Goal: Task Accomplishment & Management: Use online tool/utility

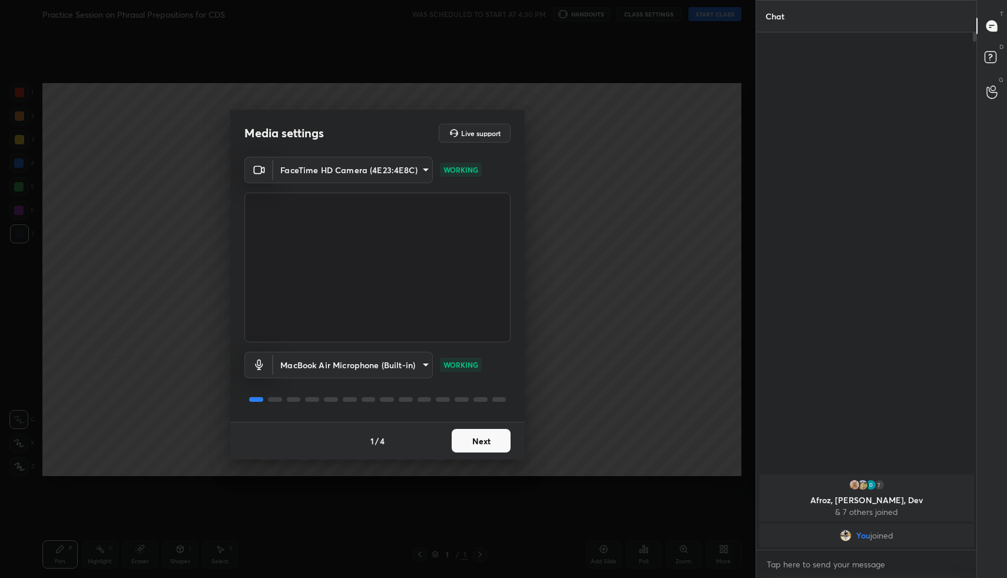
click at [472, 434] on button "Next" at bounding box center [481, 441] width 59 height 24
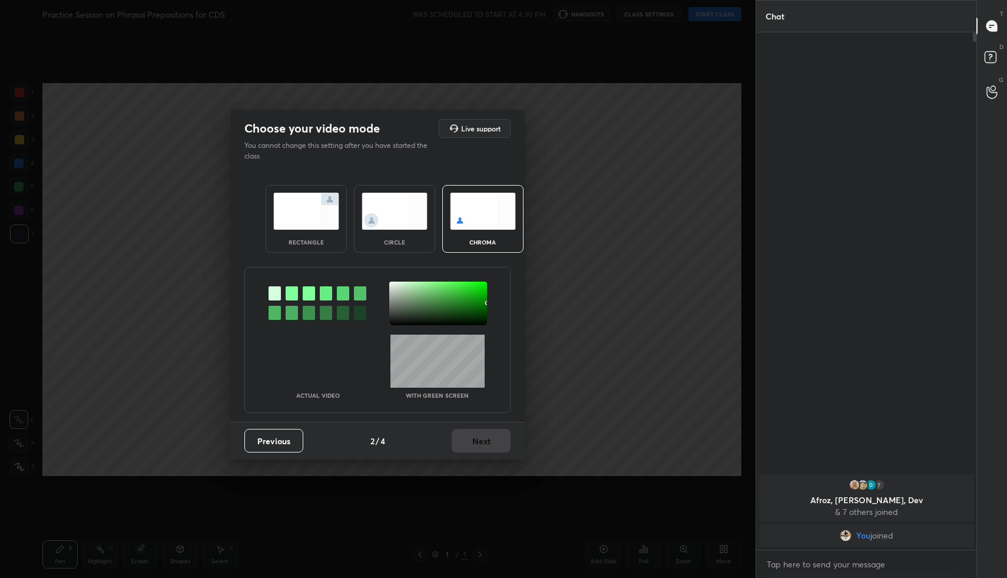
click at [306, 215] on img at bounding box center [306, 211] width 66 height 37
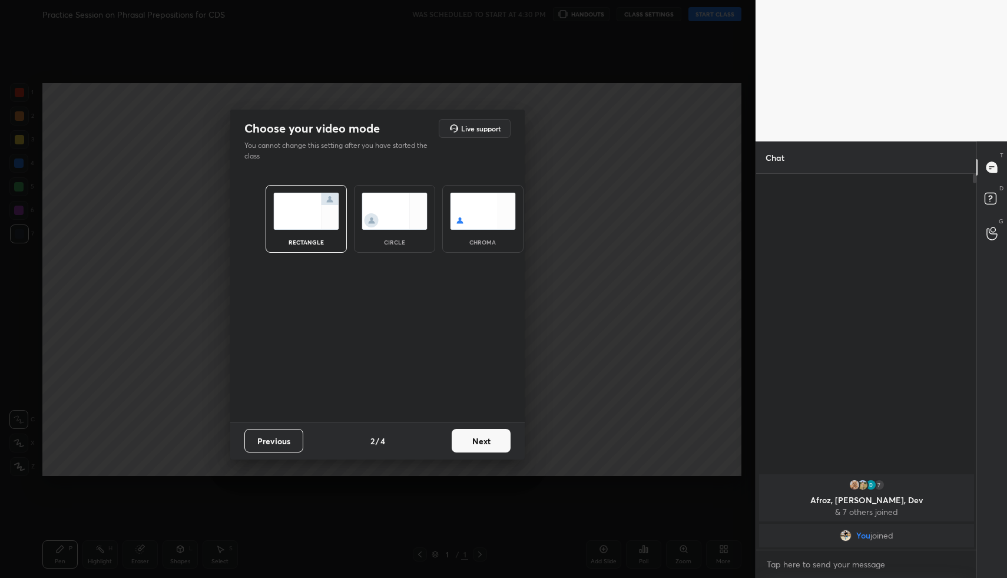
scroll to position [4, 4]
click at [470, 446] on button "Next" at bounding box center [481, 441] width 59 height 24
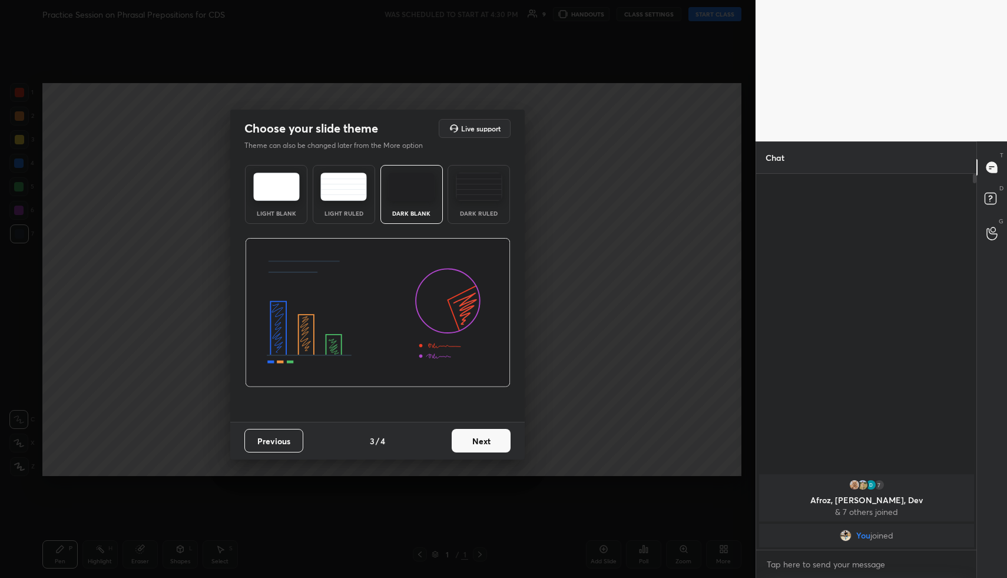
click at [482, 445] on button "Next" at bounding box center [481, 441] width 59 height 24
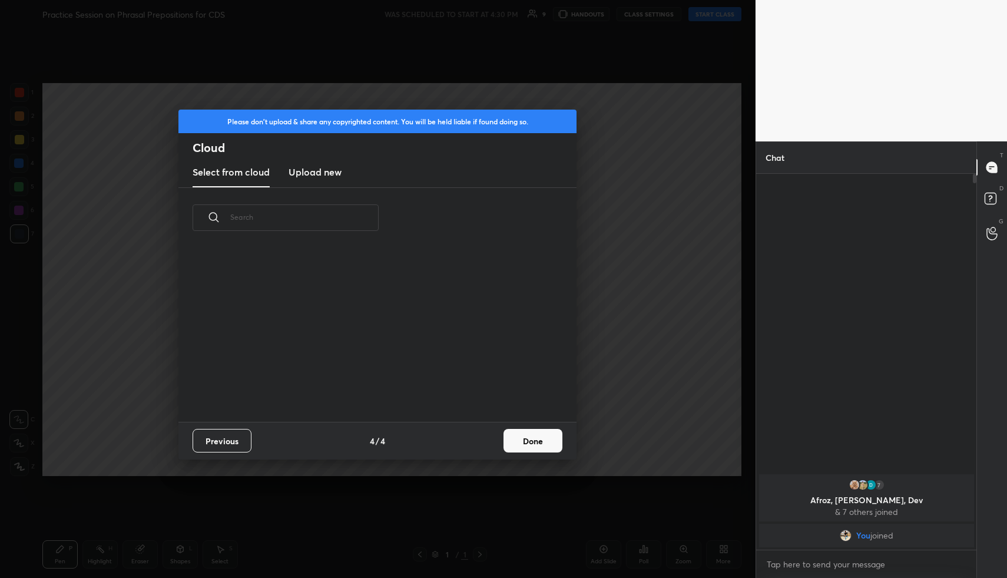
scroll to position [174, 378]
click at [516, 444] on button "Done" at bounding box center [533, 441] width 59 height 24
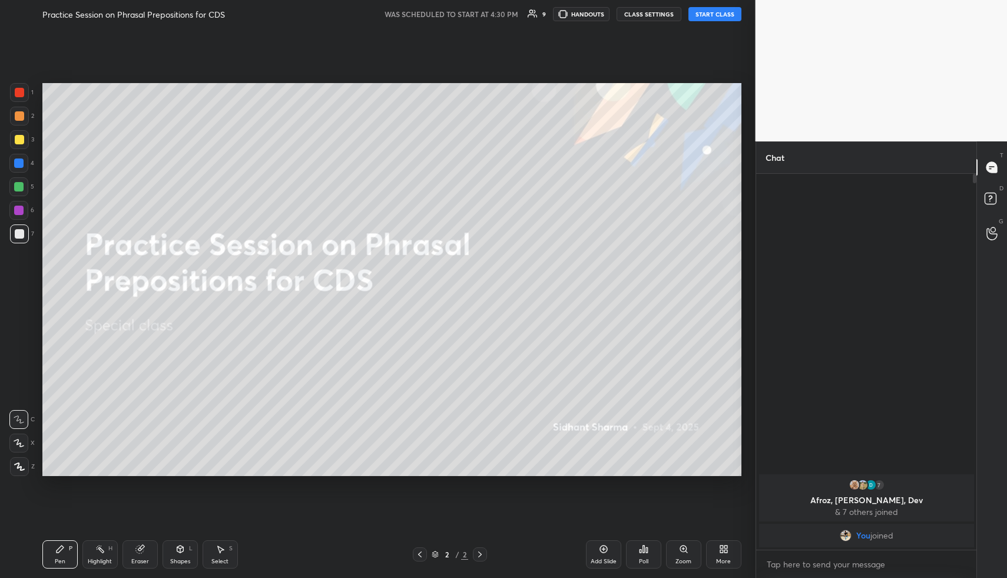
click at [711, 15] on button "START CLASS" at bounding box center [715, 14] width 53 height 14
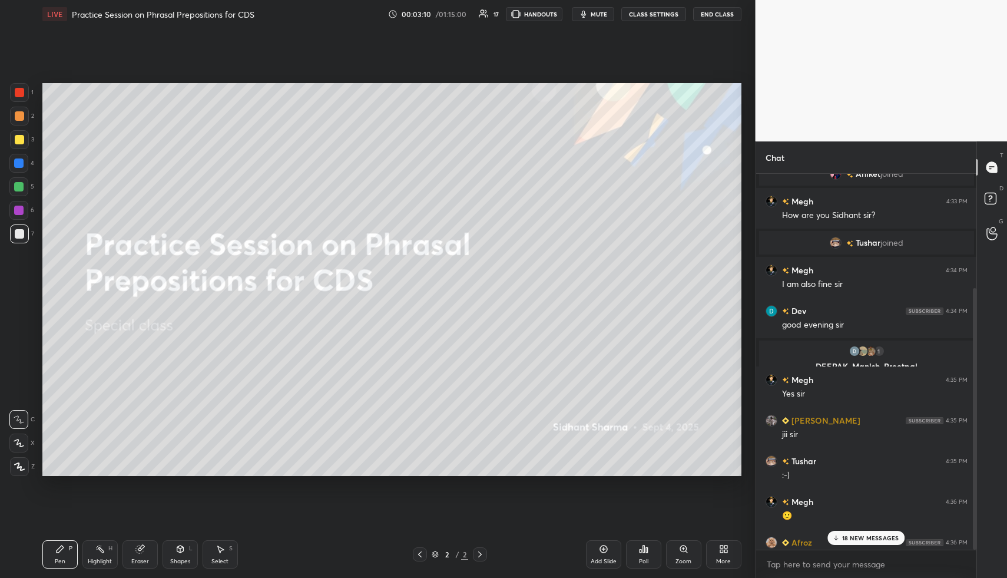
scroll to position [164, 0]
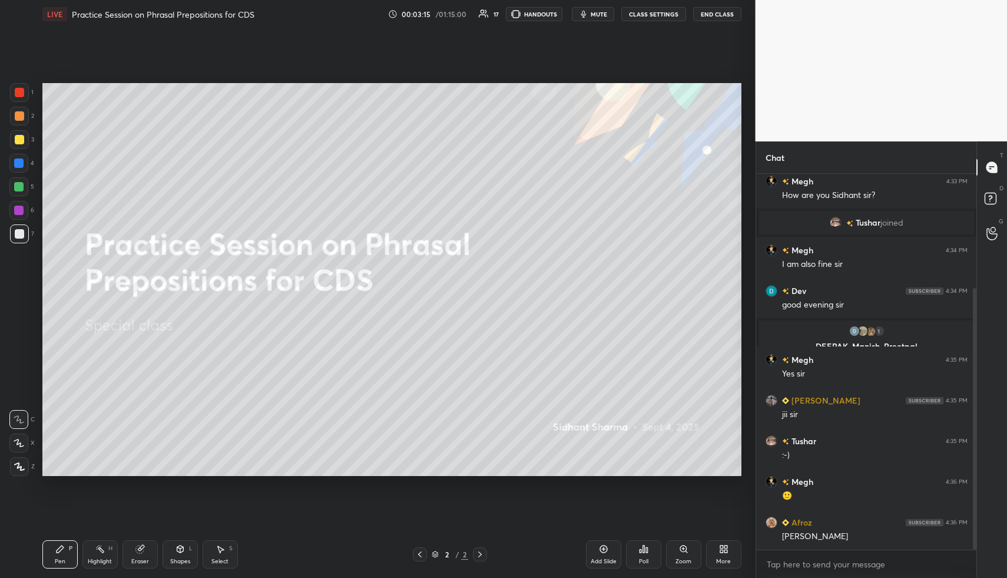
click at [725, 548] on icon at bounding box center [723, 548] width 9 height 9
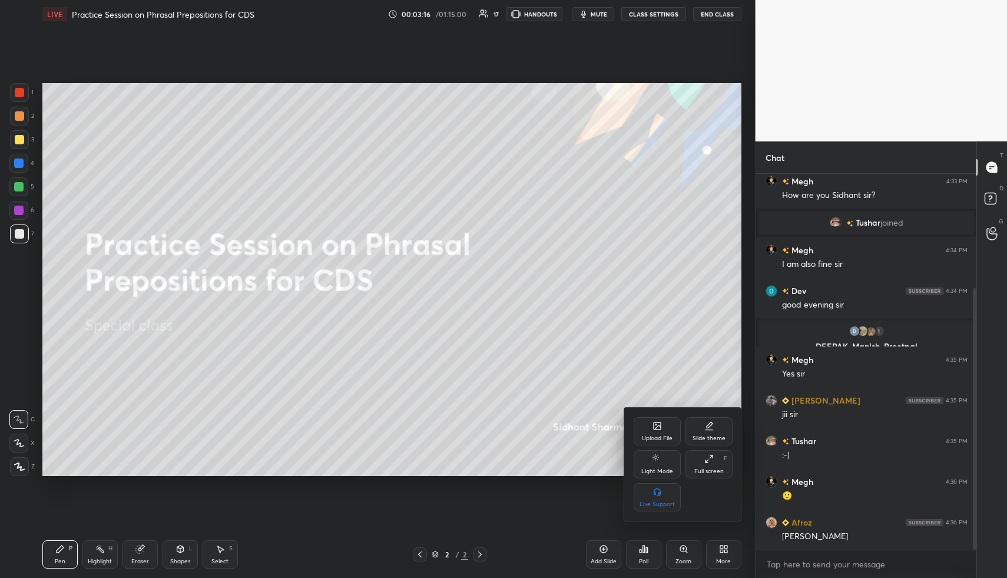
click at [657, 428] on icon at bounding box center [657, 427] width 6 height 4
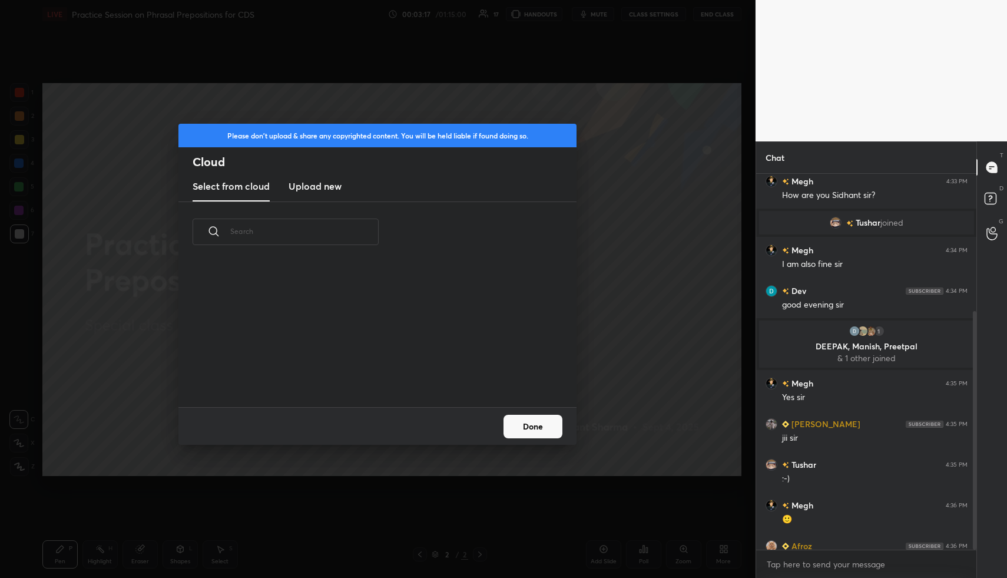
scroll to position [216, 0]
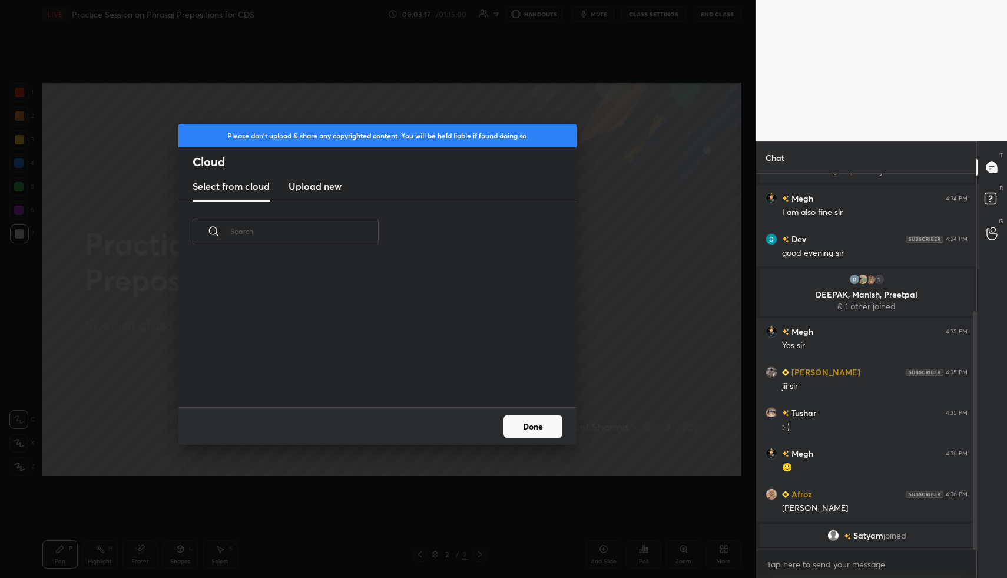
click at [322, 184] on h3 "Upload new" at bounding box center [315, 186] width 53 height 14
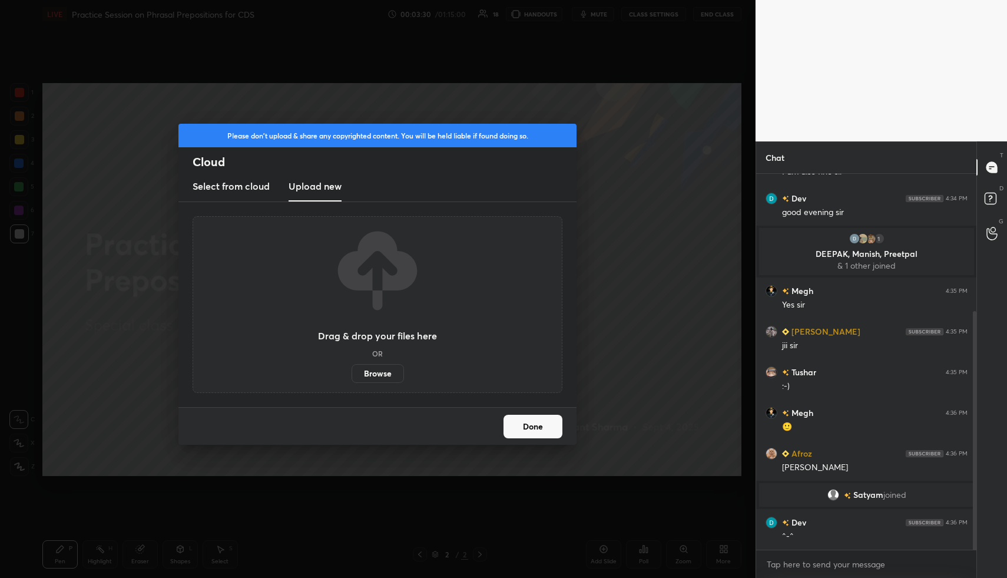
scroll to position [257, 0]
click at [378, 375] on label "Browse" at bounding box center [378, 373] width 52 height 19
click at [352, 375] on input "Browse" at bounding box center [352, 373] width 0 height 19
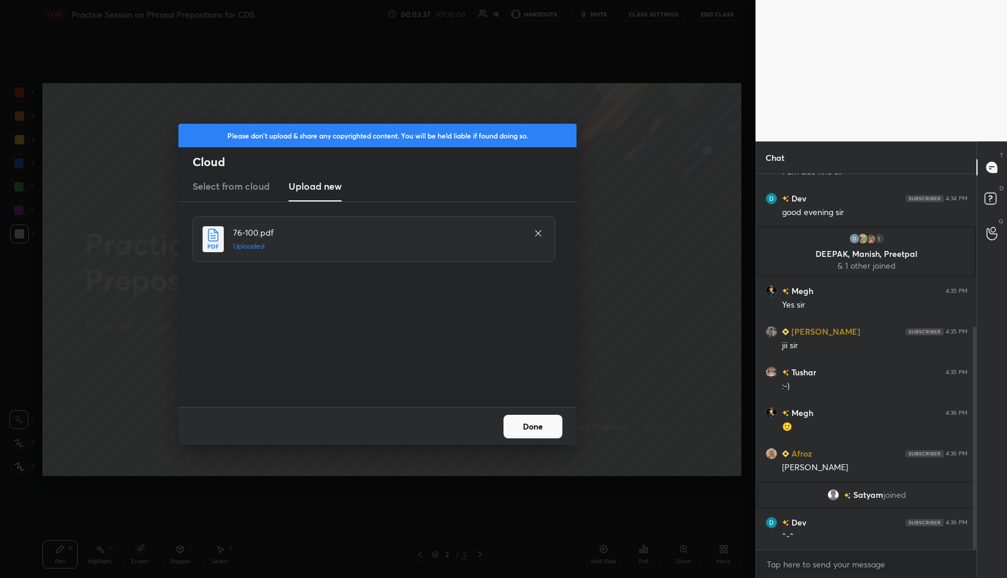
click at [523, 427] on button "Done" at bounding box center [533, 427] width 59 height 24
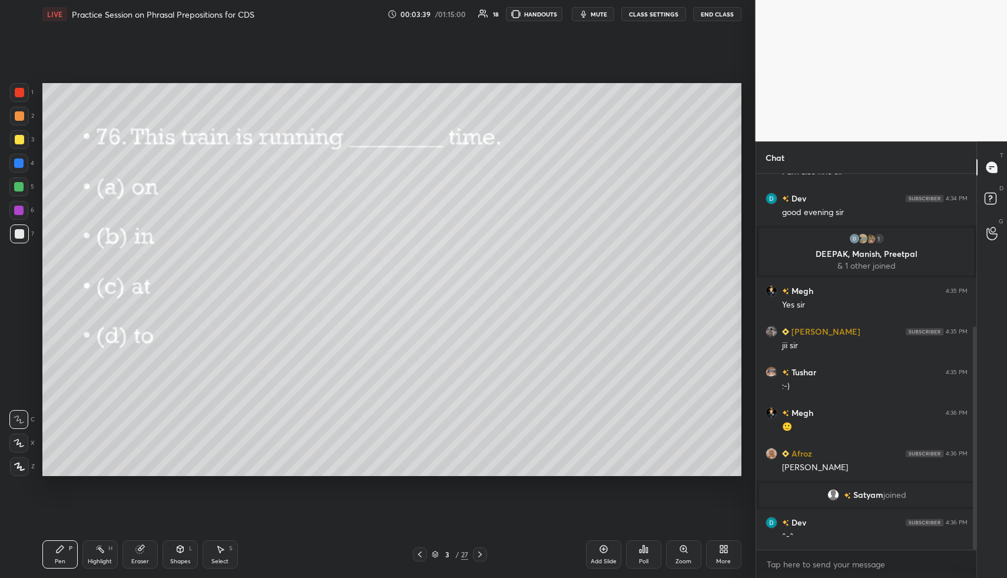
click at [421, 552] on icon at bounding box center [419, 554] width 9 height 9
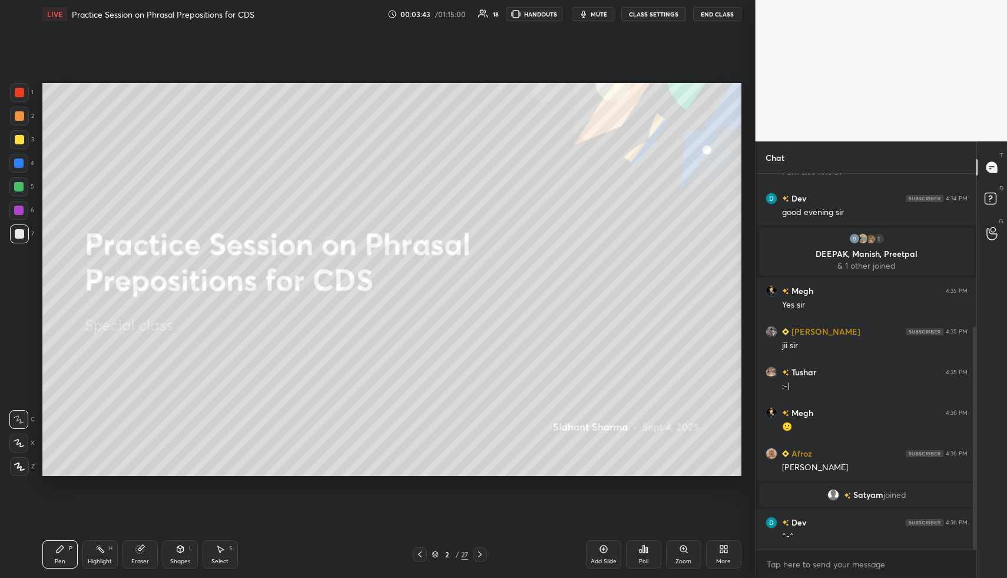
drag, startPoint x: 22, startPoint y: 468, endPoint x: 29, endPoint y: 461, distance: 10.0
click at [23, 468] on icon at bounding box center [19, 466] width 11 height 8
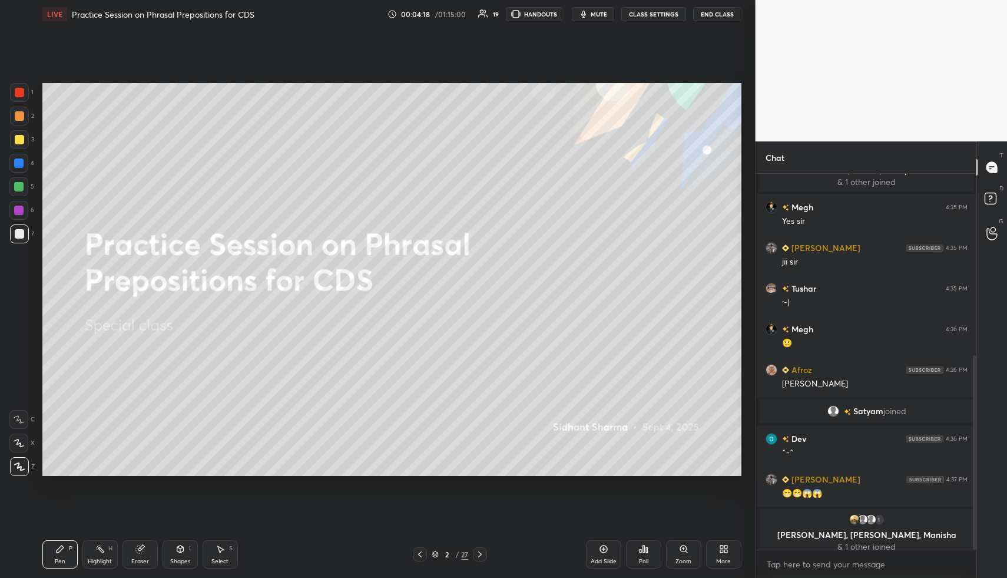
scroll to position [349, 0]
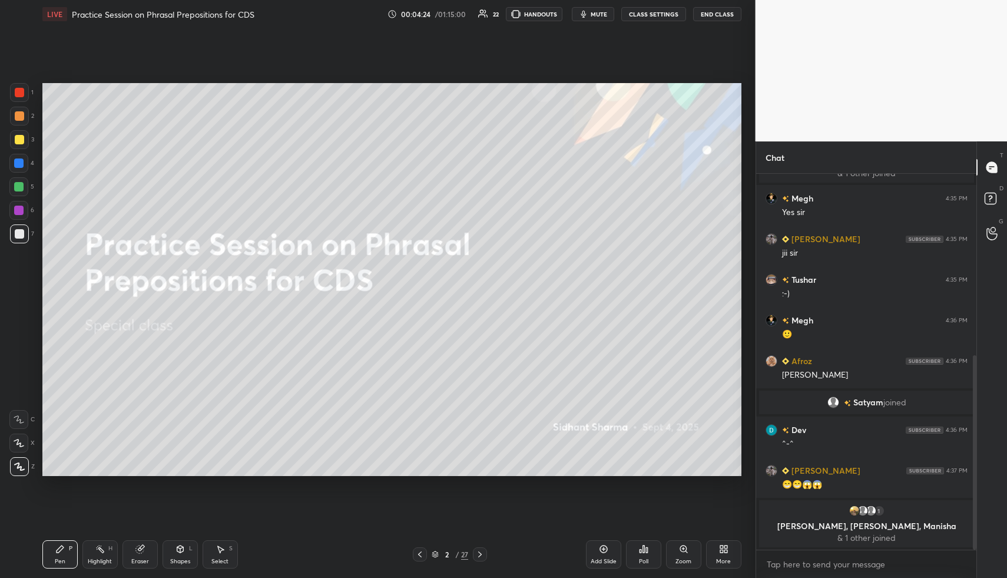
click at [485, 554] on div at bounding box center [480, 554] width 14 height 14
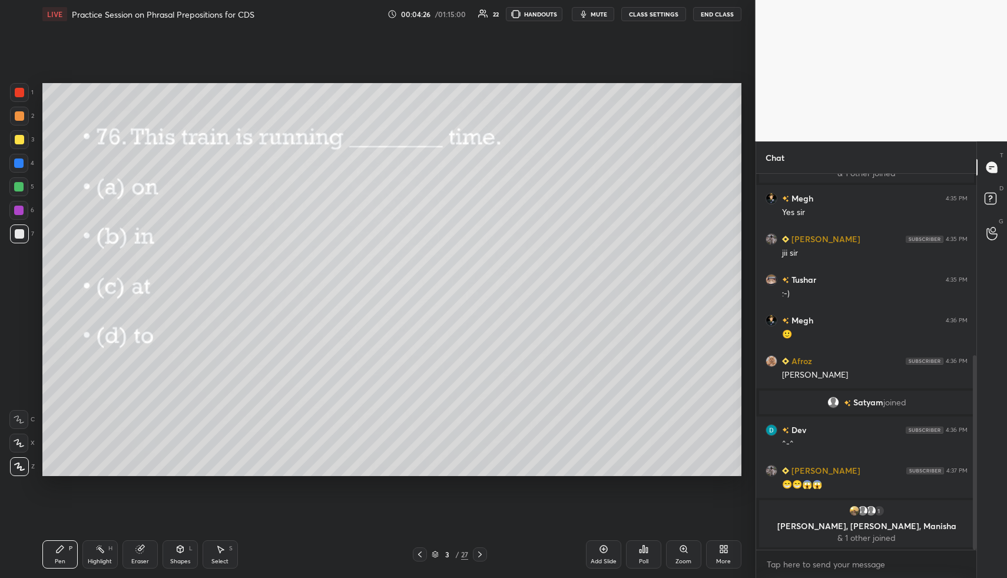
click at [649, 551] on div "Poll" at bounding box center [643, 554] width 35 height 28
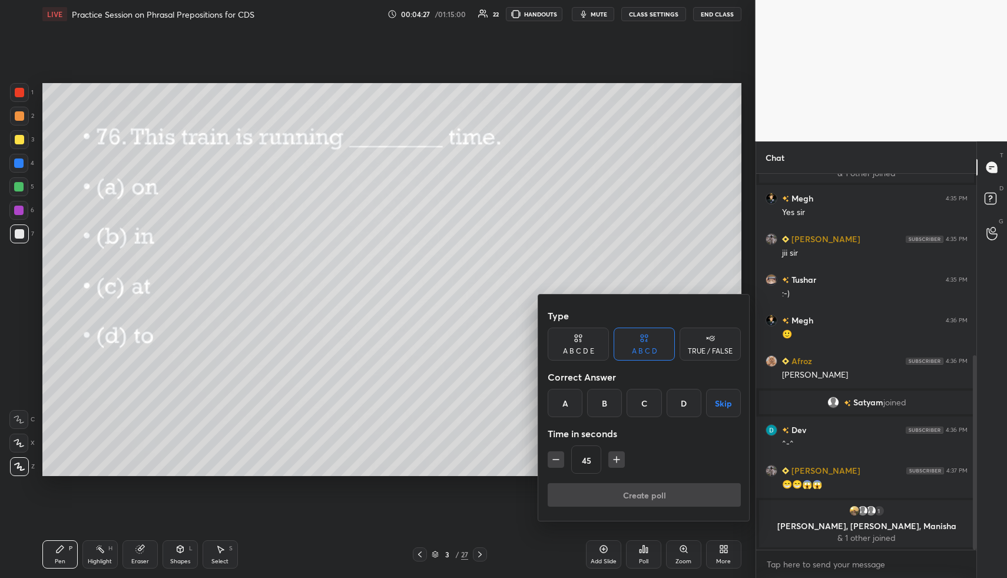
click at [571, 408] on div "A" at bounding box center [565, 403] width 35 height 28
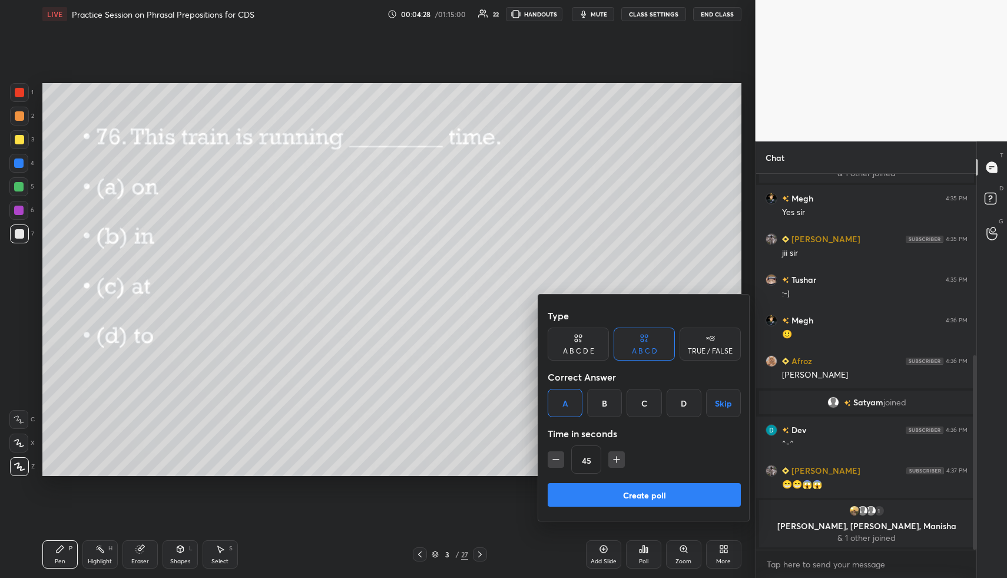
click at [593, 492] on button "Create poll" at bounding box center [644, 495] width 193 height 24
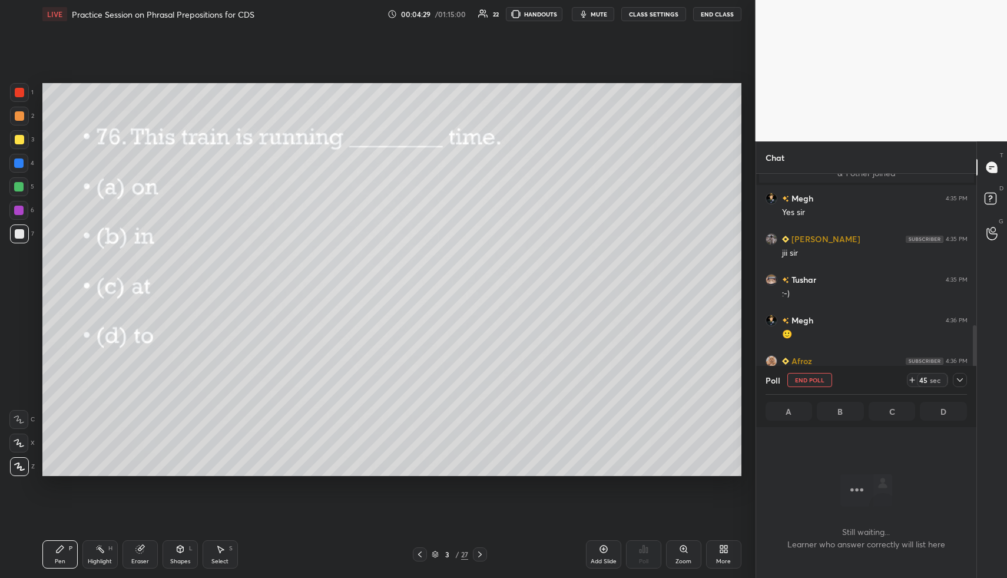
scroll to position [339, 217]
click at [958, 376] on icon at bounding box center [959, 379] width 9 height 9
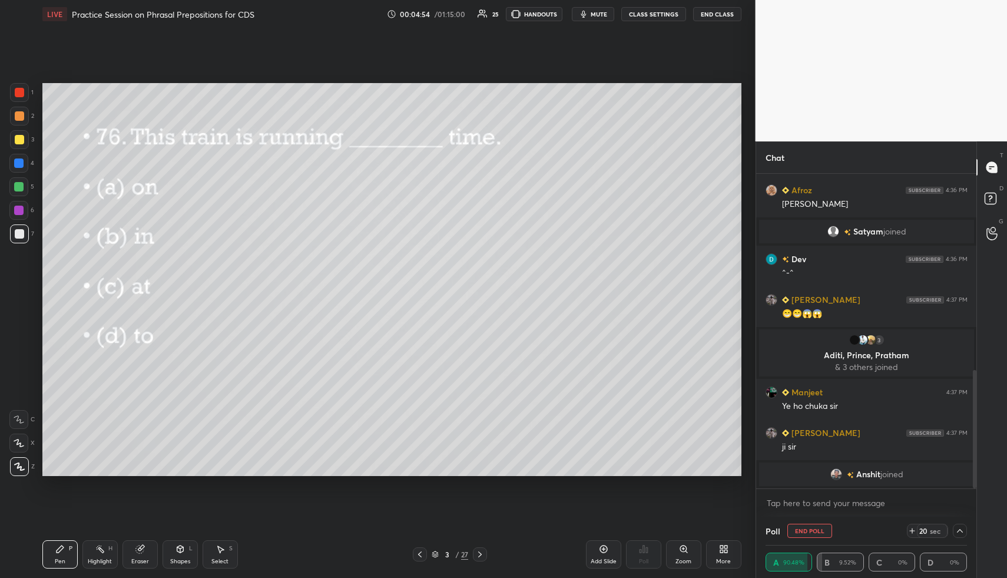
scroll to position [538, 0]
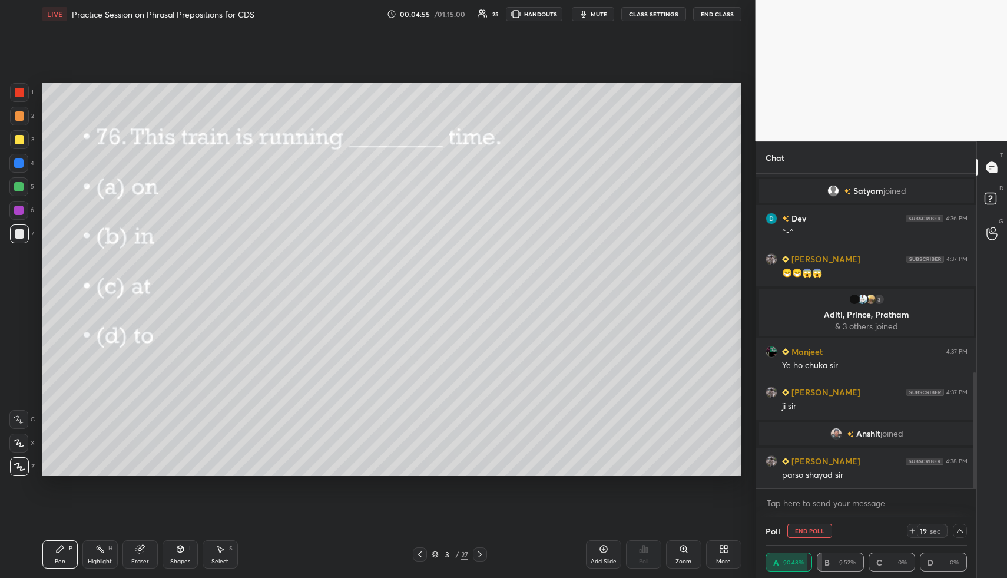
click at [434, 554] on icon at bounding box center [435, 554] width 7 height 7
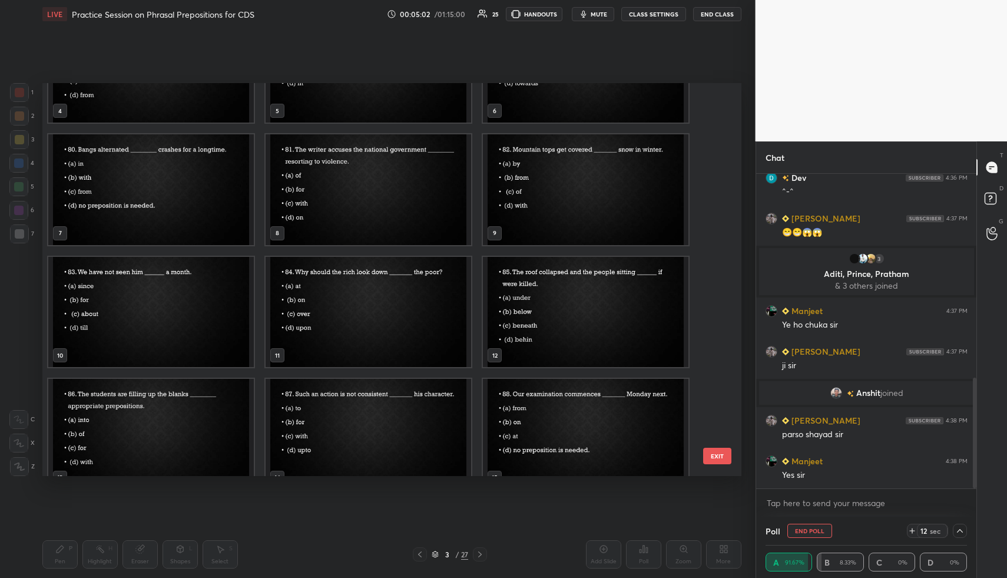
scroll to position [620, 0]
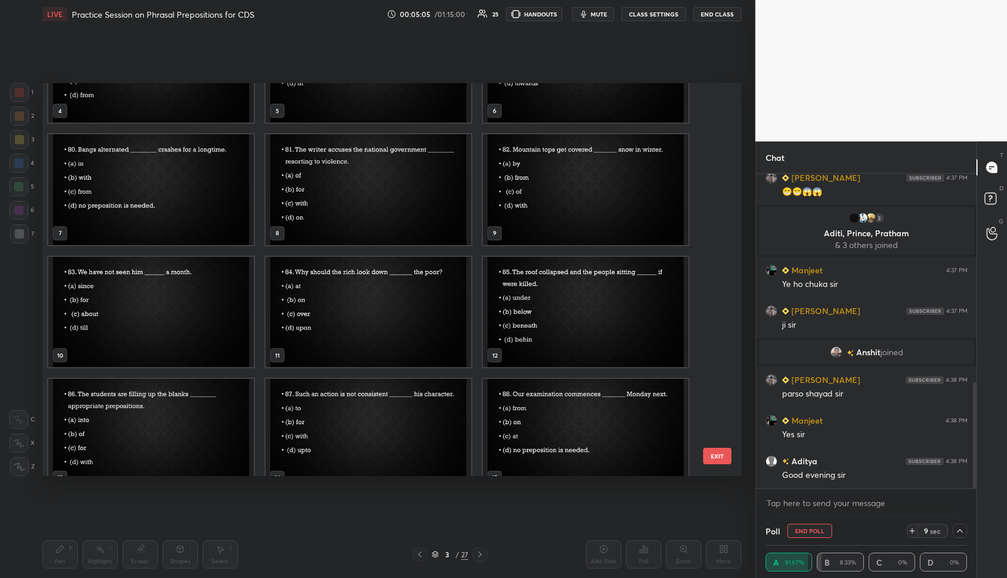
click at [165, 415] on img "grid" at bounding box center [151, 434] width 206 height 111
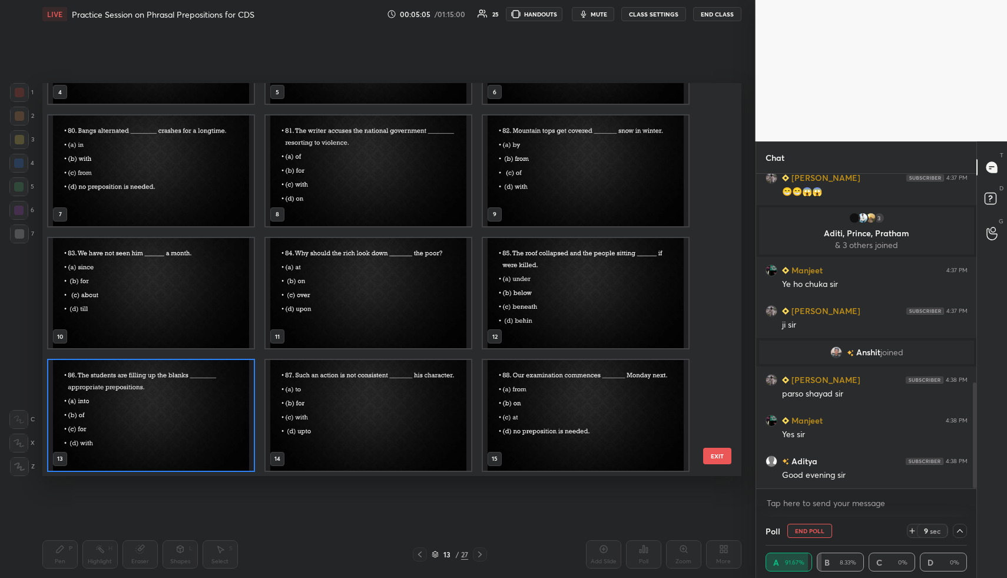
click at [165, 415] on div "4 5 6 7 8 9 10 11 12 13 14 15 16 17 18 19 20 21" at bounding box center [381, 279] width 679 height 393
click at [165, 412] on img "grid" at bounding box center [151, 415] width 206 height 111
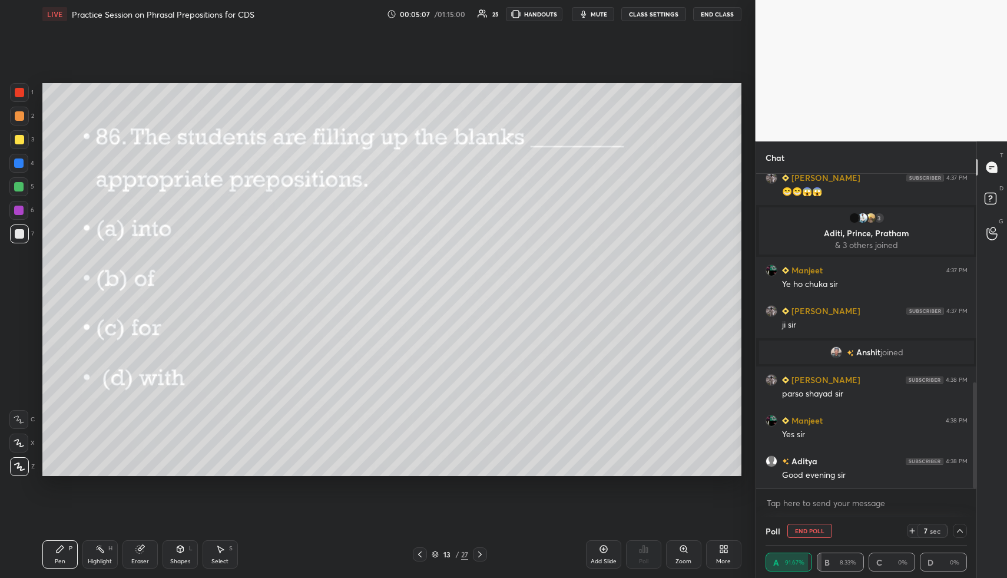
click at [165, 412] on img "grid" at bounding box center [151, 415] width 206 height 111
click at [820, 532] on button "End Poll" at bounding box center [810, 531] width 45 height 14
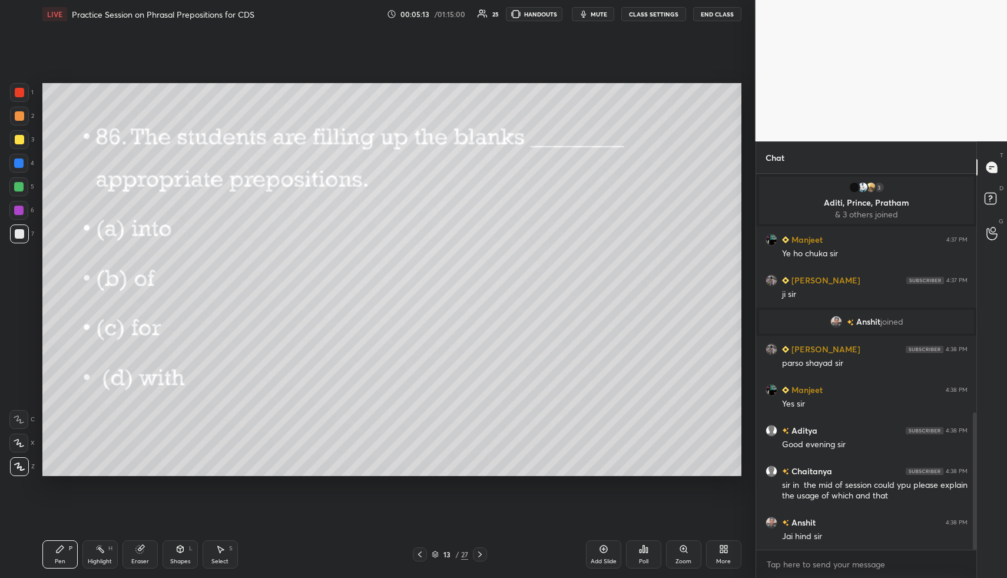
click at [646, 548] on icon at bounding box center [647, 549] width 2 height 5
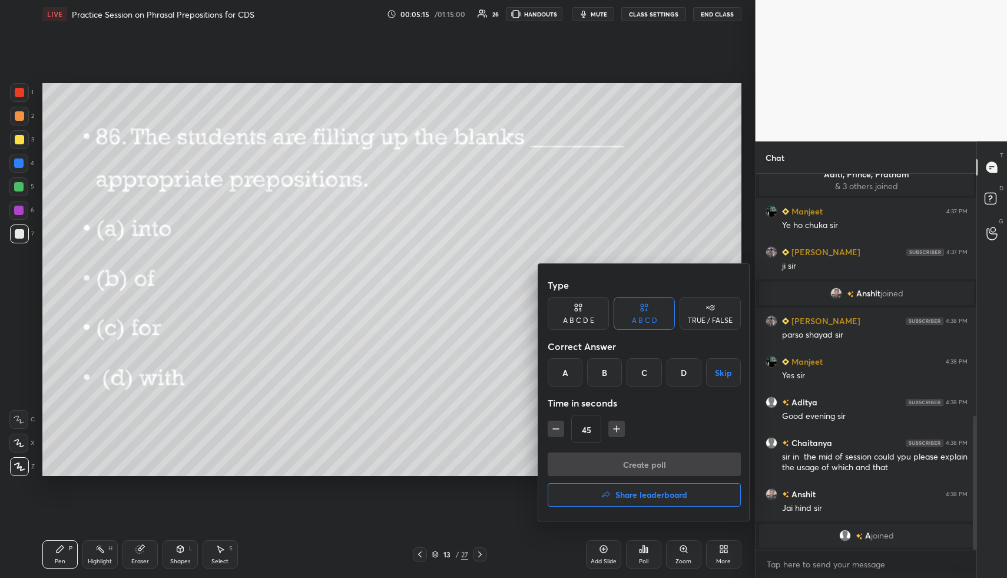
click at [683, 374] on div "D" at bounding box center [684, 372] width 35 height 28
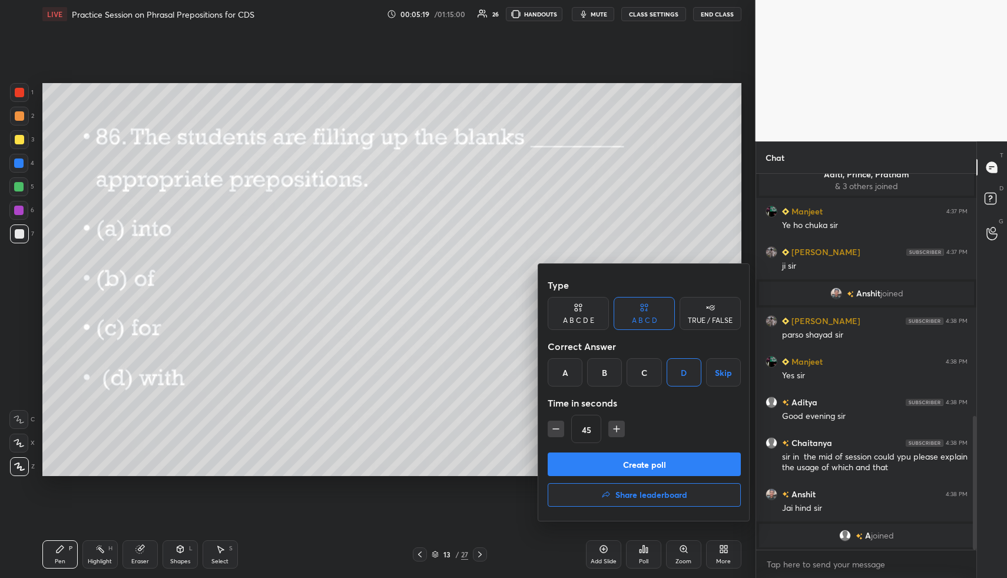
click at [664, 463] on button "Create poll" at bounding box center [644, 464] width 193 height 24
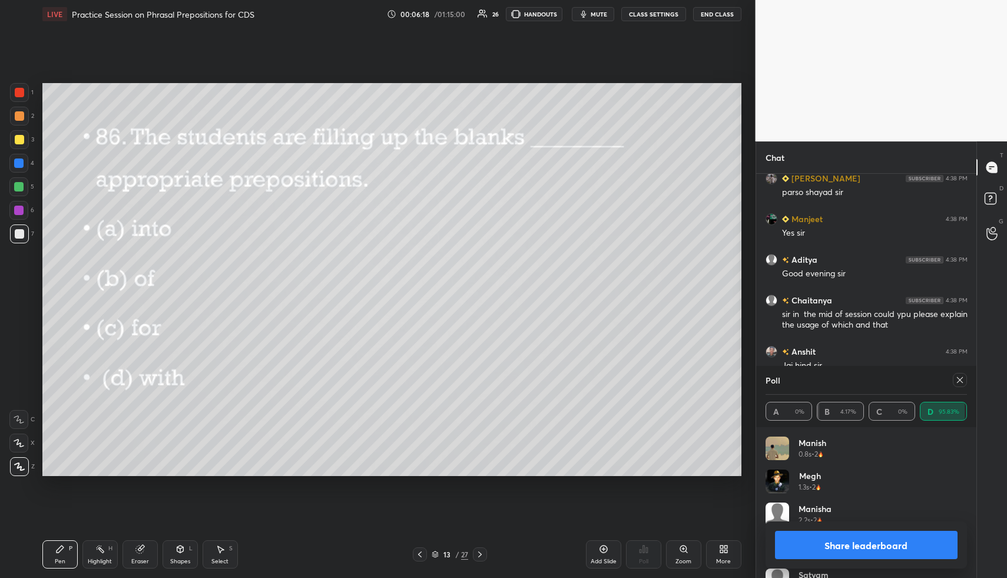
click at [15, 94] on div at bounding box center [19, 92] width 9 height 9
click at [962, 376] on icon at bounding box center [959, 379] width 9 height 9
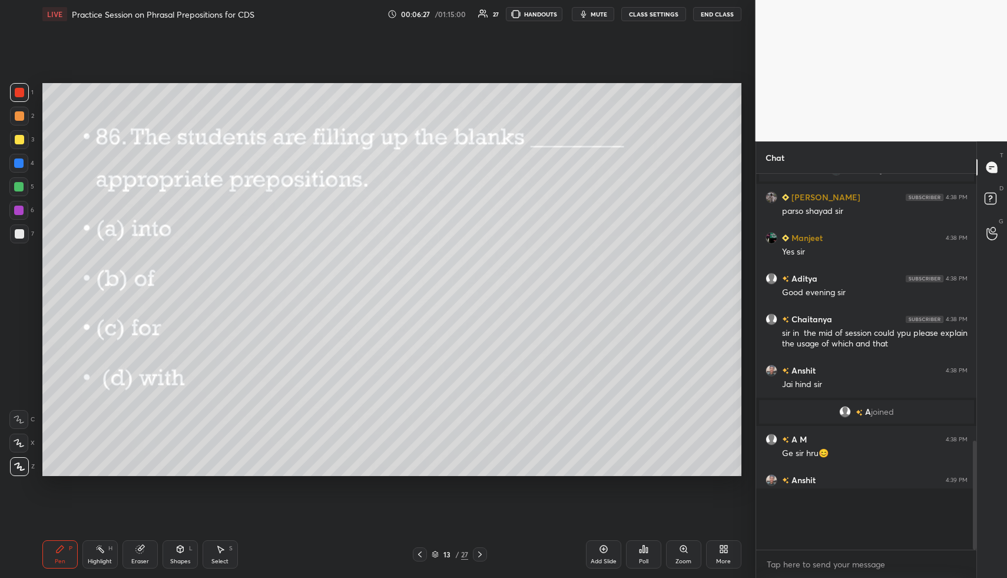
scroll to position [365, 217]
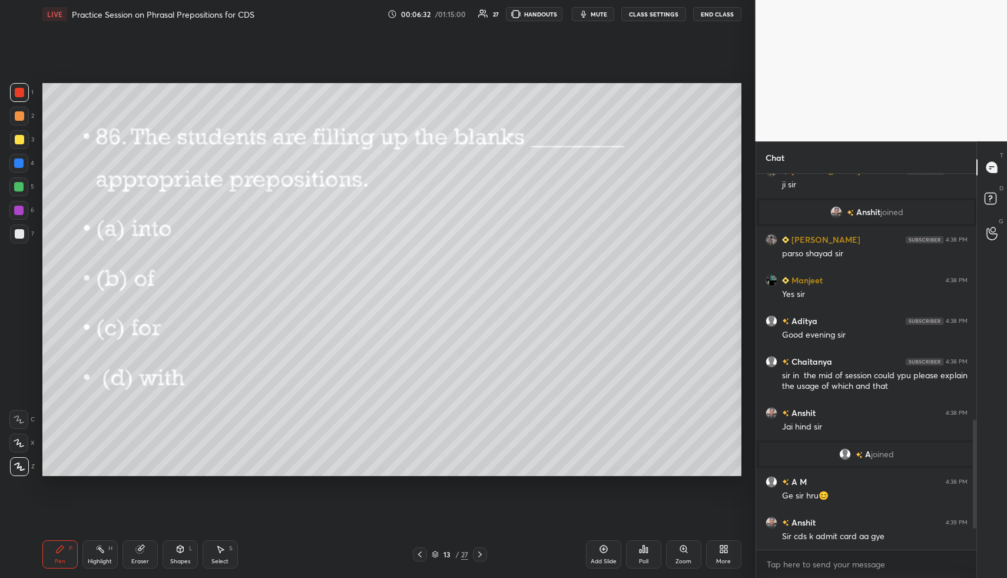
click at [483, 556] on icon at bounding box center [479, 554] width 9 height 9
click at [644, 549] on icon at bounding box center [644, 548] width 2 height 7
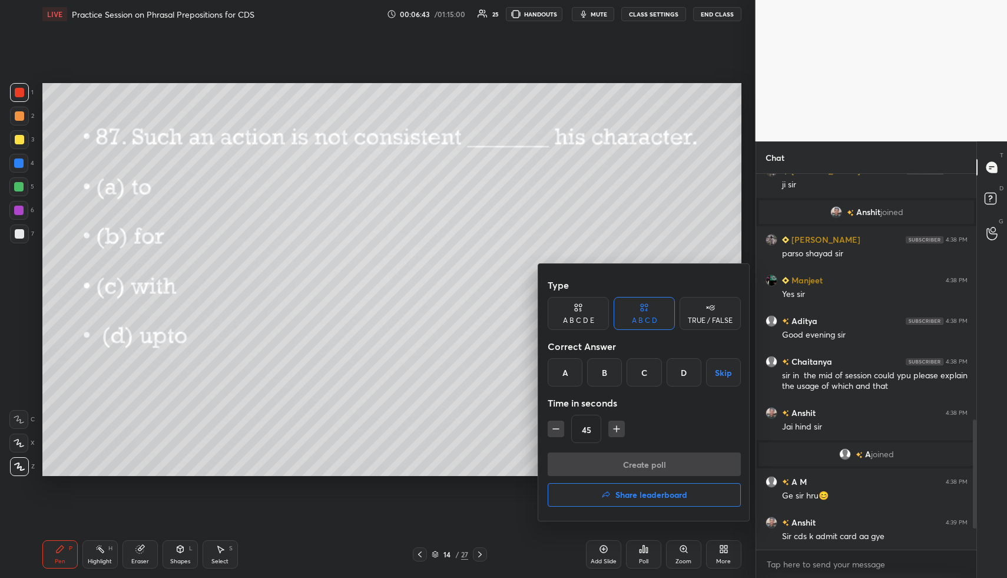
click at [653, 369] on div "C" at bounding box center [644, 372] width 35 height 28
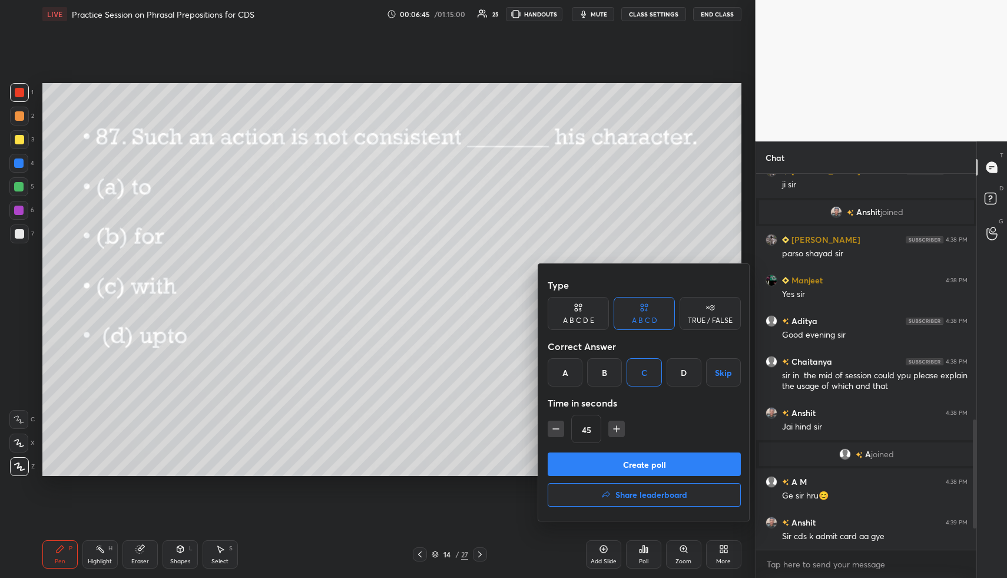
click at [641, 465] on button "Create poll" at bounding box center [644, 464] width 193 height 24
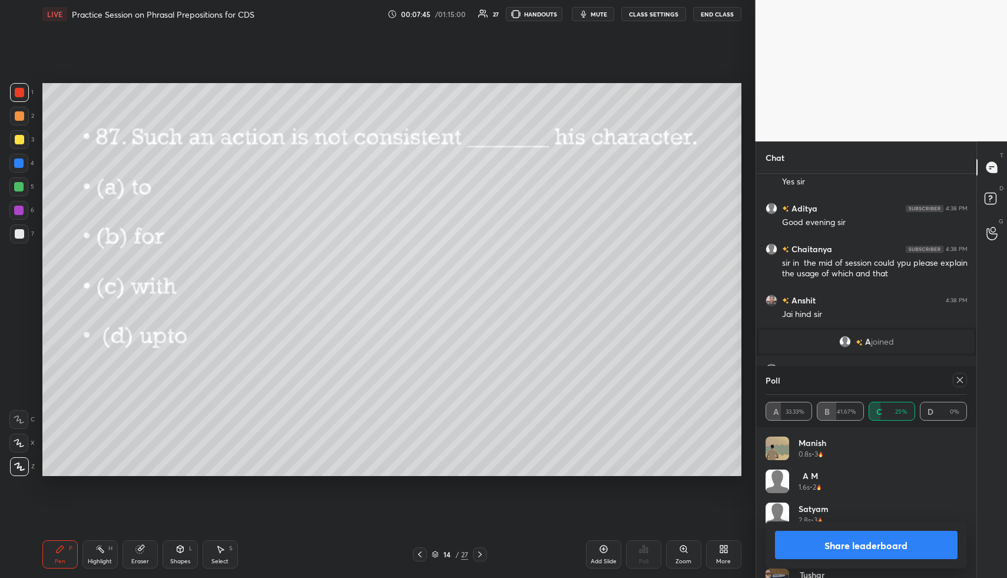
scroll to position [862, 0]
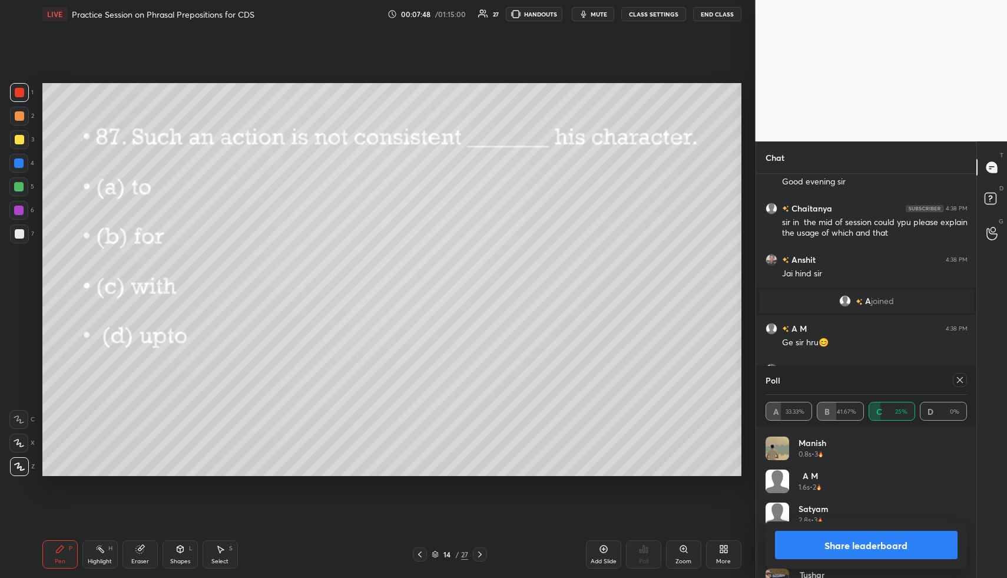
click at [960, 379] on icon at bounding box center [959, 379] width 9 height 9
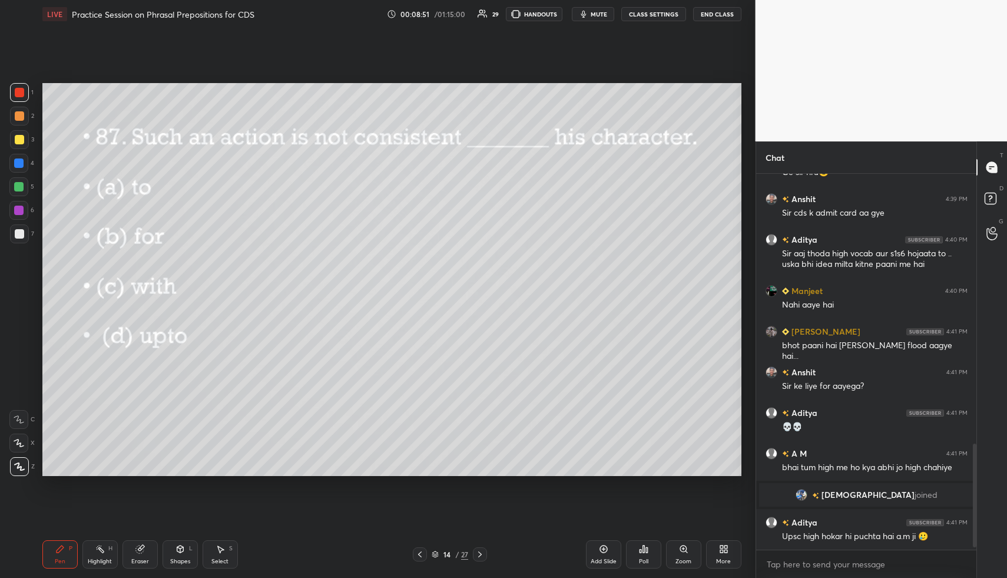
scroll to position [983, 0]
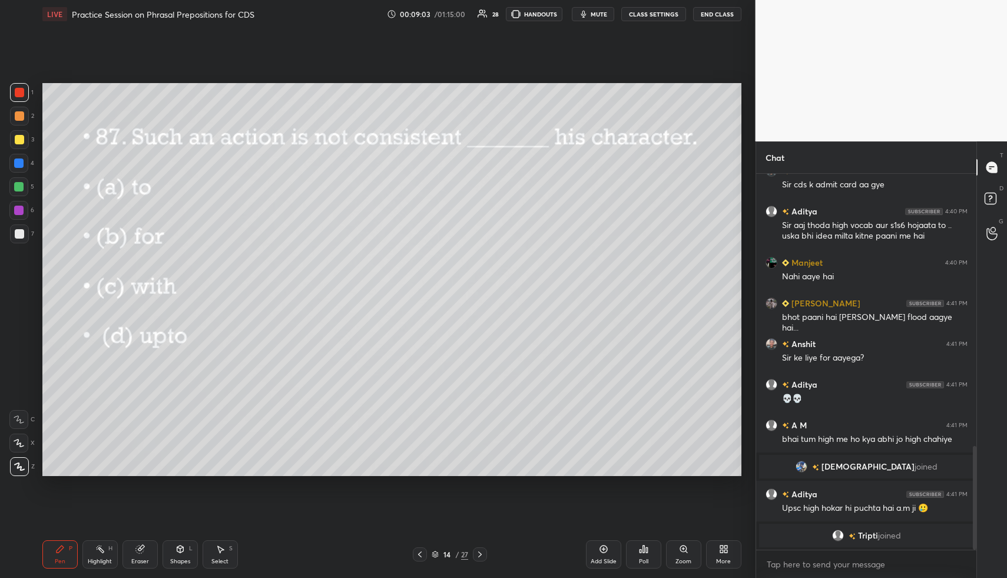
click at [483, 555] on icon at bounding box center [479, 554] width 9 height 9
click at [647, 550] on div "Poll" at bounding box center [643, 554] width 35 height 28
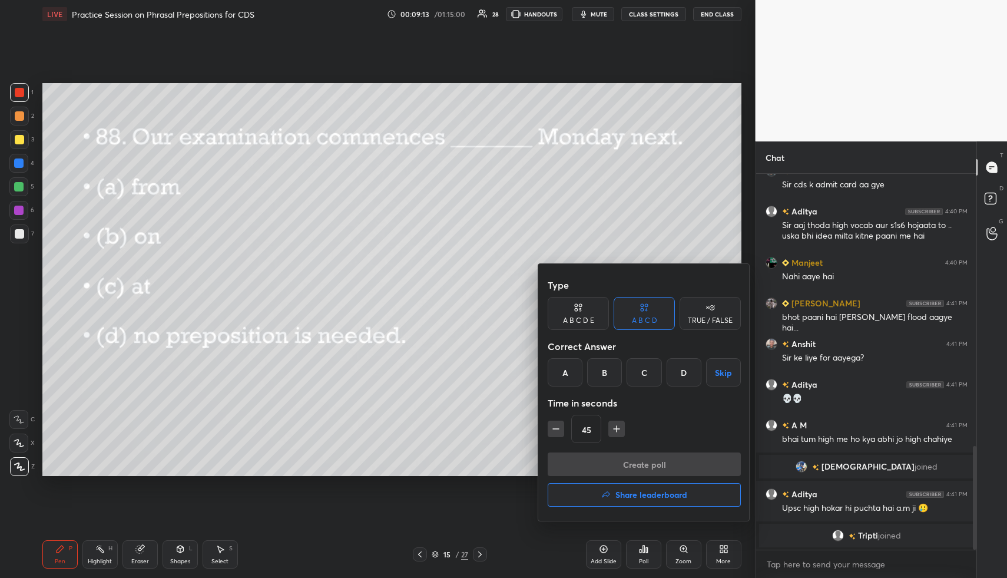
click at [600, 372] on div "B" at bounding box center [604, 372] width 35 height 28
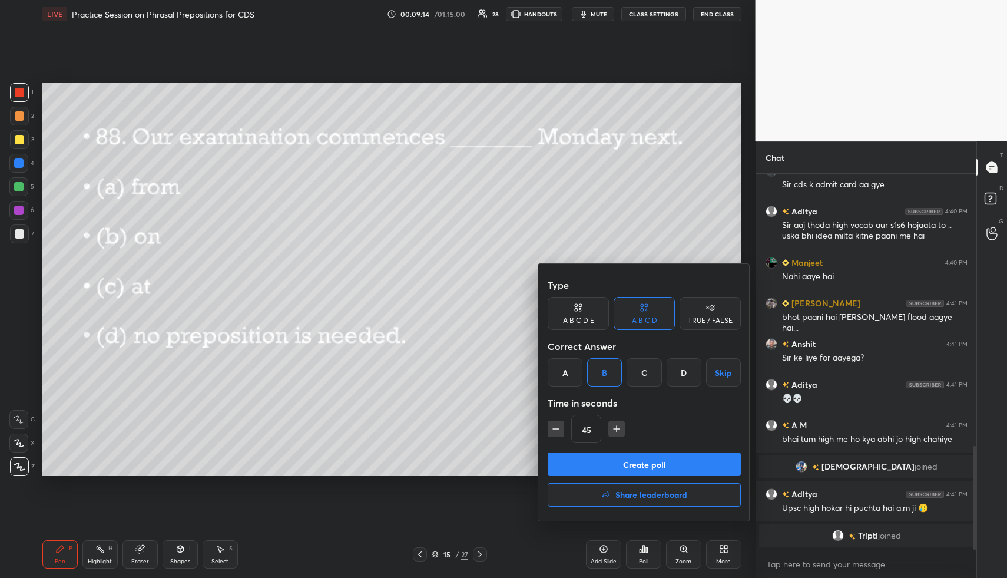
click at [617, 467] on button "Create poll" at bounding box center [644, 464] width 193 height 24
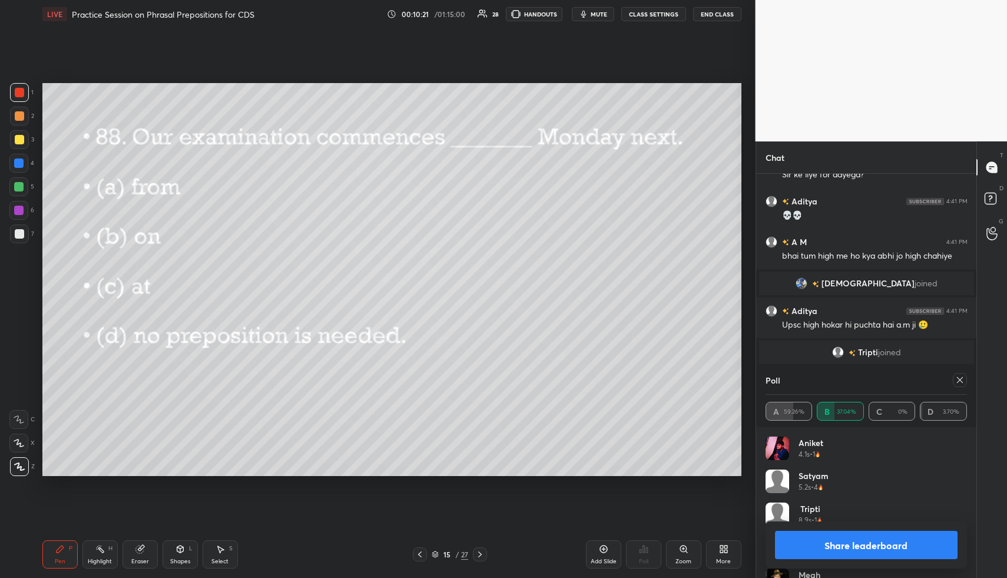
scroll to position [1152, 0]
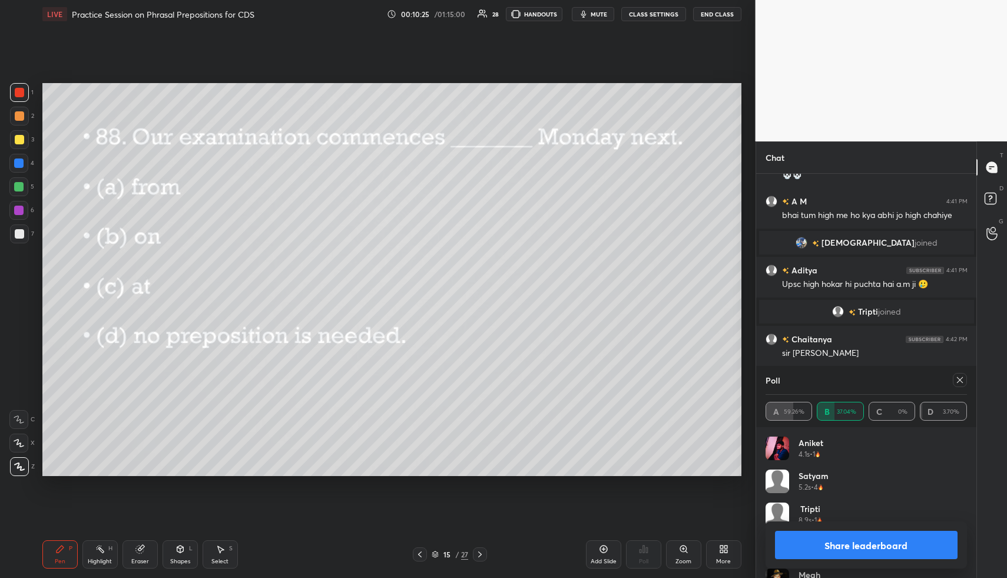
click at [960, 381] on icon at bounding box center [959, 379] width 9 height 9
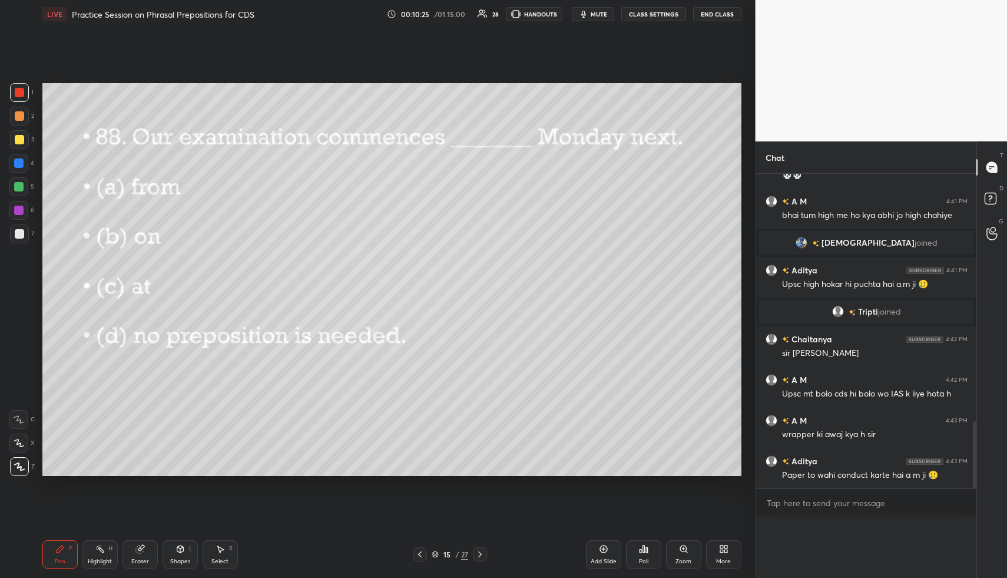
scroll to position [1, 4]
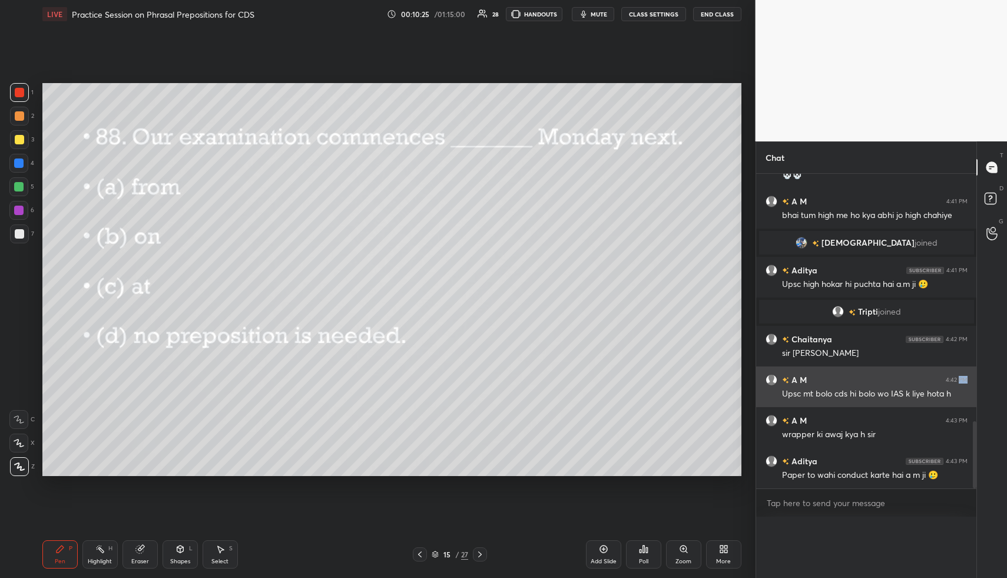
click at [960, 381] on div "4:42 PM" at bounding box center [957, 379] width 22 height 7
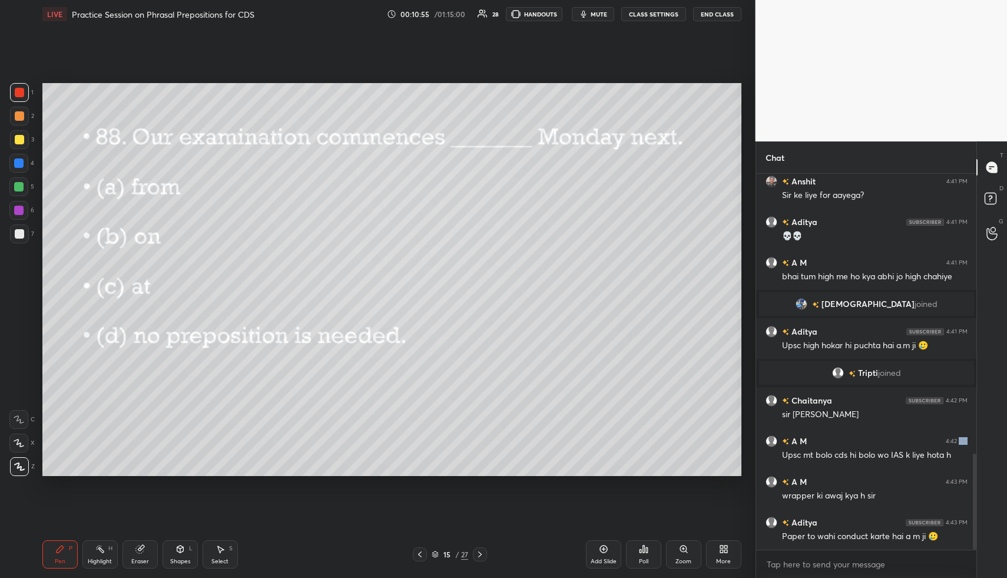
scroll to position [1131, 0]
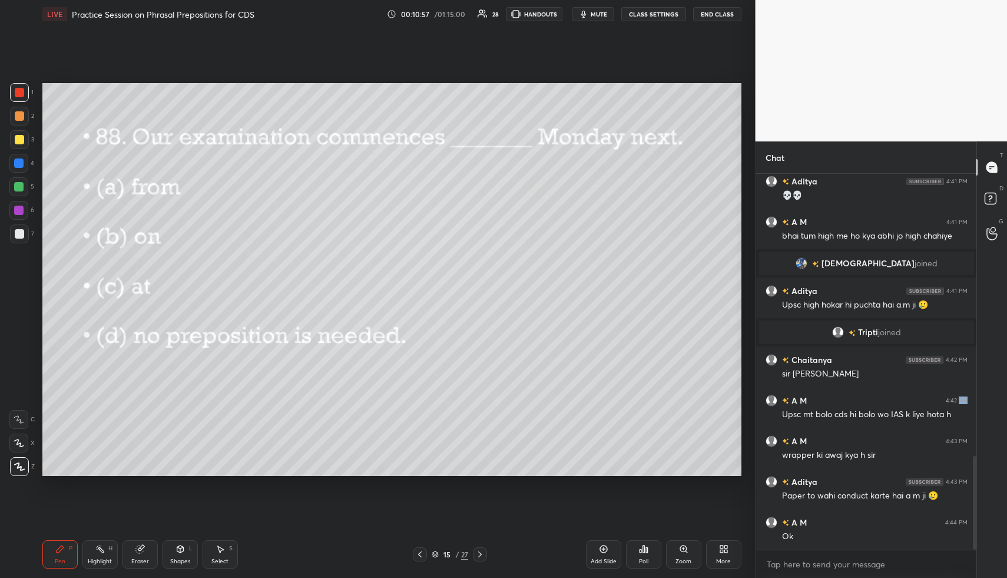
click at [482, 550] on icon at bounding box center [479, 554] width 9 height 9
click at [643, 544] on icon at bounding box center [643, 548] width 9 height 9
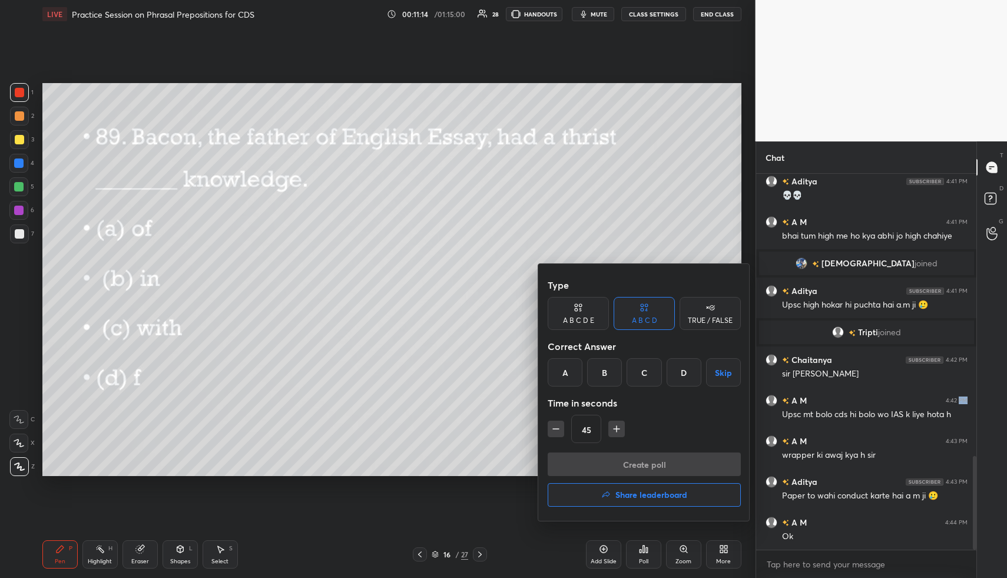
drag, startPoint x: 682, startPoint y: 368, endPoint x: 668, endPoint y: 412, distance: 45.8
click at [682, 369] on div "D" at bounding box center [684, 372] width 35 height 28
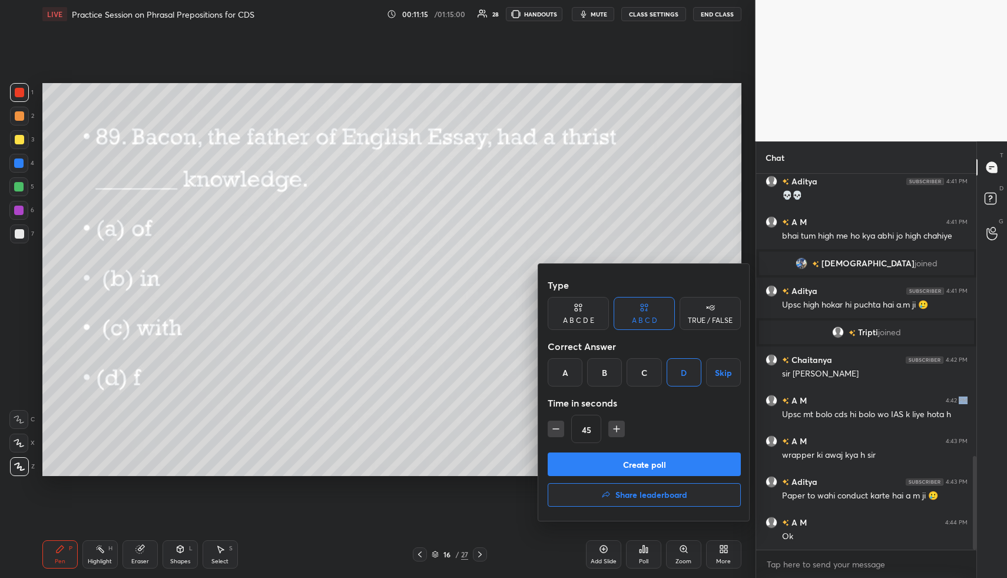
drag, startPoint x: 656, startPoint y: 461, endPoint x: 654, endPoint y: 452, distance: 9.6
click at [655, 461] on button "Create poll" at bounding box center [644, 464] width 193 height 24
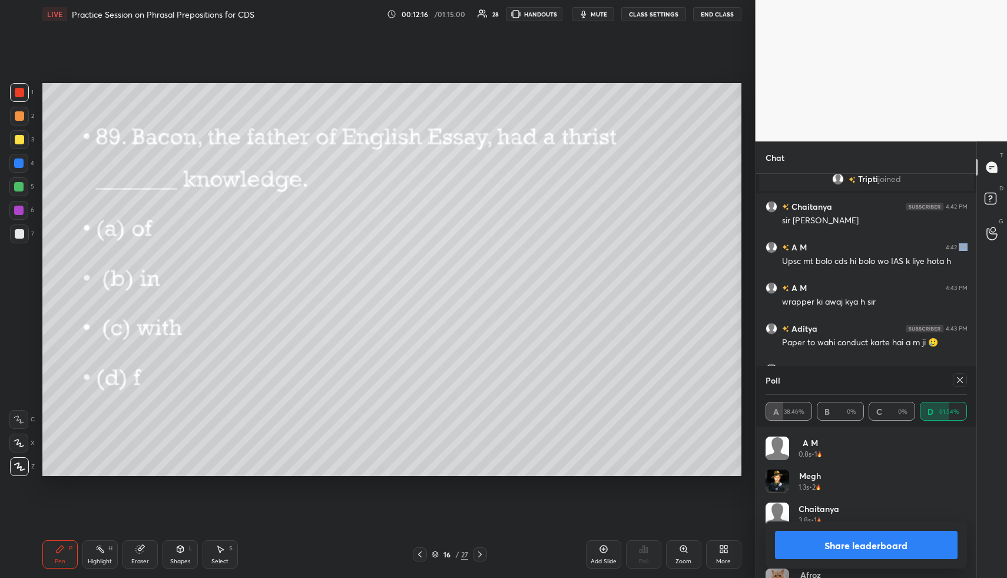
scroll to position [1325, 0]
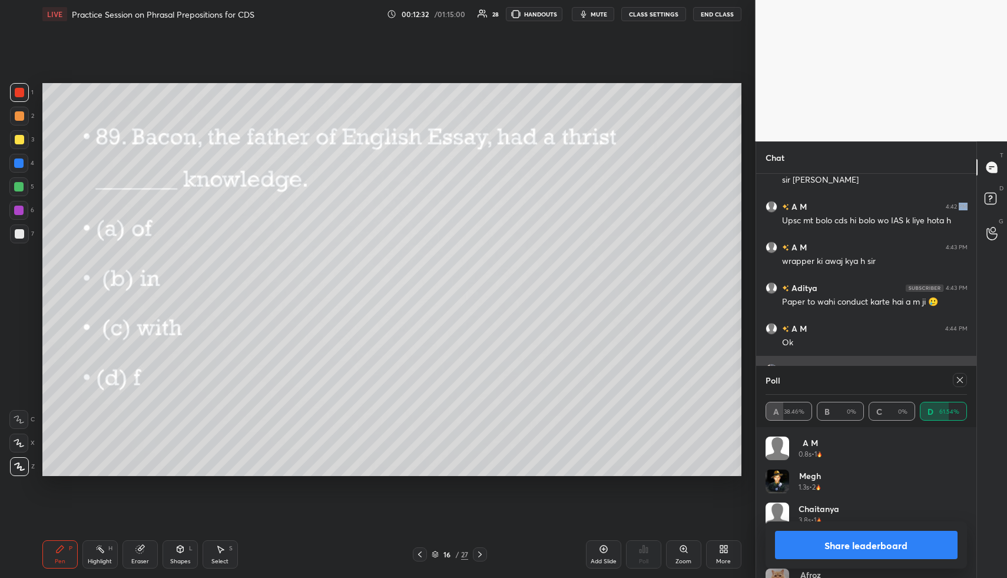
drag, startPoint x: 963, startPoint y: 378, endPoint x: 911, endPoint y: 358, distance: 56.1
click at [960, 378] on icon at bounding box center [959, 379] width 9 height 9
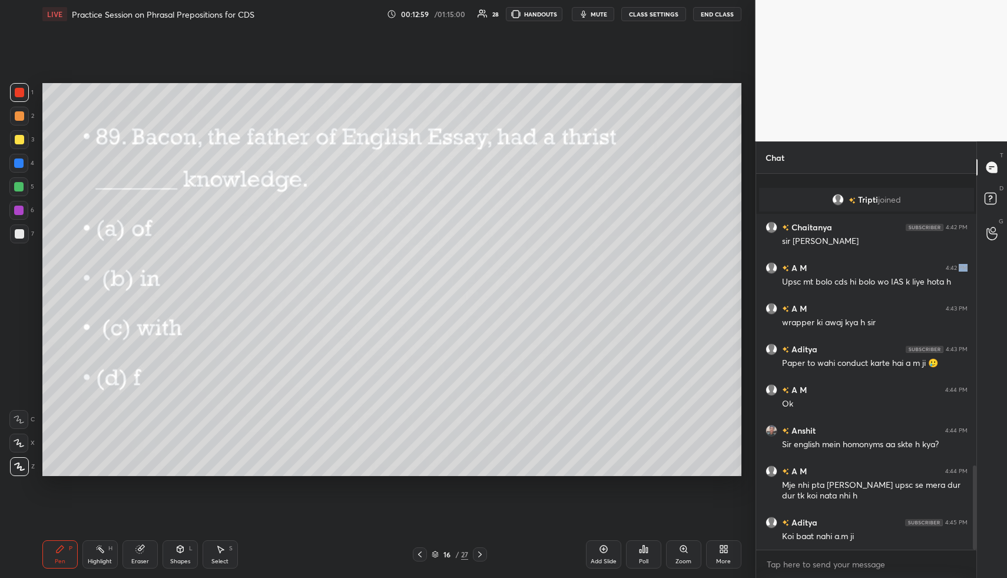
scroll to position [1304, 0]
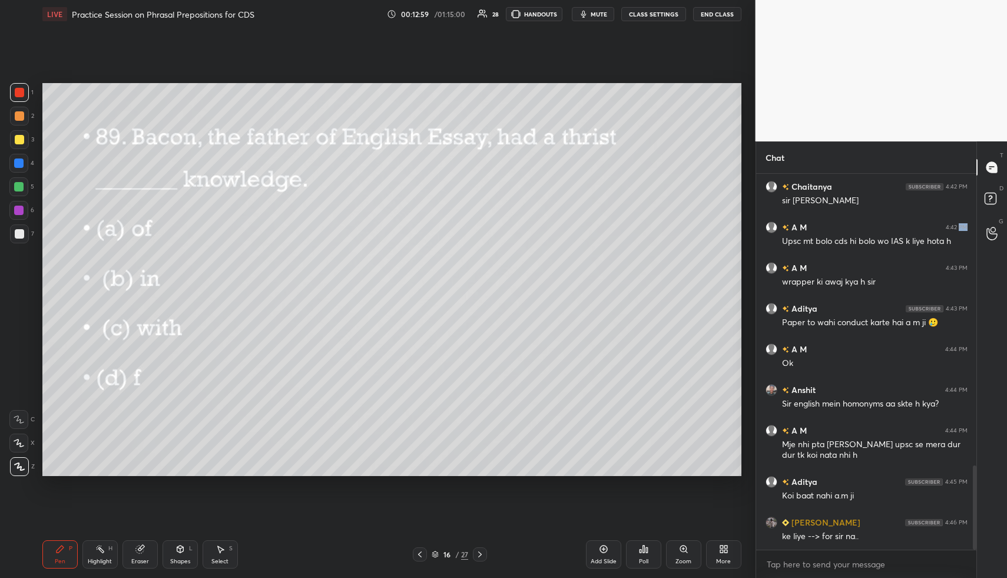
click at [484, 548] on div at bounding box center [480, 554] width 14 height 14
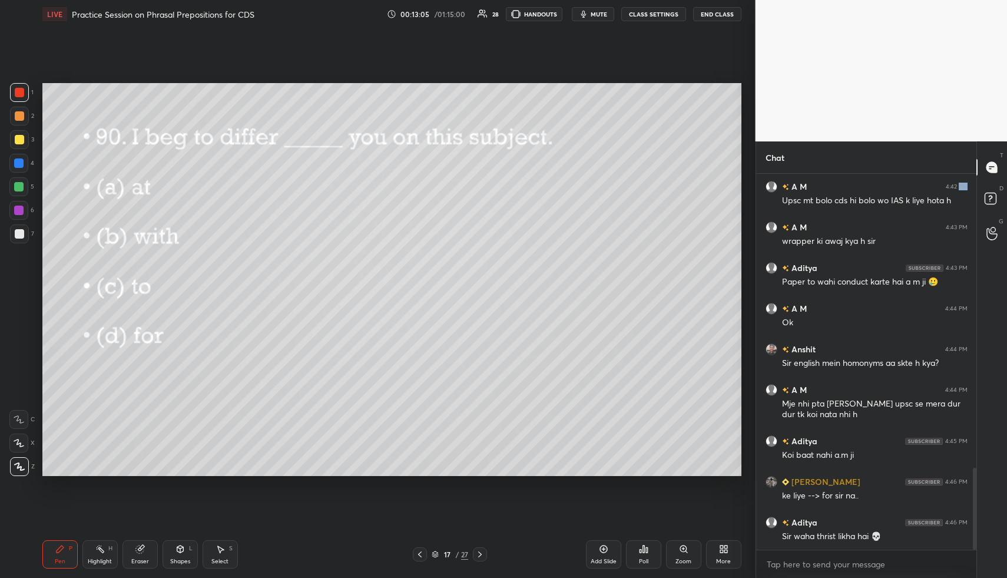
click at [647, 551] on icon at bounding box center [647, 549] width 2 height 5
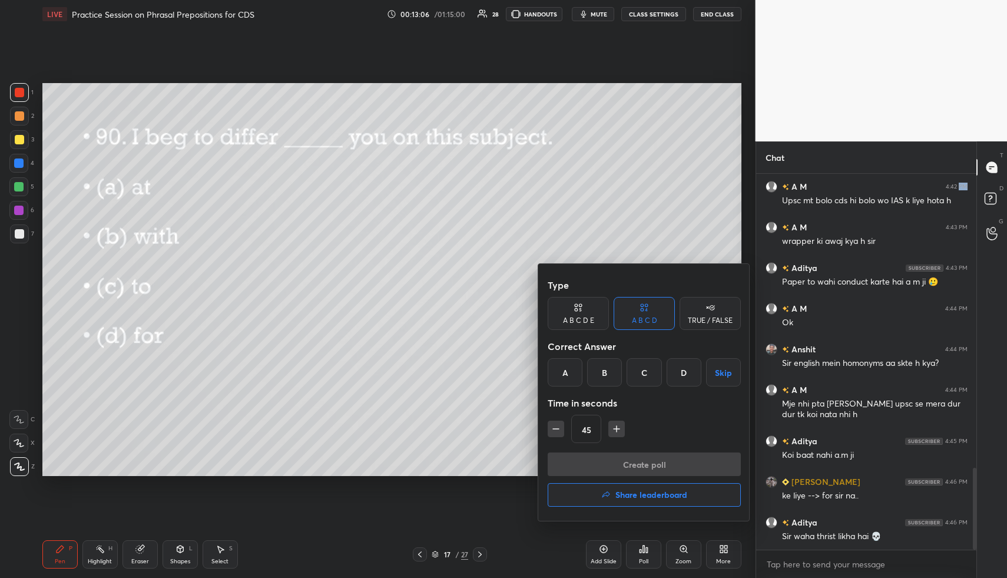
click at [606, 373] on div "B" at bounding box center [604, 372] width 35 height 28
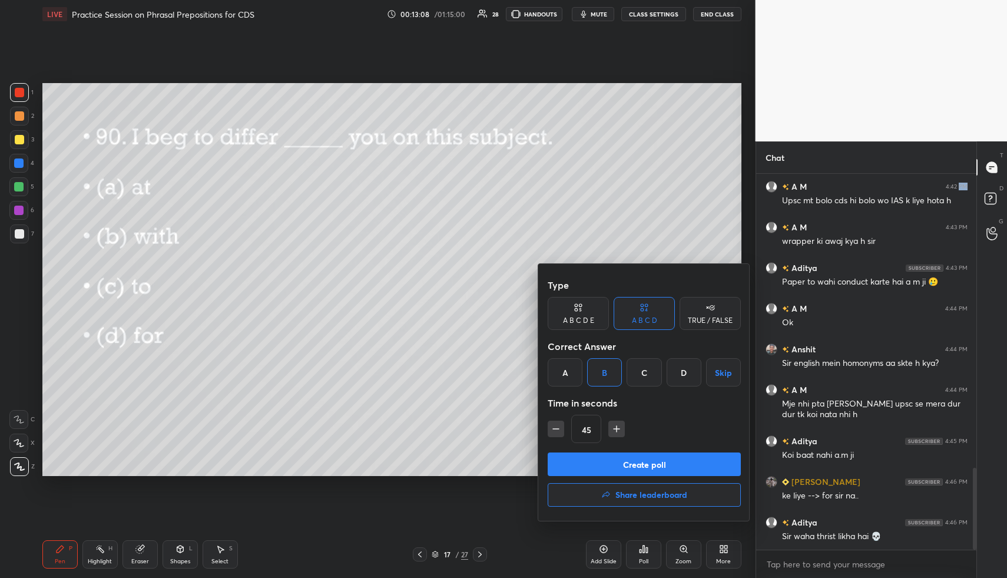
click at [624, 461] on button "Create poll" at bounding box center [644, 464] width 193 height 24
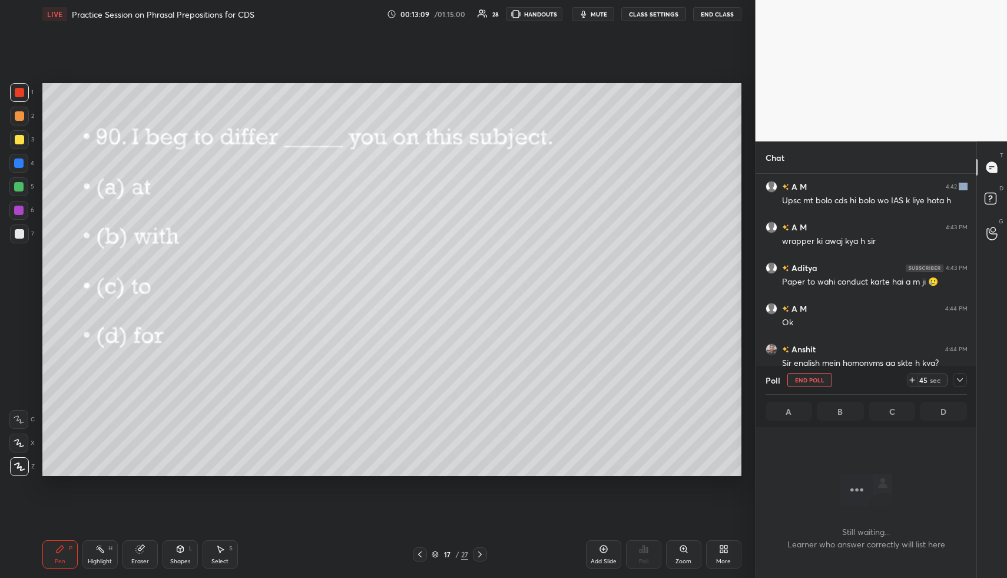
scroll to position [310, 217]
click at [425, 551] on div at bounding box center [420, 554] width 14 height 14
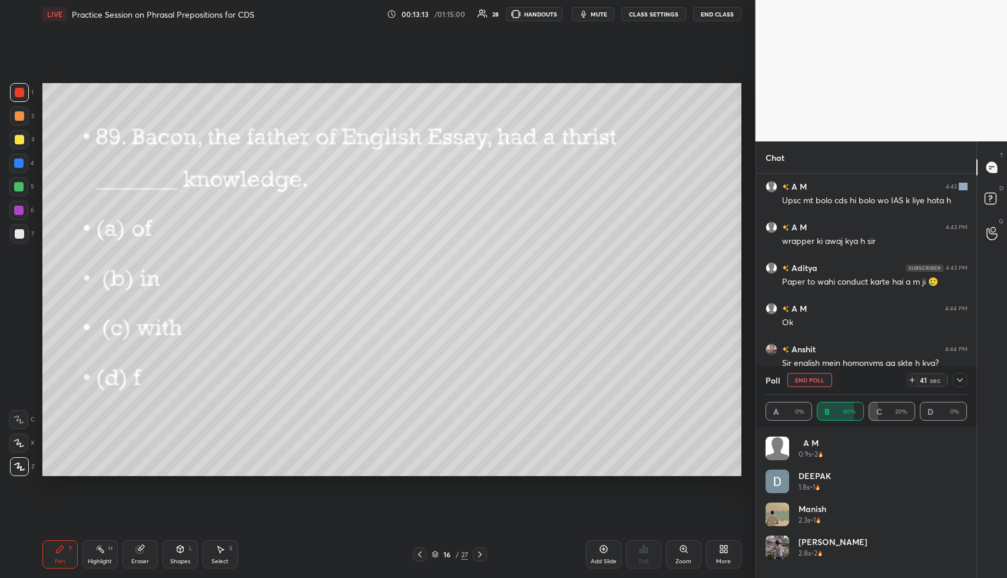
click at [484, 551] on icon at bounding box center [479, 554] width 9 height 9
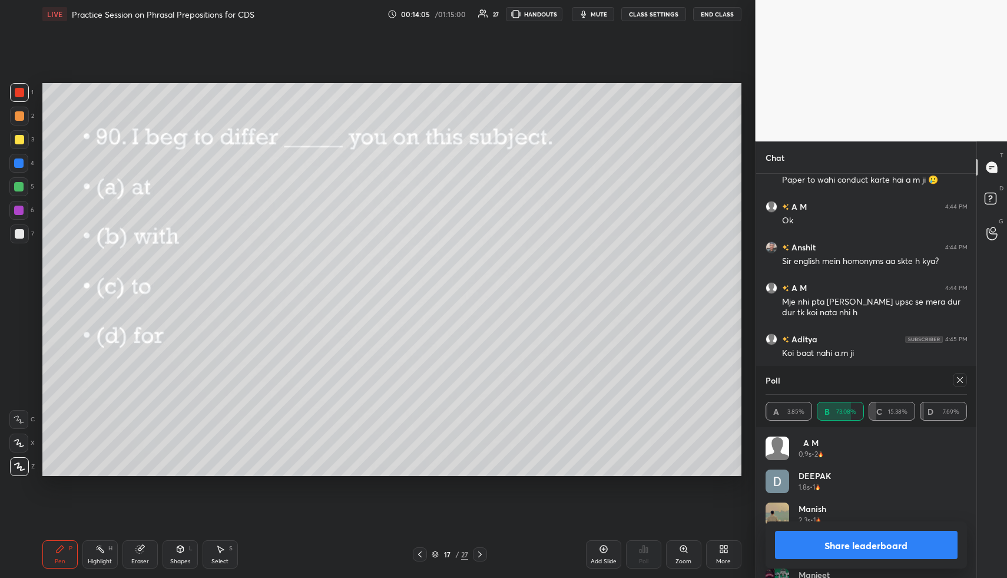
drag, startPoint x: 962, startPoint y: 384, endPoint x: 948, endPoint y: 379, distance: 14.9
click at [962, 384] on icon at bounding box center [959, 379] width 9 height 9
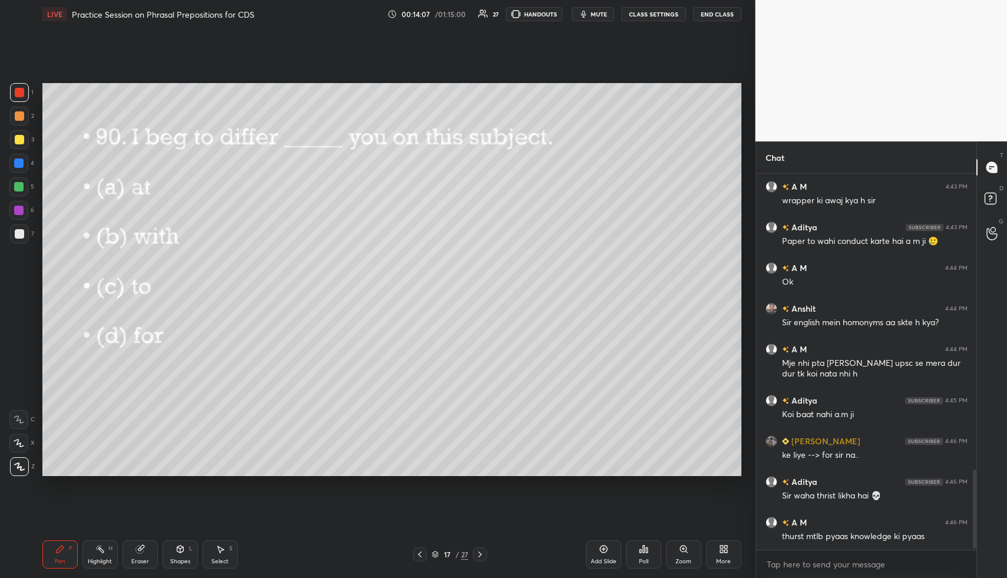
scroll to position [1426, 0]
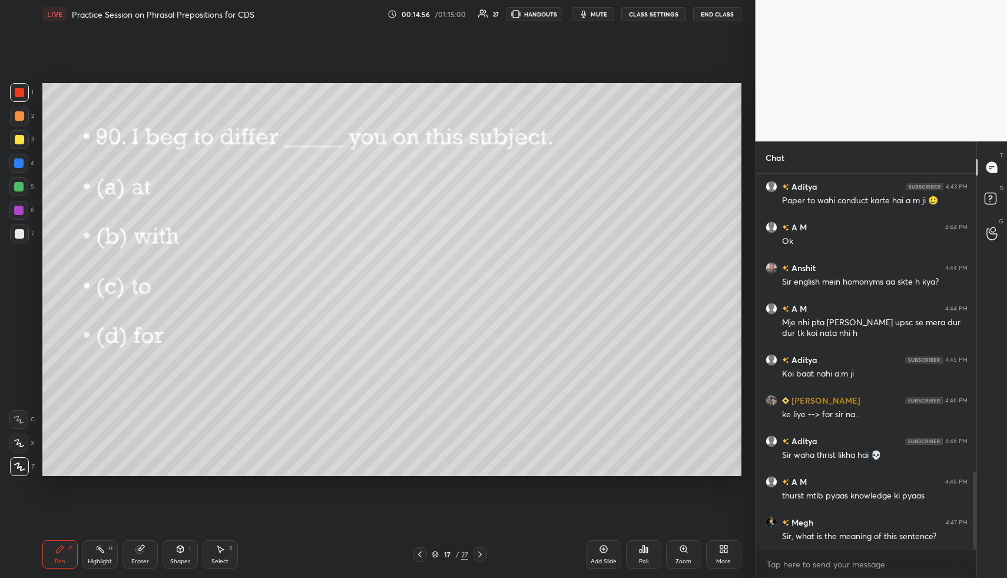
click at [486, 544] on div "Pen P Highlight H Eraser Shapes L Select S 17 / 27 Add Slide Poll Zoom More" at bounding box center [391, 554] width 699 height 47
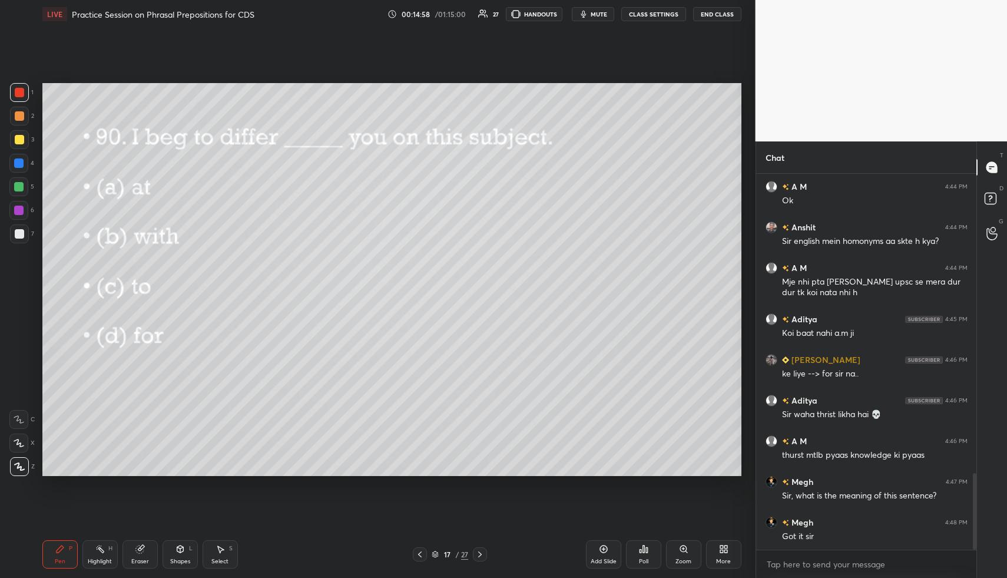
click at [481, 547] on div at bounding box center [480, 554] width 14 height 14
click at [641, 541] on div "Poll" at bounding box center [643, 554] width 35 height 28
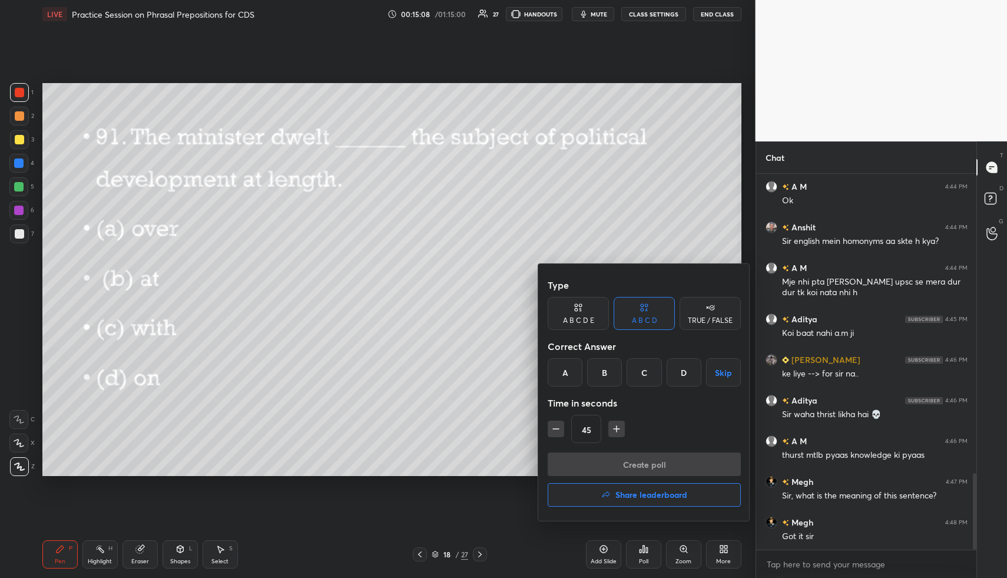
click at [685, 375] on div "D" at bounding box center [684, 372] width 35 height 28
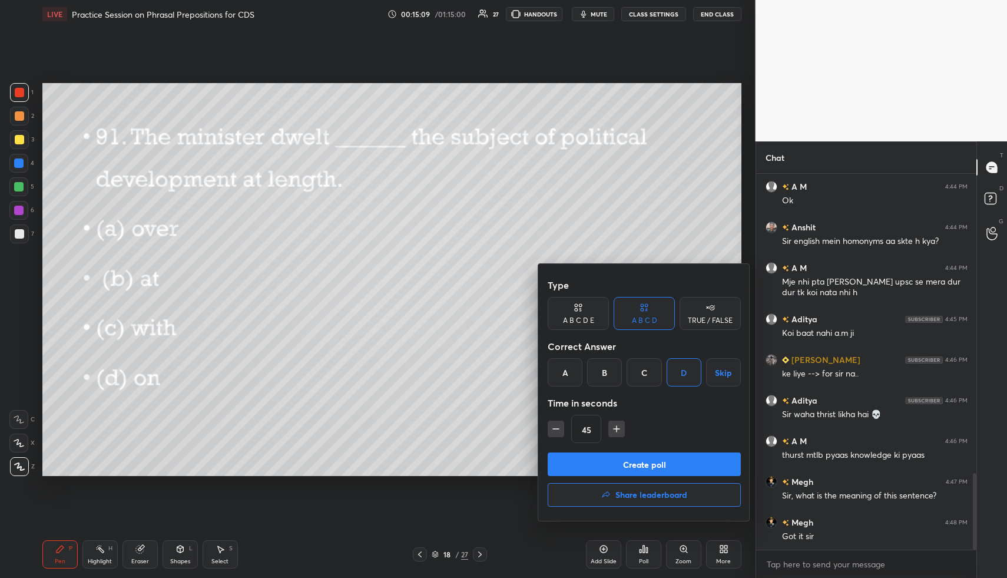
click at [645, 458] on button "Create poll" at bounding box center [644, 464] width 193 height 24
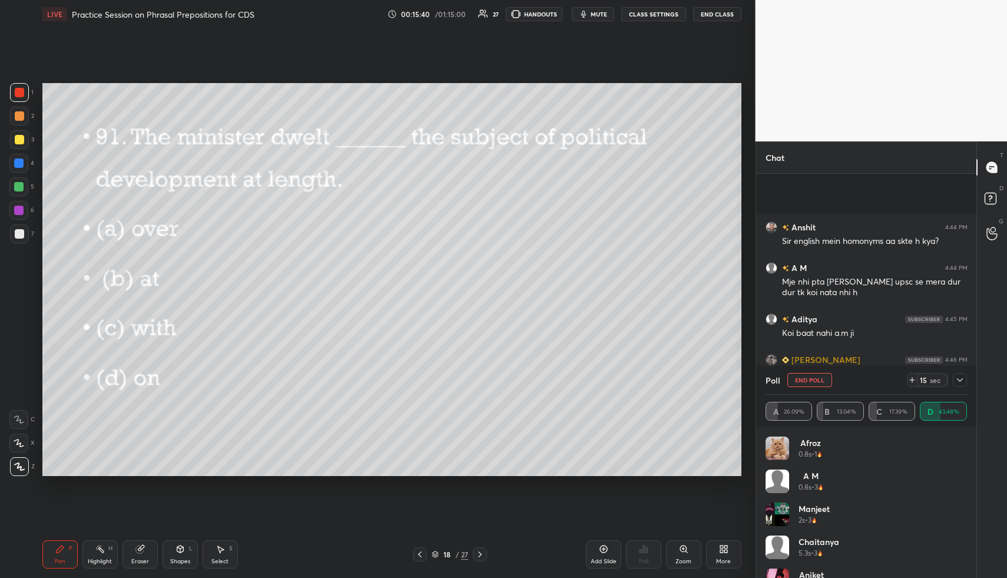
scroll to position [1569, 0]
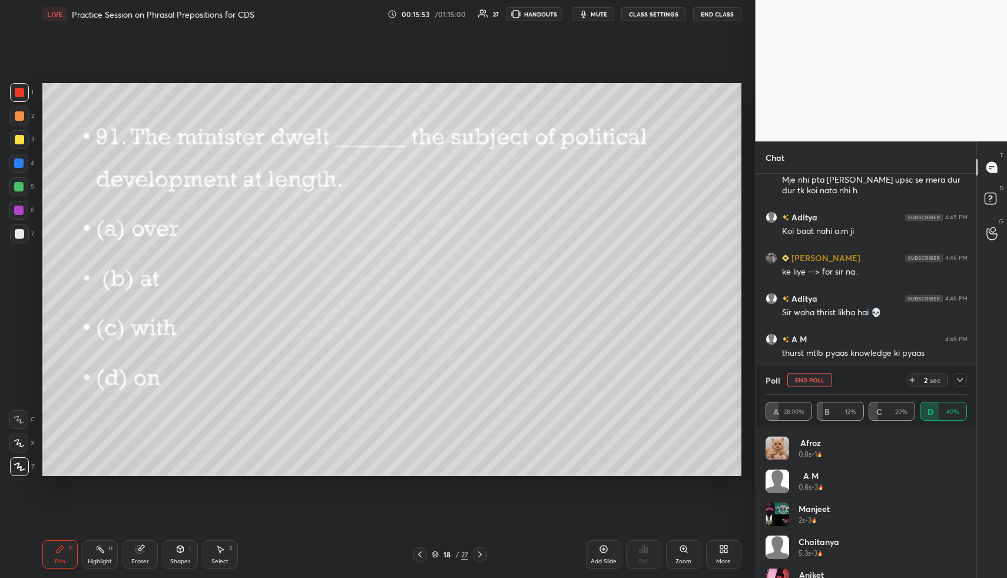
click at [961, 380] on icon at bounding box center [960, 380] width 6 height 4
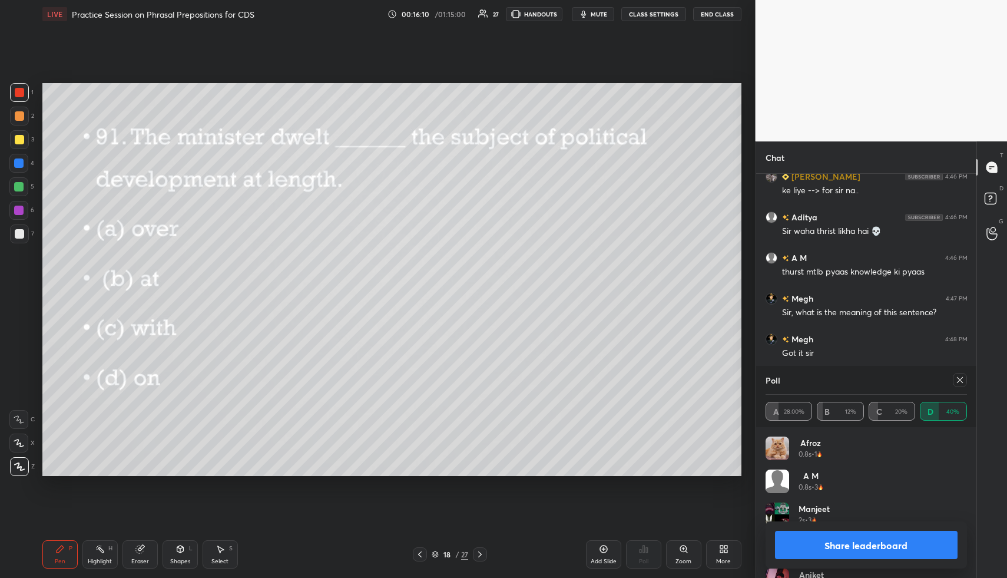
scroll to position [1691, 0]
click at [961, 380] on icon at bounding box center [959, 379] width 9 height 9
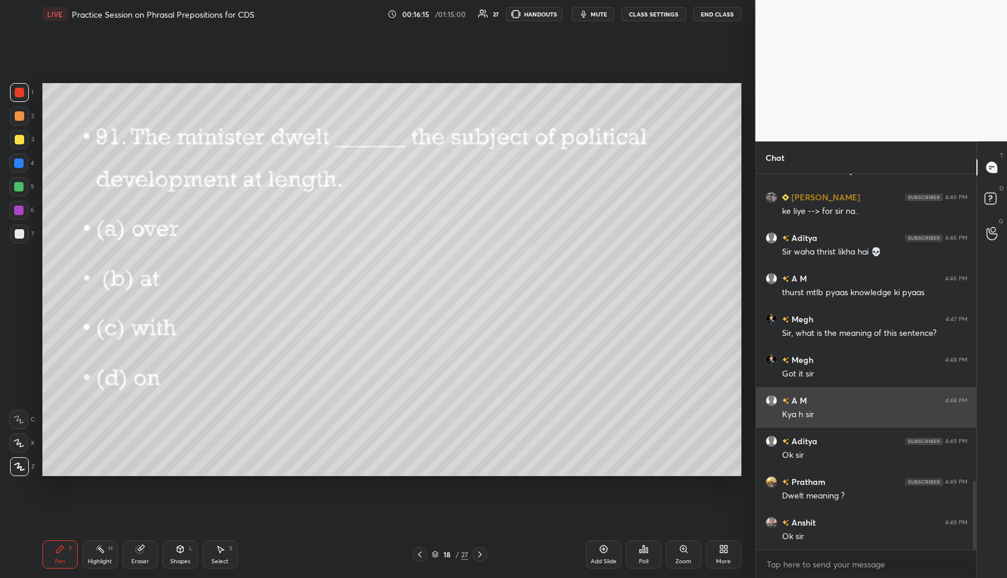
scroll to position [1670, 0]
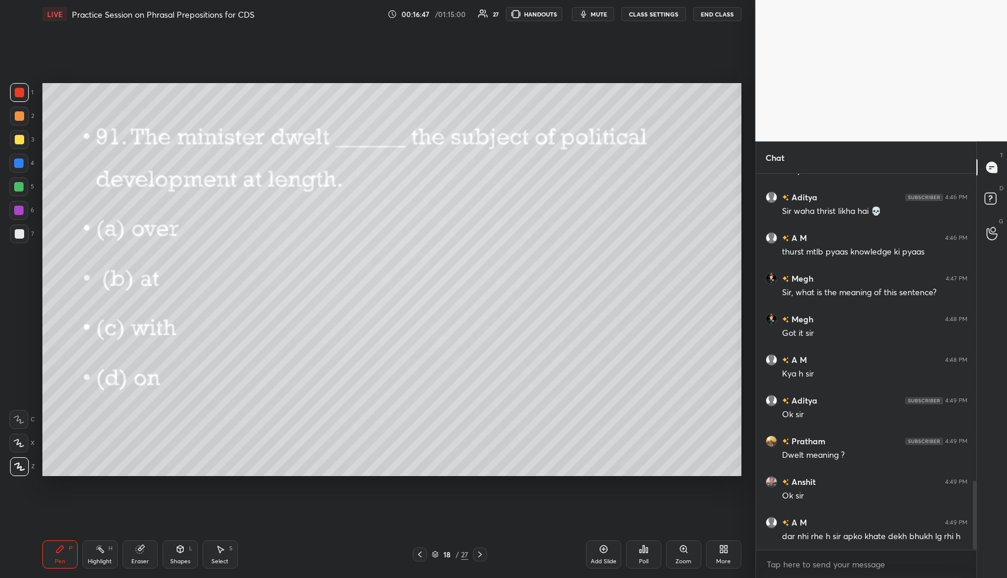
click at [18, 166] on div at bounding box center [18, 162] width 9 height 9
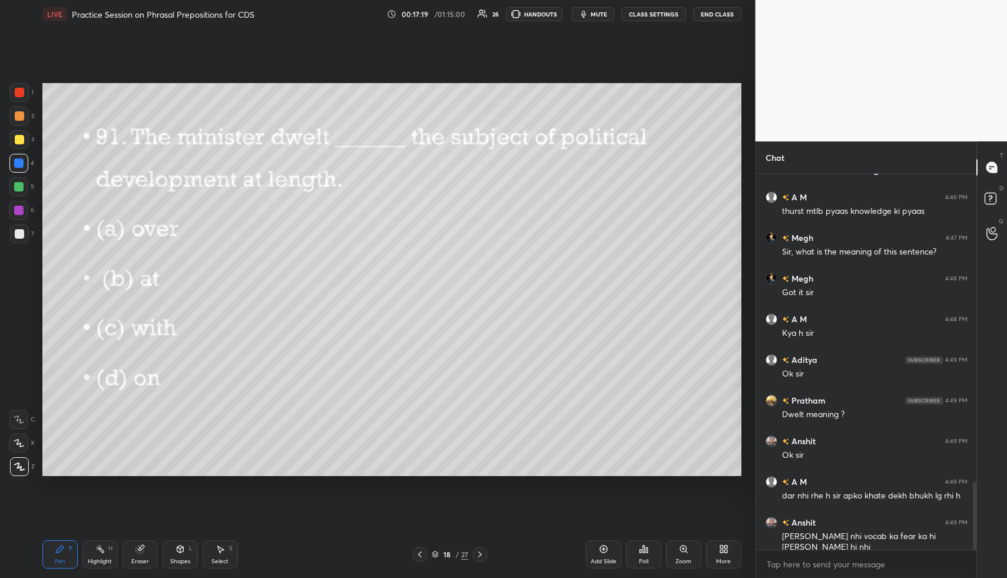
click at [484, 544] on div "Pen P Highlight H Eraser Shapes L Select S 18 / 27 Add Slide Poll Zoom More" at bounding box center [391, 554] width 699 height 47
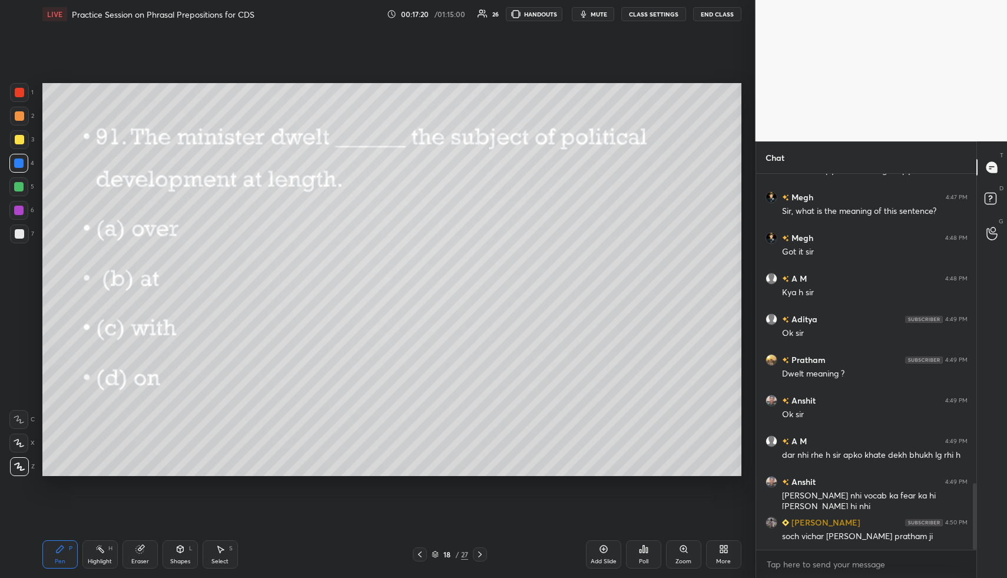
click at [480, 550] on icon at bounding box center [479, 554] width 9 height 9
click at [643, 548] on icon at bounding box center [644, 548] width 2 height 7
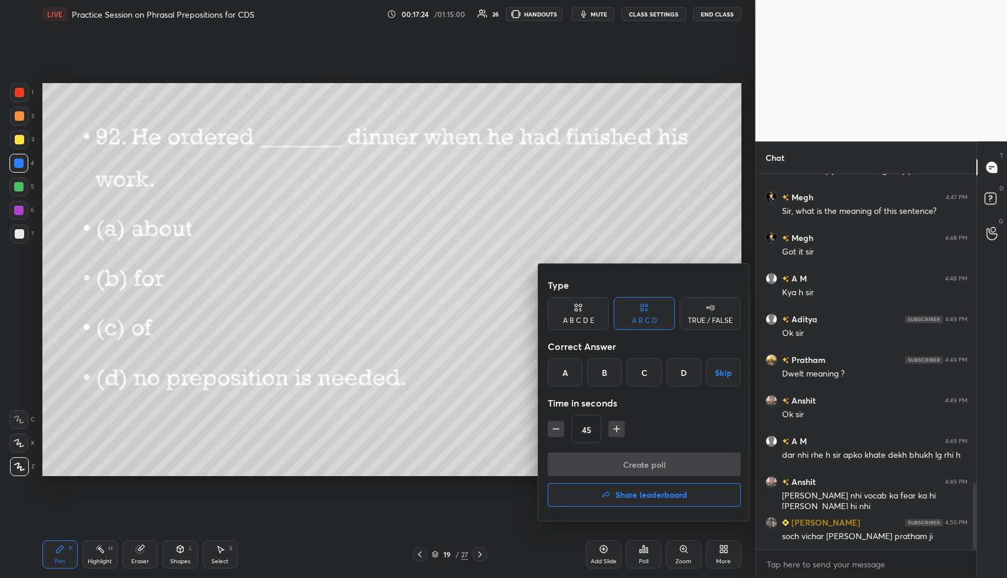
click at [682, 373] on div "D" at bounding box center [684, 372] width 35 height 28
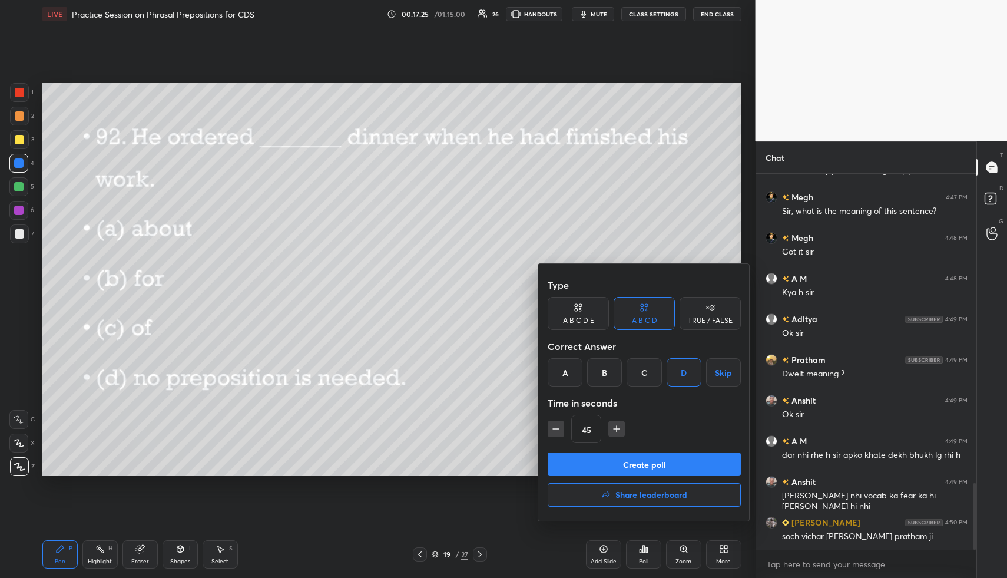
click at [657, 458] on button "Create poll" at bounding box center [644, 464] width 193 height 24
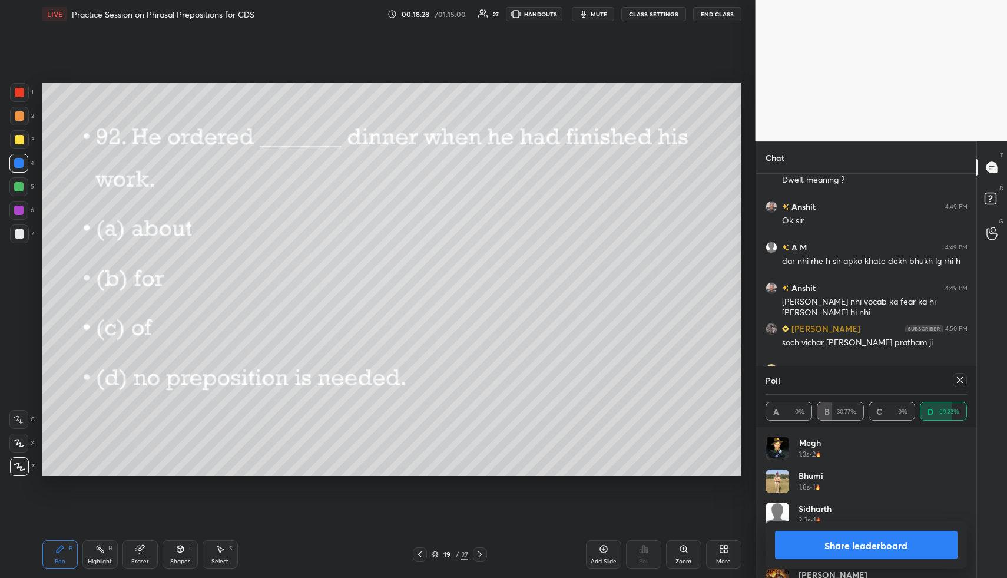
scroll to position [1996, 0]
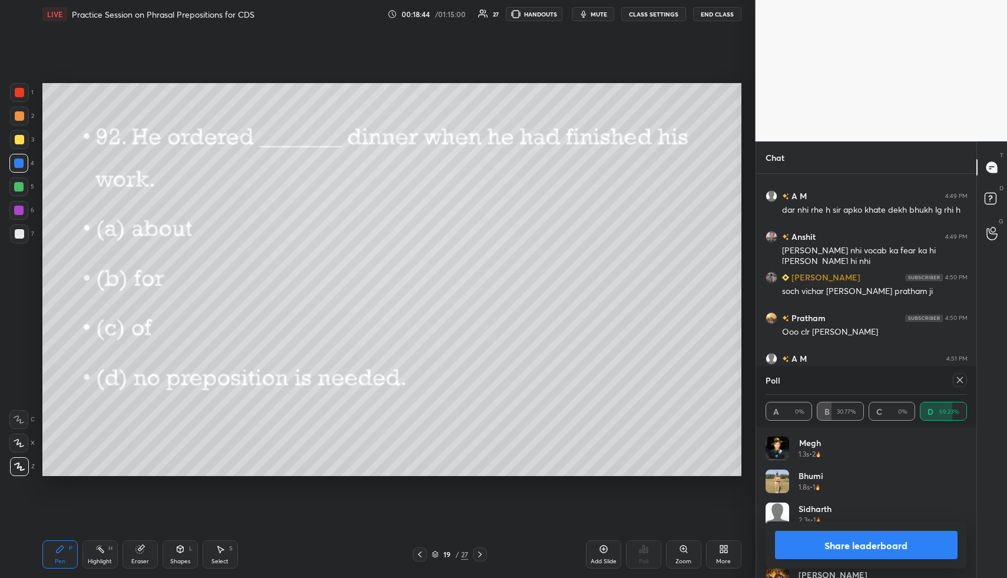
drag, startPoint x: 25, startPoint y: 187, endPoint x: 39, endPoint y: 187, distance: 14.1
click at [25, 187] on div at bounding box center [18, 186] width 19 height 19
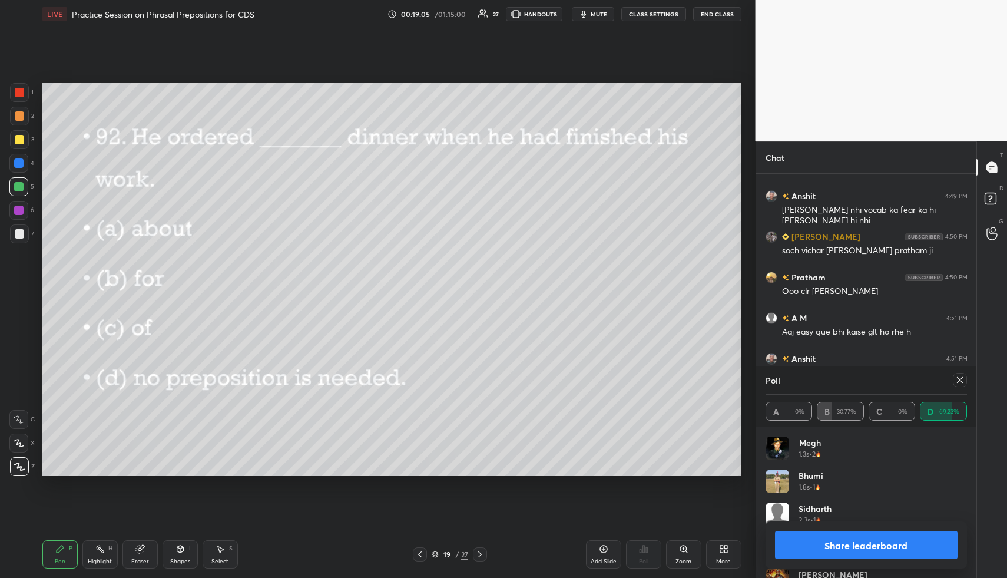
click at [22, 230] on div at bounding box center [19, 233] width 9 height 9
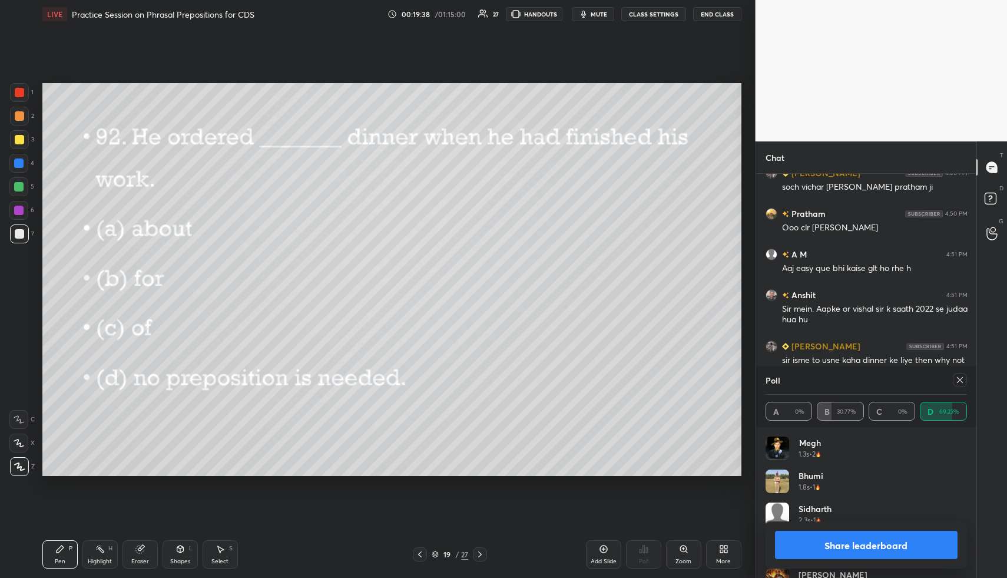
scroll to position [2078, 0]
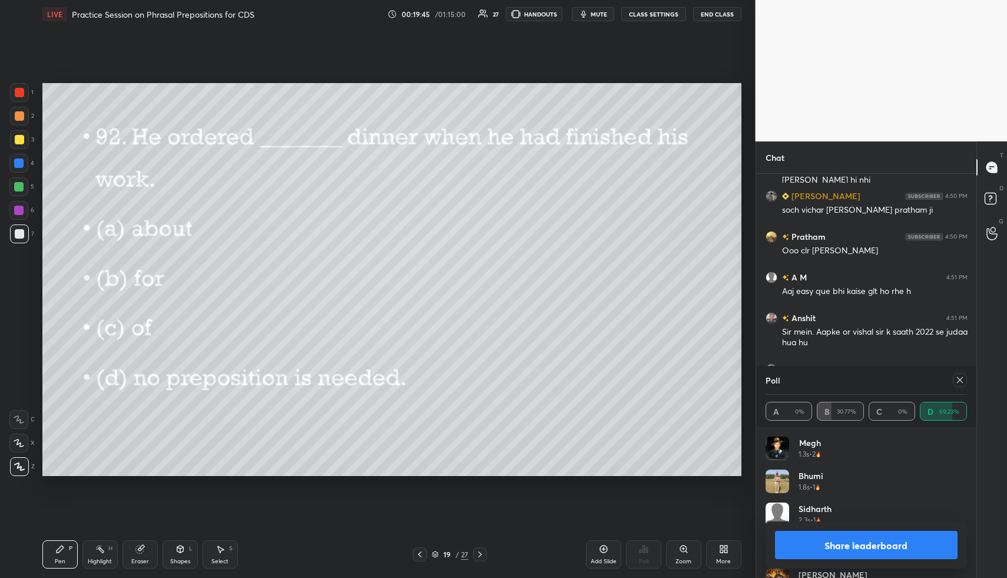
click at [482, 553] on icon at bounding box center [479, 554] width 9 height 9
click at [958, 379] on icon at bounding box center [959, 379] width 9 height 9
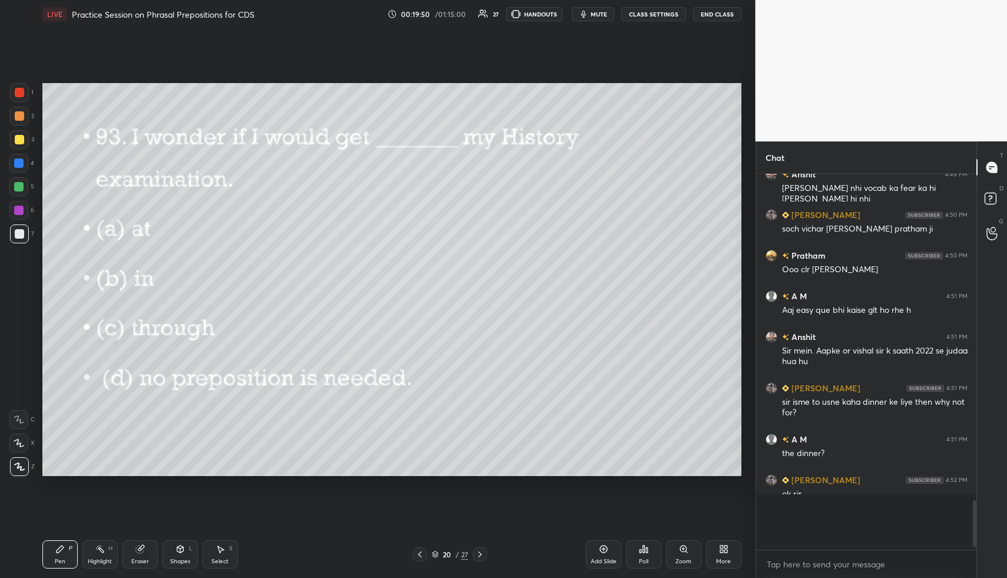
scroll to position [394, 217]
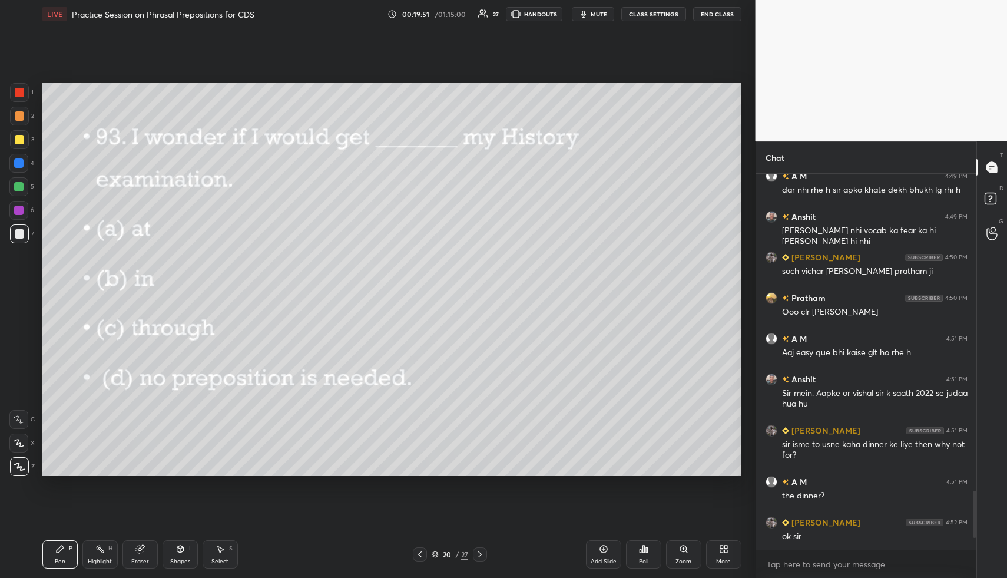
click at [646, 544] on icon at bounding box center [643, 548] width 9 height 9
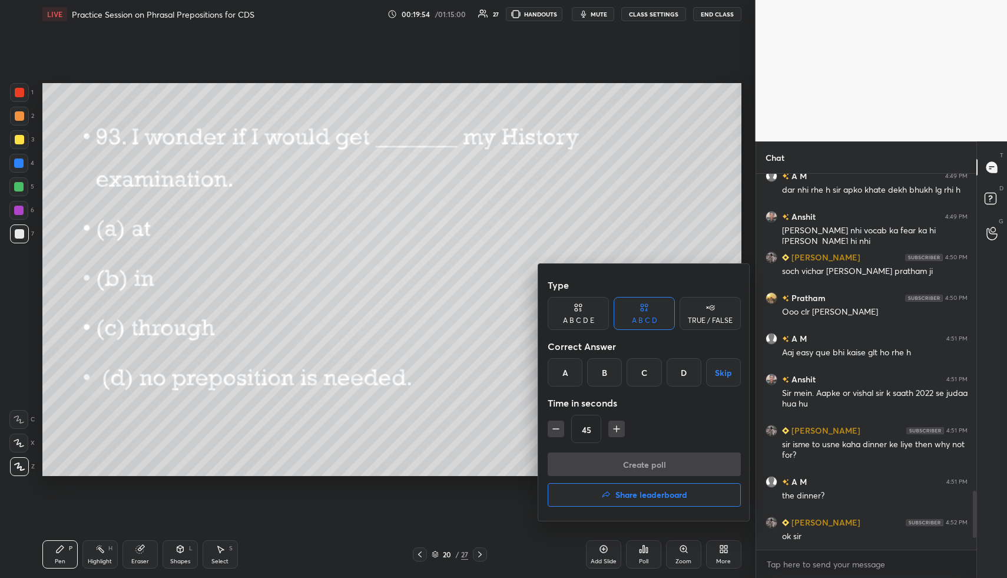
click at [643, 373] on div "C" at bounding box center [644, 372] width 35 height 28
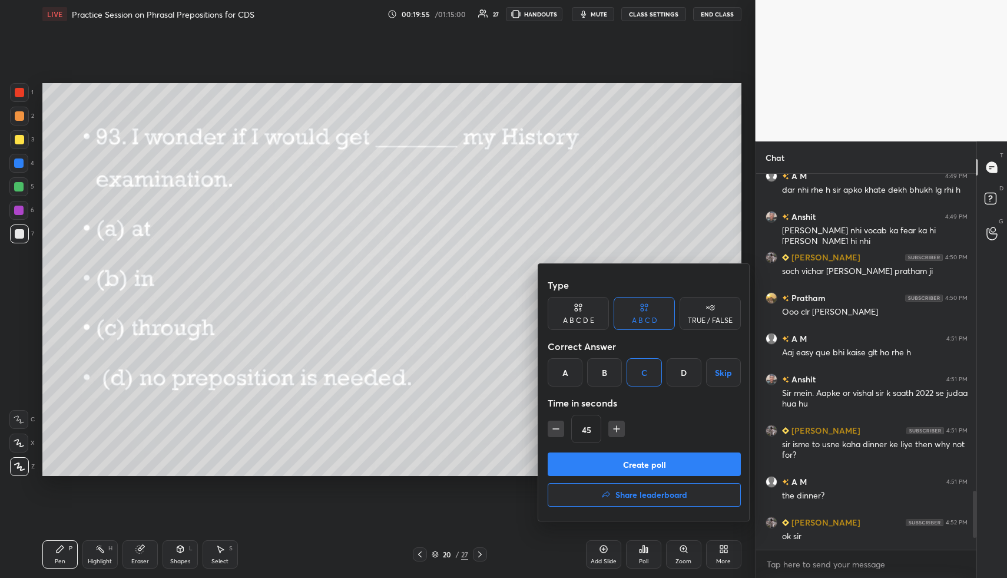
click at [638, 464] on button "Create poll" at bounding box center [644, 464] width 193 height 24
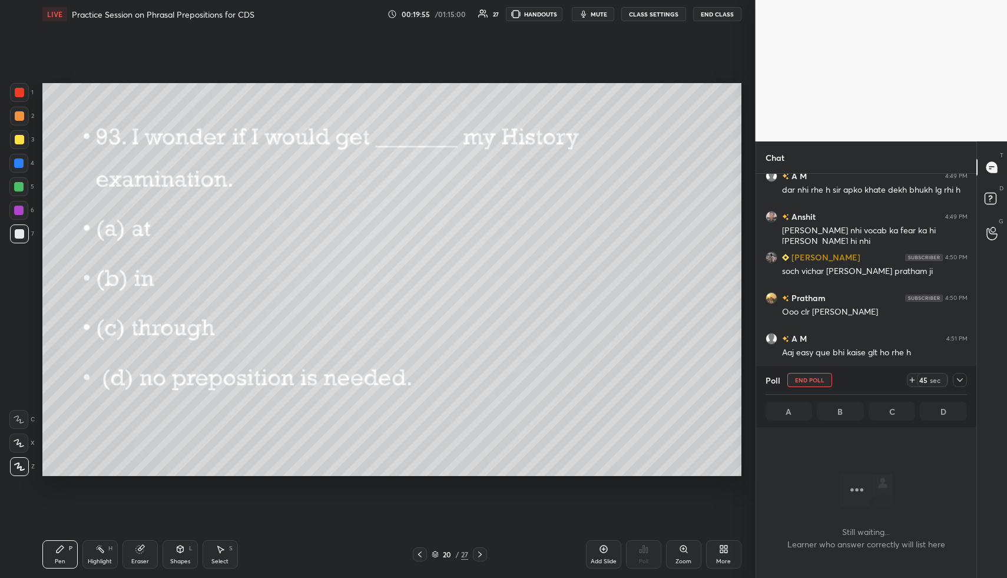
scroll to position [317, 217]
click at [606, 13] on span "mute" at bounding box center [599, 14] width 16 height 8
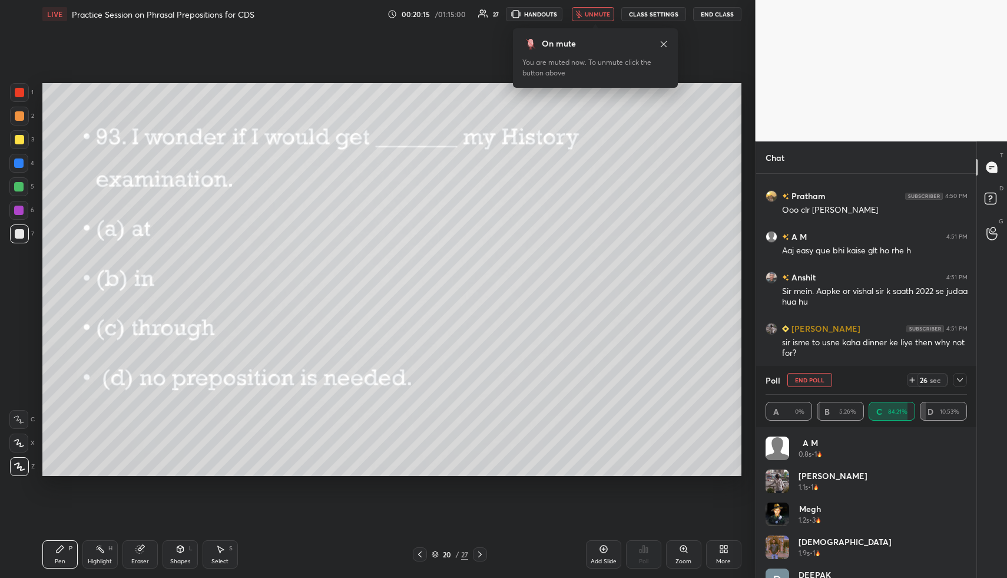
click at [604, 11] on span "unmute" at bounding box center [597, 14] width 25 height 8
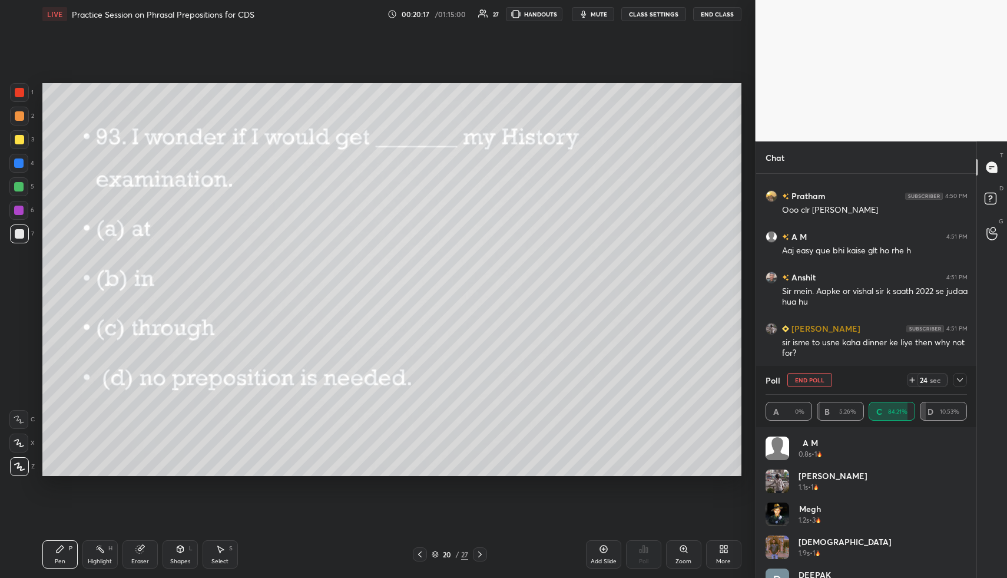
click at [961, 380] on icon at bounding box center [959, 379] width 9 height 9
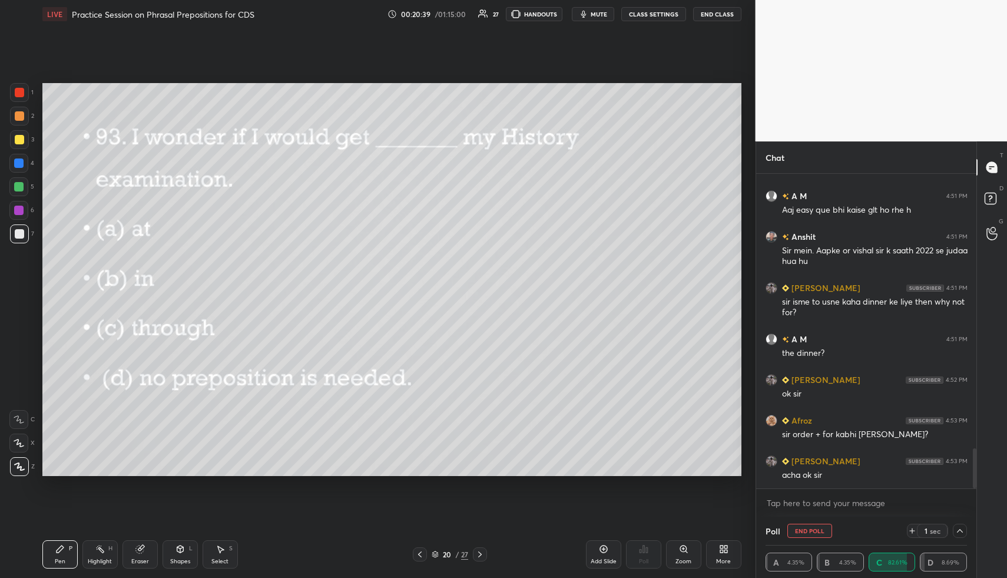
drag, startPoint x: 19, startPoint y: 118, endPoint x: 34, endPoint y: 143, distance: 28.5
click at [19, 118] on div at bounding box center [19, 115] width 9 height 9
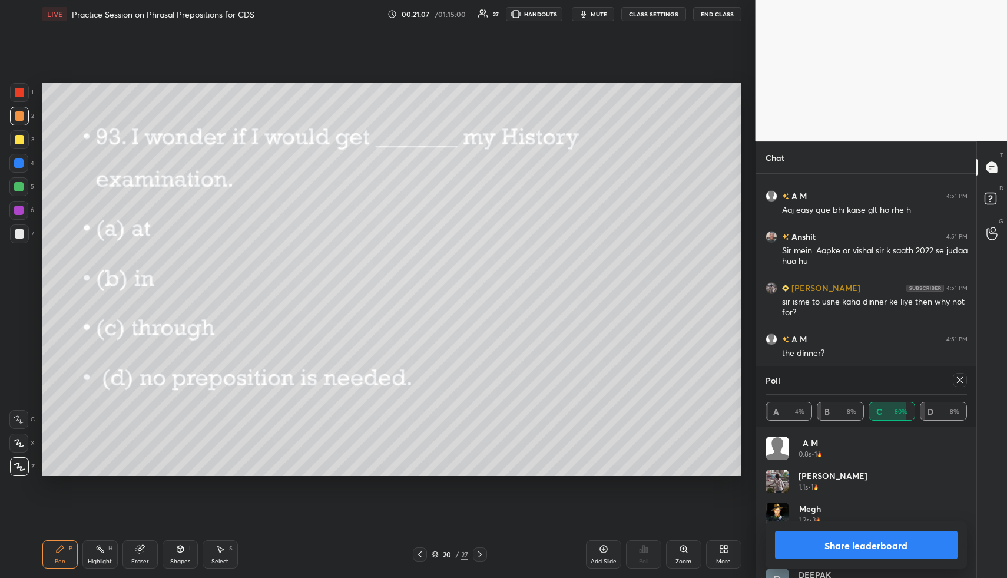
click at [22, 162] on div at bounding box center [18, 162] width 9 height 9
click at [482, 555] on icon at bounding box center [479, 554] width 9 height 9
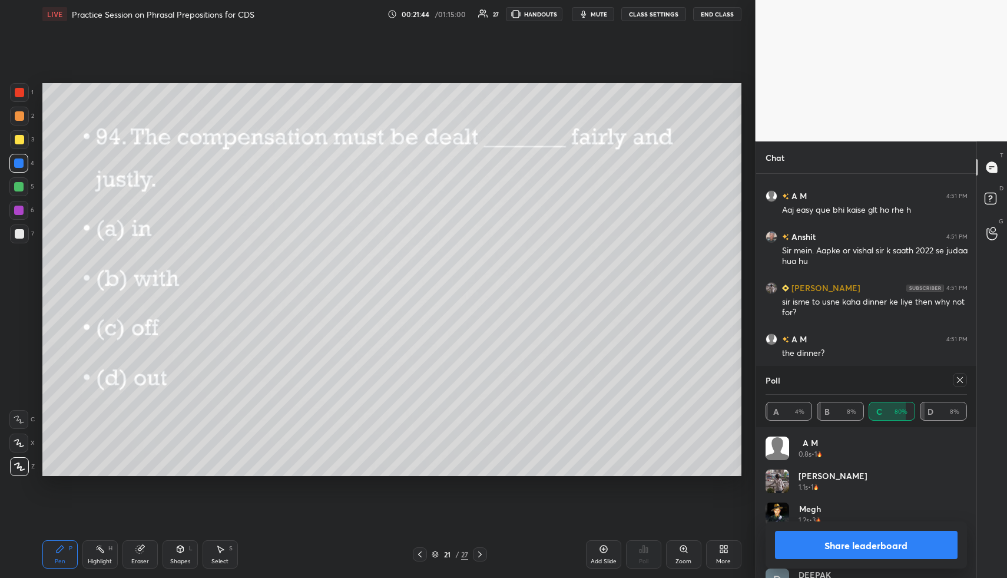
drag, startPoint x: 960, startPoint y: 379, endPoint x: 933, endPoint y: 383, distance: 26.9
click at [960, 379] on icon at bounding box center [959, 379] width 9 height 9
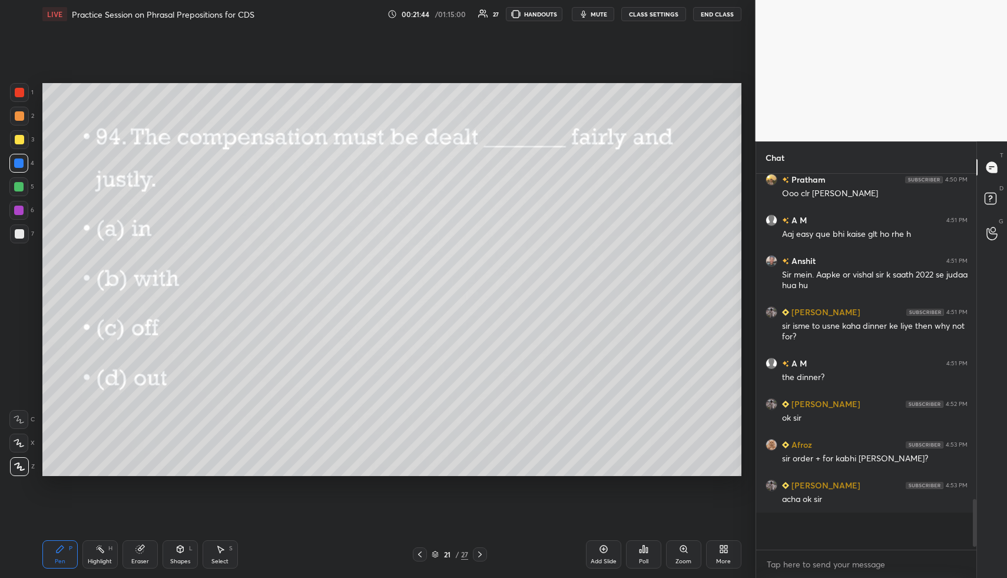
scroll to position [394, 217]
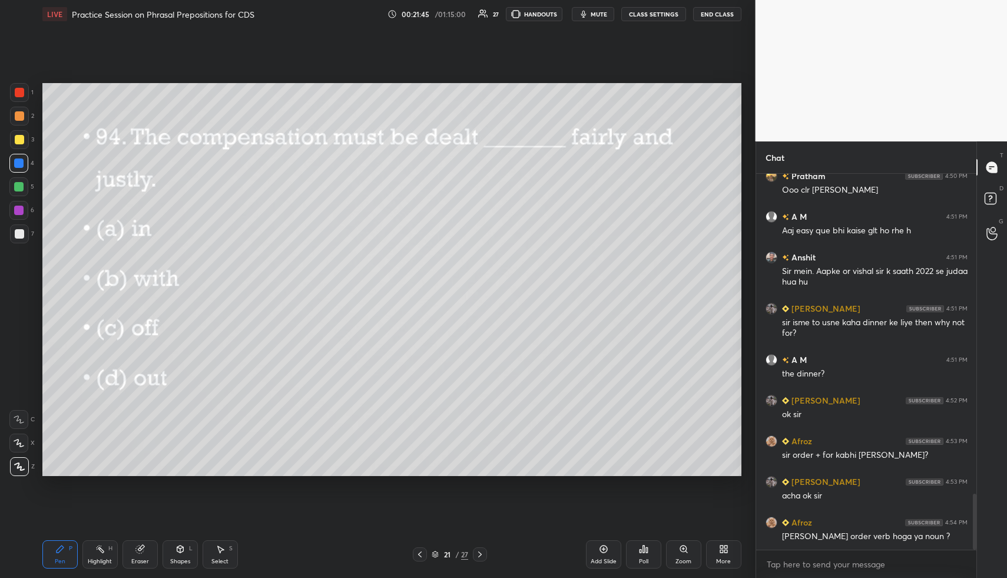
click at [644, 553] on div "Poll" at bounding box center [643, 554] width 35 height 28
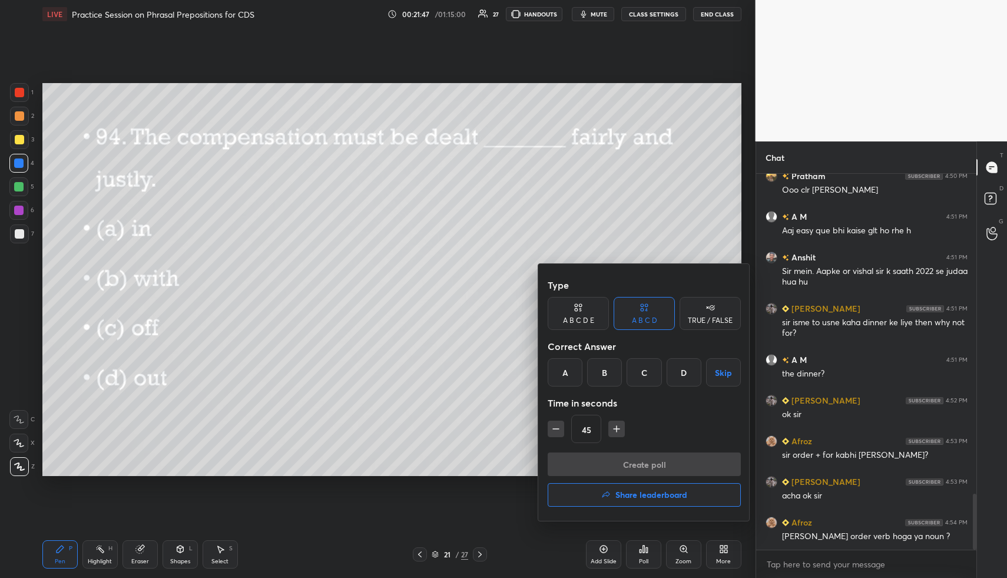
click at [684, 372] on div "D" at bounding box center [684, 372] width 35 height 28
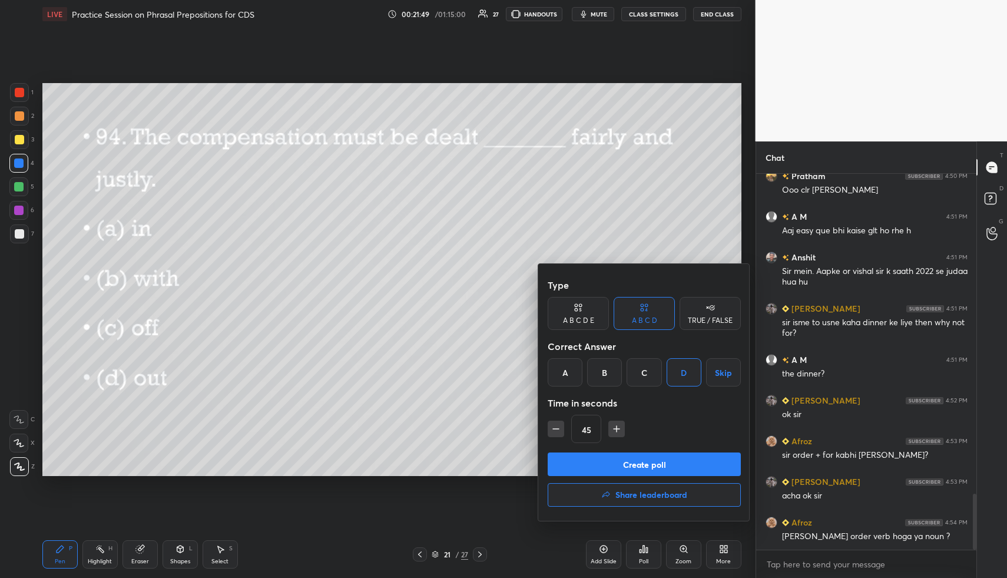
click at [666, 451] on div "Type A B C D E A B C D TRUE / FALSE Correct Answer A B C D Skip Time in seconds…" at bounding box center [644, 392] width 212 height 257
click at [661, 462] on button "Create poll" at bounding box center [644, 464] width 193 height 24
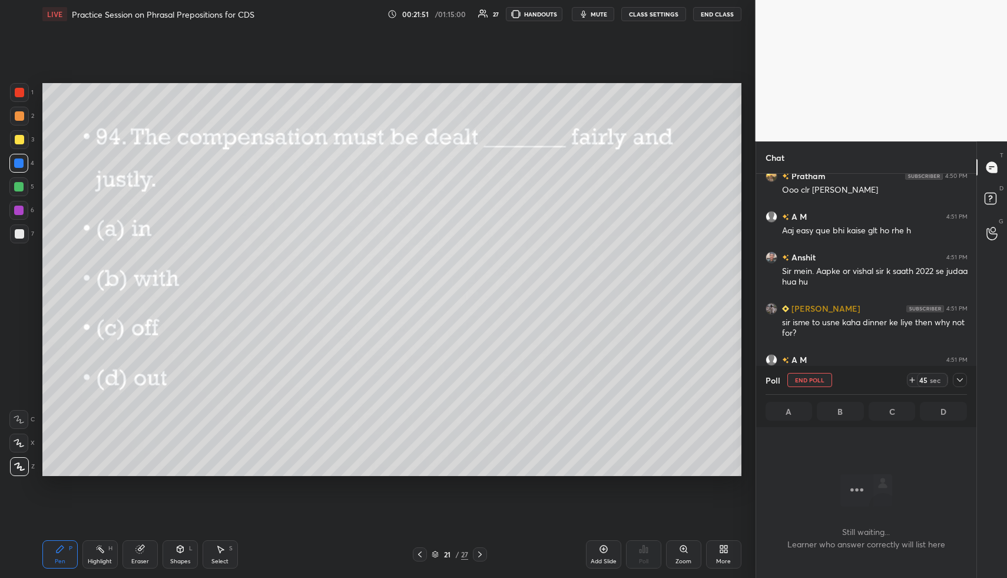
scroll to position [4, 4]
click at [960, 382] on icon at bounding box center [959, 379] width 9 height 9
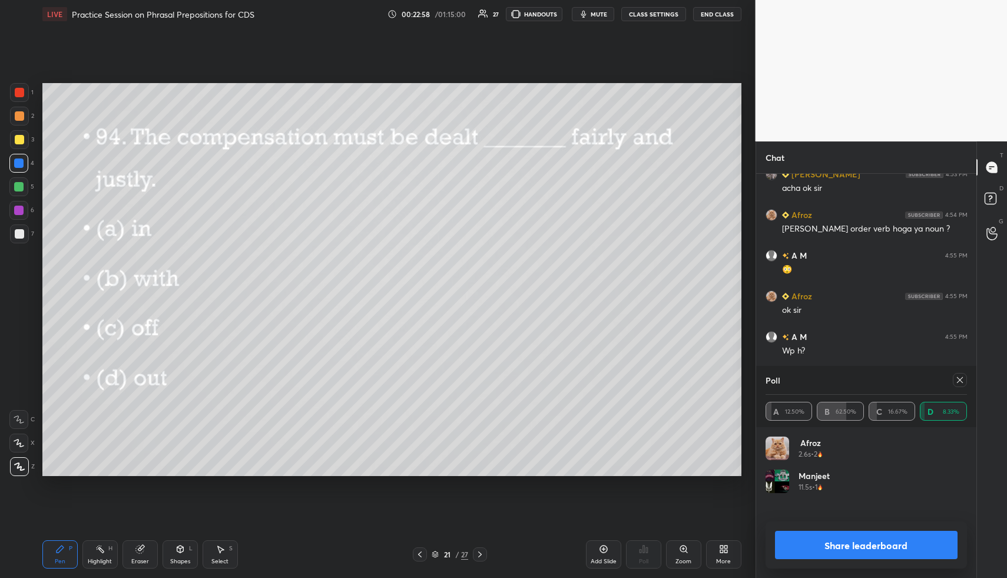
scroll to position [2122, 0]
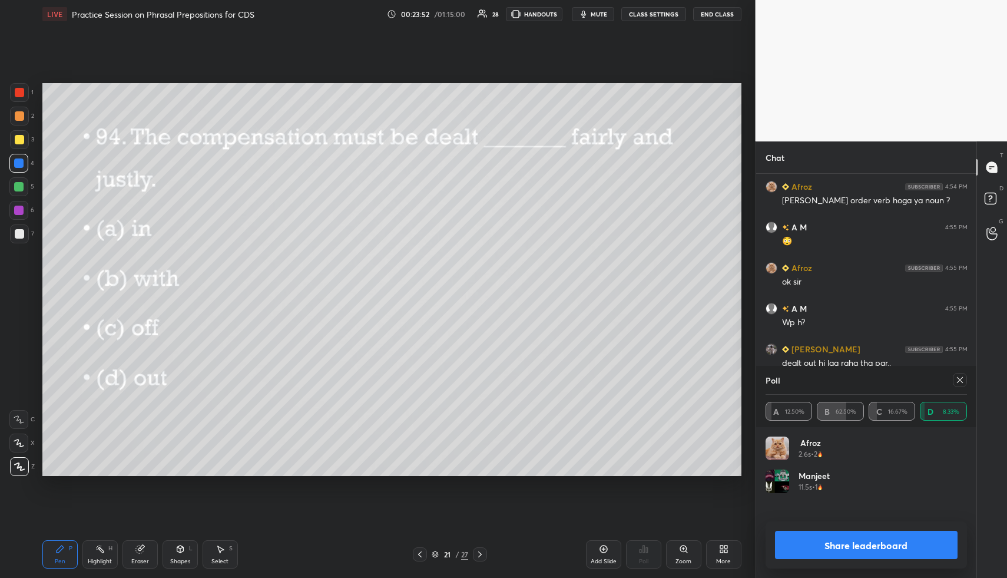
drag, startPoint x: 959, startPoint y: 381, endPoint x: 951, endPoint y: 383, distance: 8.8
click at [958, 382] on icon at bounding box center [959, 379] width 9 height 9
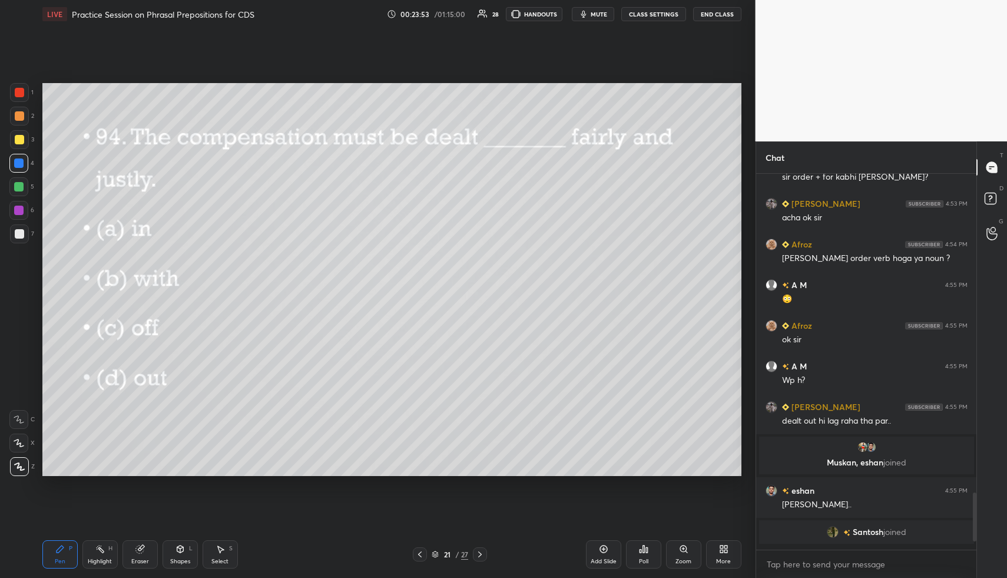
scroll to position [2061, 0]
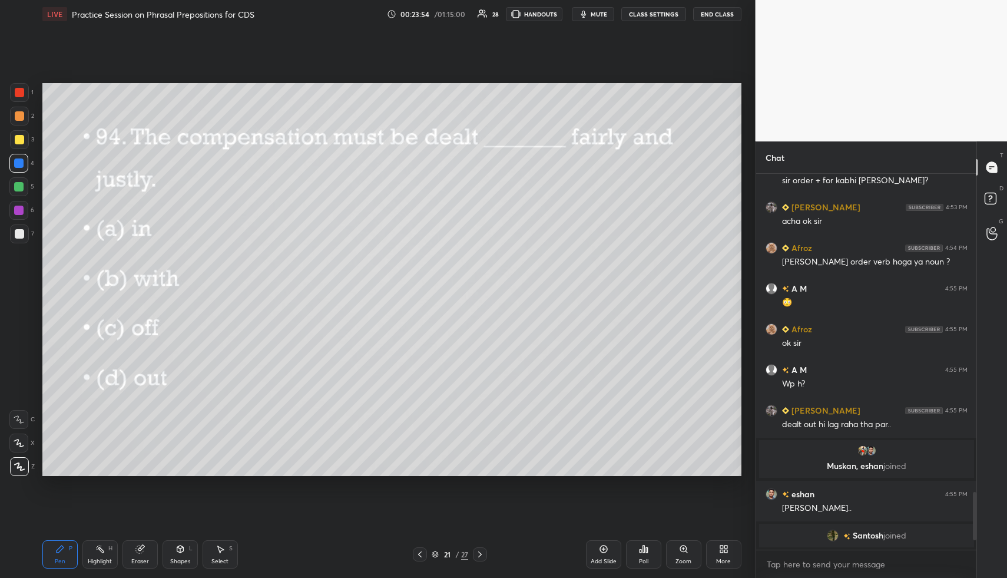
click at [609, 552] on div "Add Slide" at bounding box center [603, 554] width 35 height 28
click at [21, 85] on div at bounding box center [19, 92] width 19 height 19
click at [28, 237] on div at bounding box center [19, 233] width 19 height 19
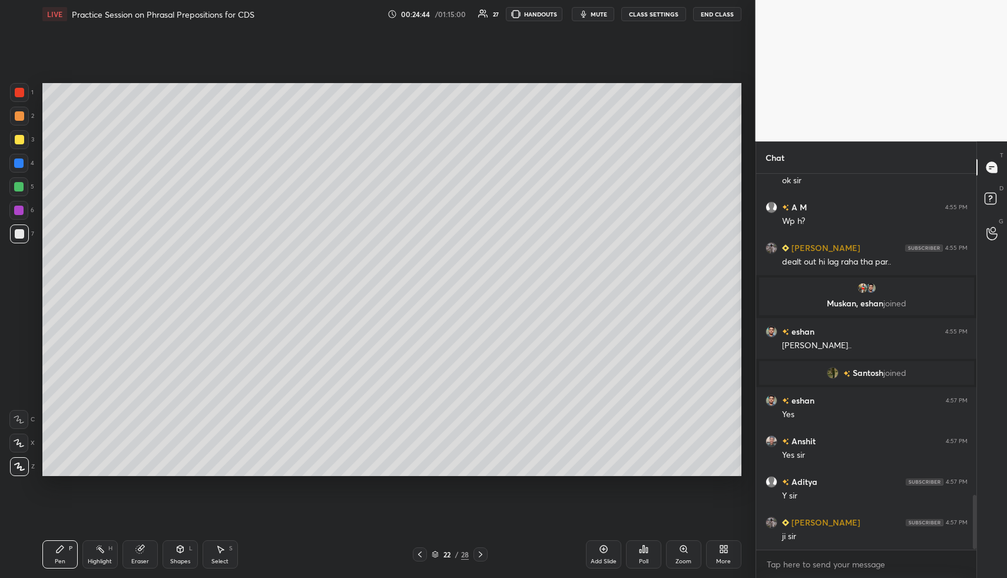
scroll to position [2242, 0]
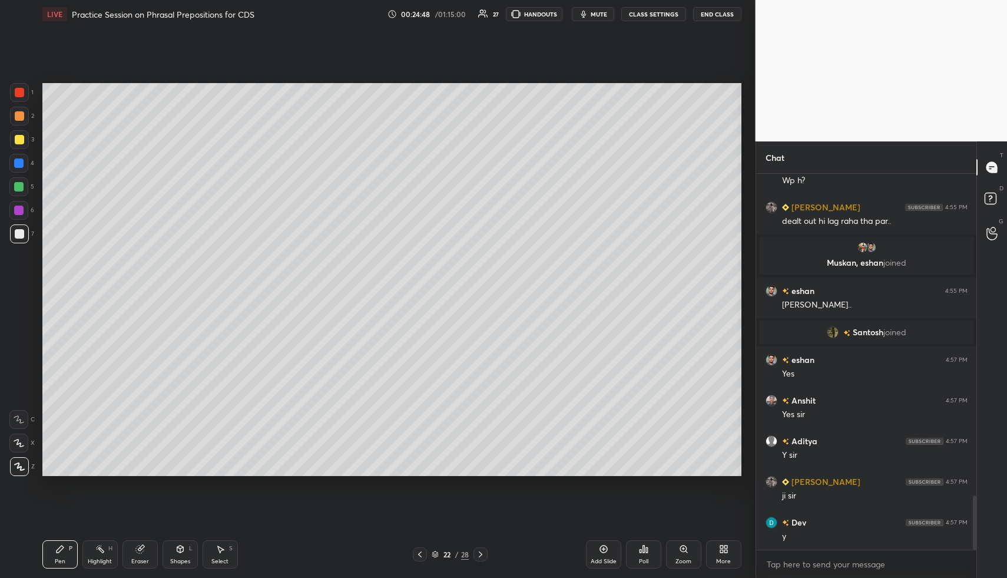
click at [484, 553] on icon at bounding box center [480, 554] width 9 height 9
click at [651, 548] on div "Poll" at bounding box center [643, 554] width 35 height 28
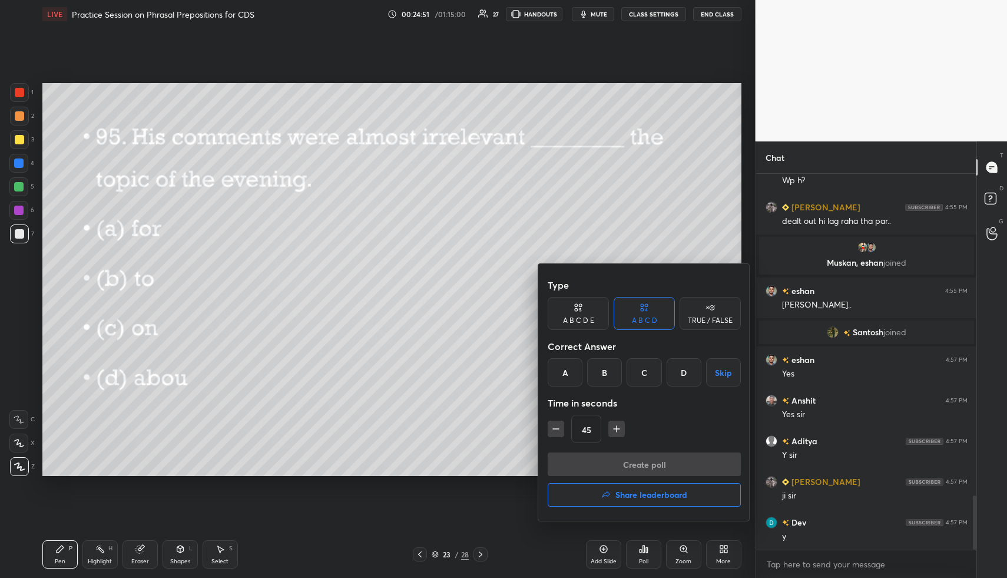
click at [607, 372] on div "B" at bounding box center [604, 372] width 35 height 28
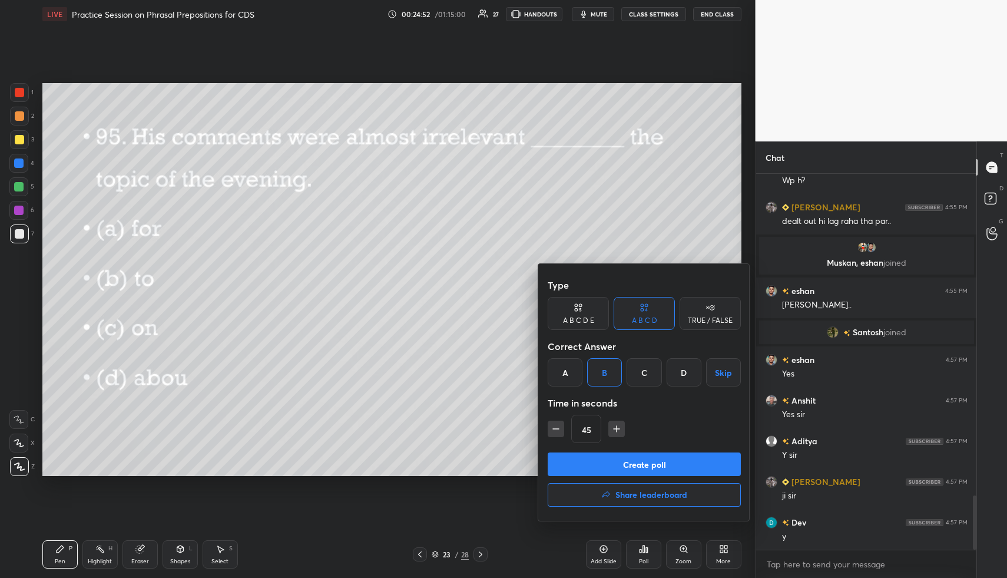
click at [622, 463] on button "Create poll" at bounding box center [644, 464] width 193 height 24
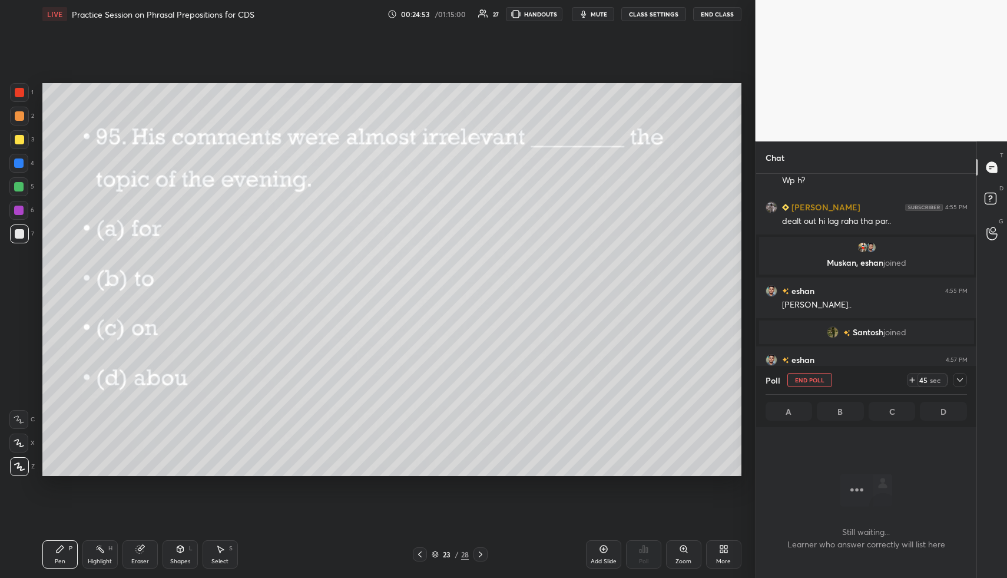
scroll to position [4, 4]
drag, startPoint x: 593, startPoint y: 26, endPoint x: 596, endPoint y: 5, distance: 20.8
click at [599, 0] on html "1 2 3 4 5 6 7 C X Z C X Z E E Erase all H H LIVE Practice Session on Phrasal Pr…" at bounding box center [503, 0] width 1007 height 0
click at [598, 9] on button "mute" at bounding box center [593, 14] width 42 height 14
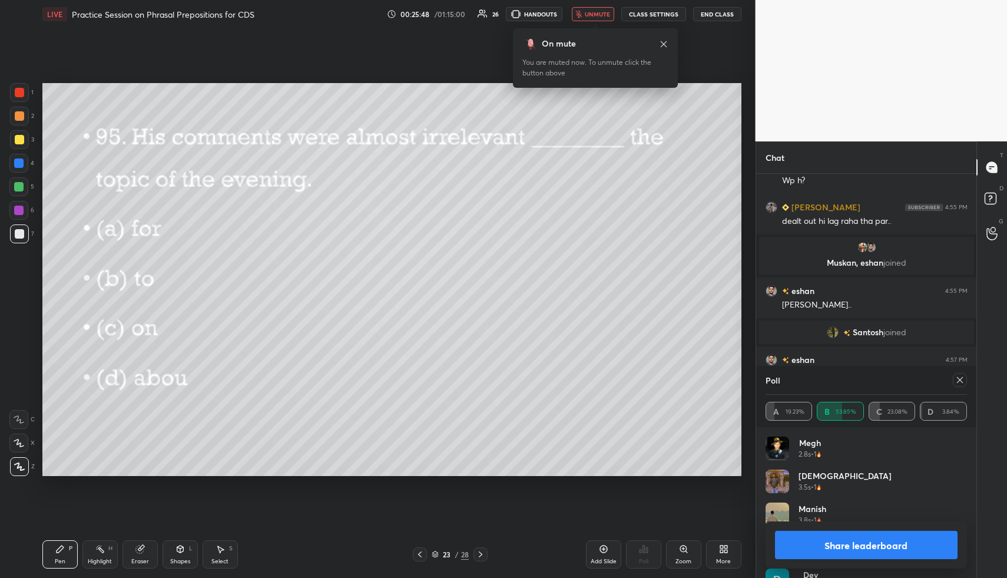
scroll to position [2344, 0]
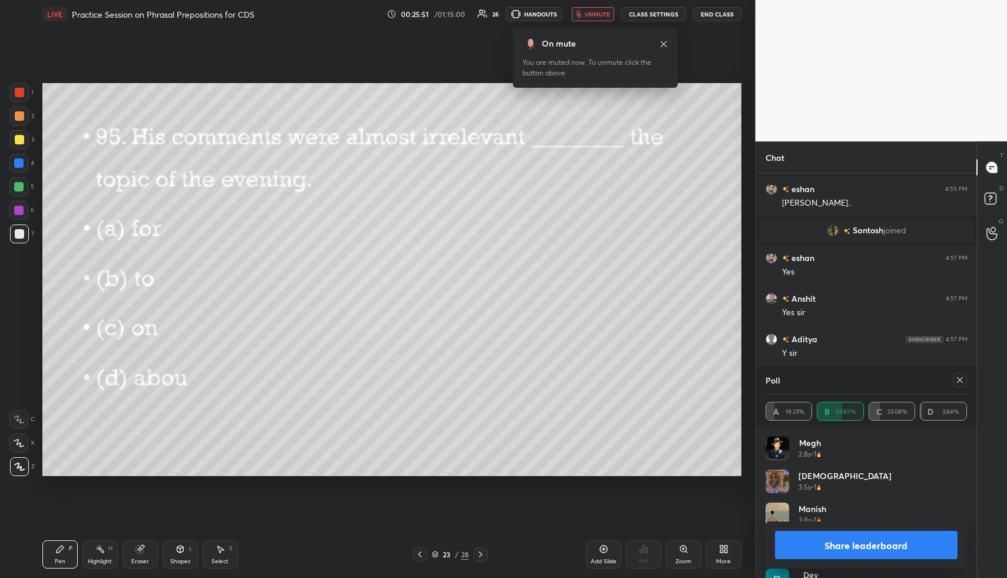
click at [597, 15] on span "unmute" at bounding box center [597, 14] width 25 height 8
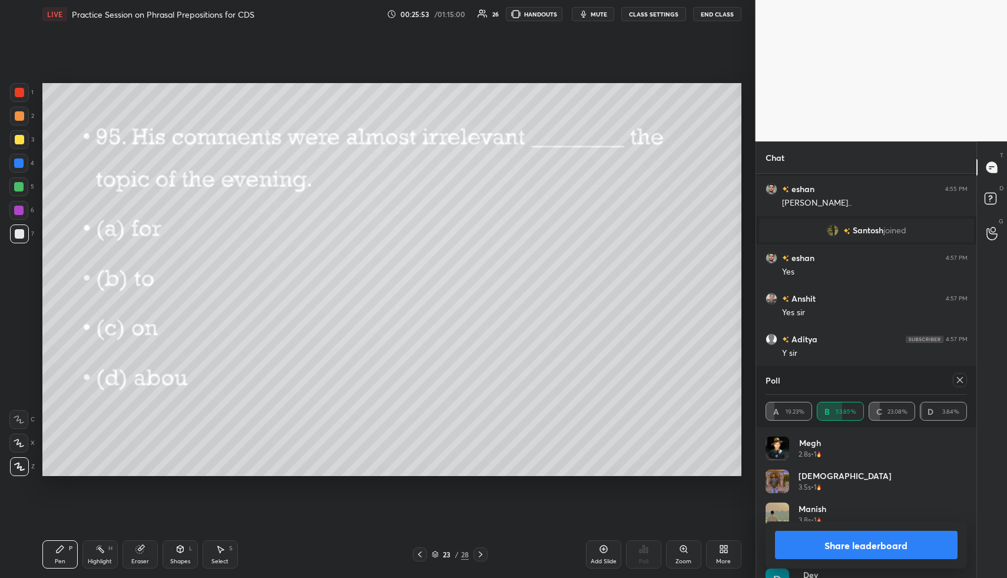
click at [961, 381] on icon at bounding box center [960, 380] width 6 height 6
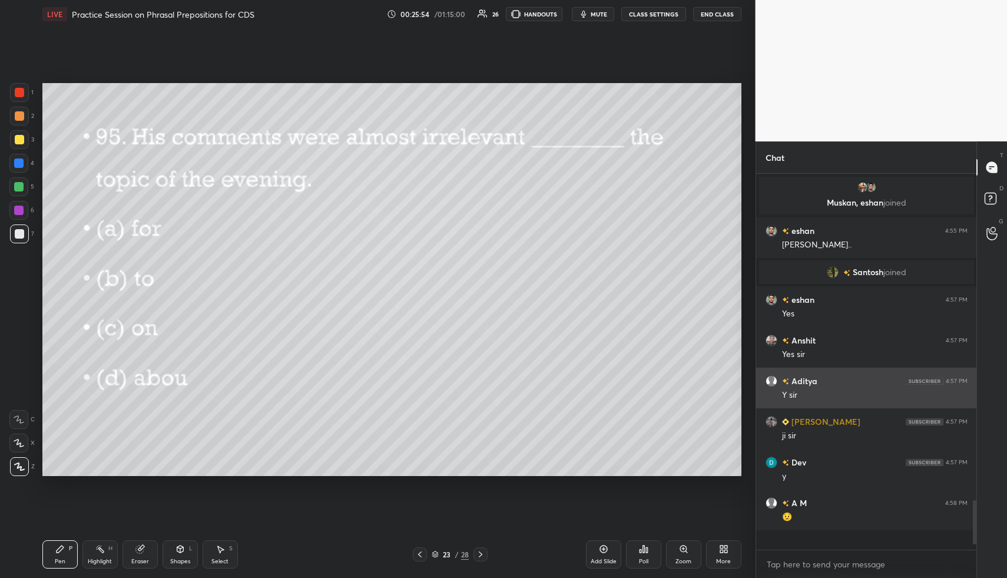
scroll to position [366, 217]
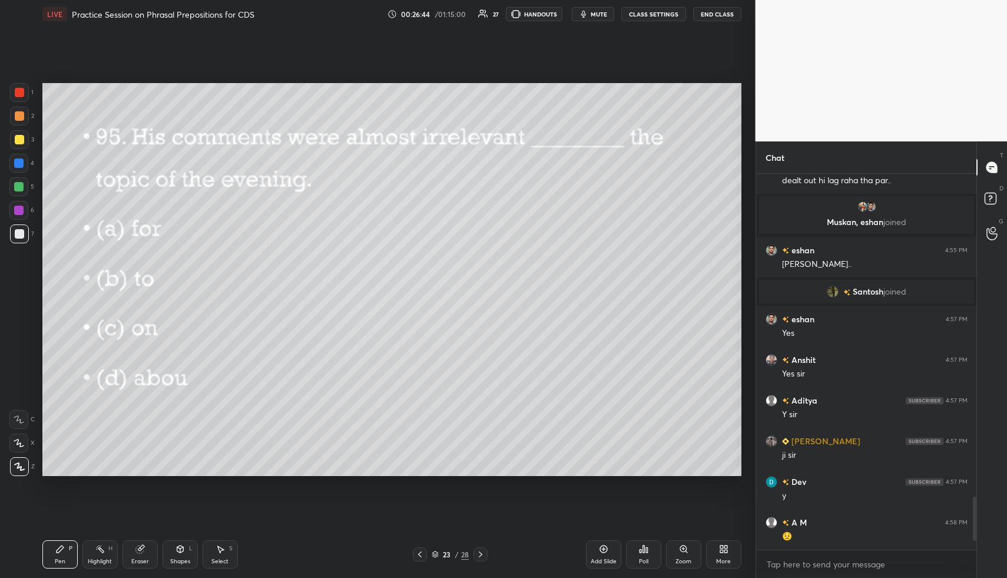
click at [482, 552] on icon at bounding box center [480, 554] width 9 height 9
click at [649, 552] on div "Poll" at bounding box center [643, 554] width 35 height 28
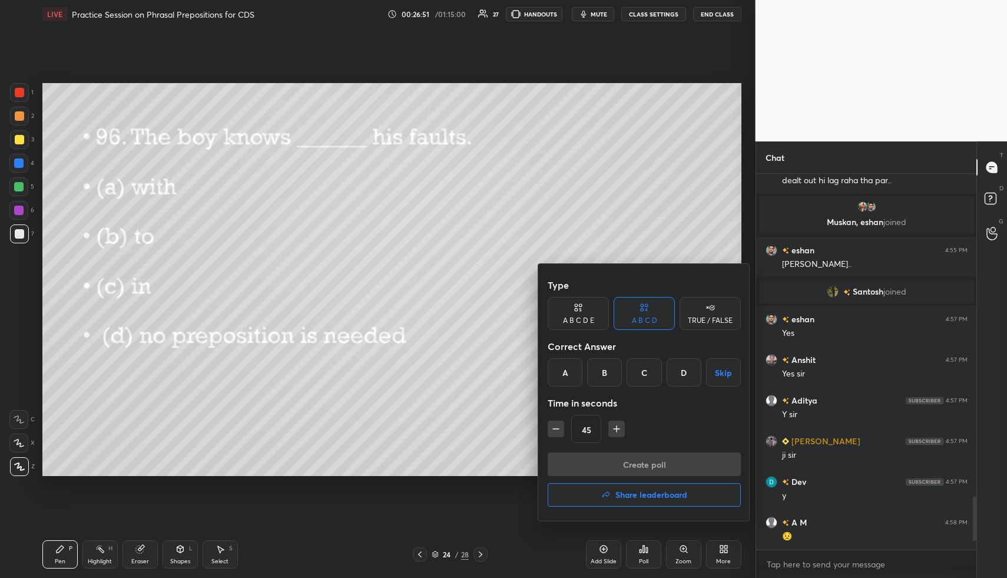
click at [688, 373] on div "D" at bounding box center [684, 372] width 35 height 28
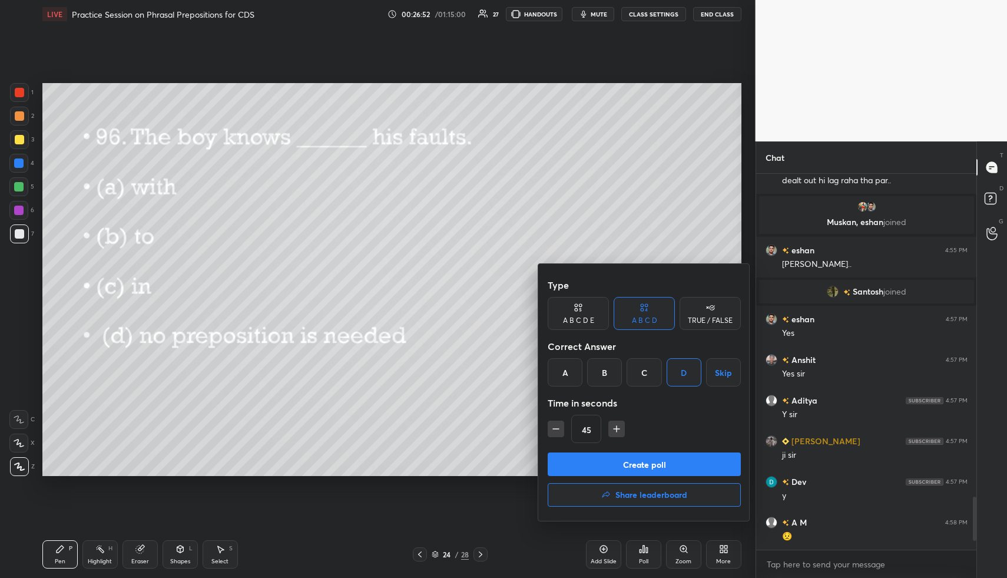
click at [673, 463] on button "Create poll" at bounding box center [644, 464] width 193 height 24
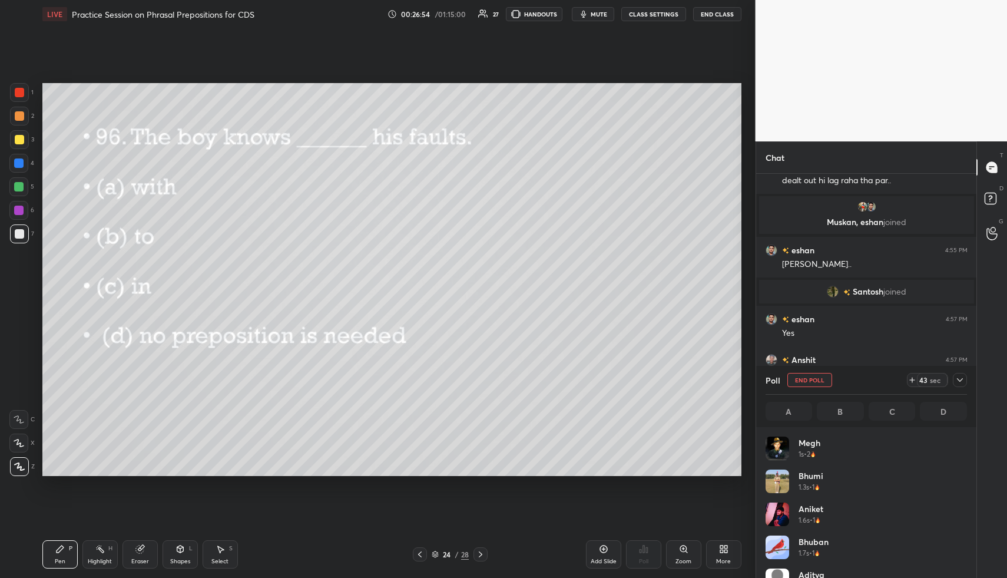
scroll to position [138, 198]
click at [713, 17] on button "End Class" at bounding box center [717, 14] width 48 height 14
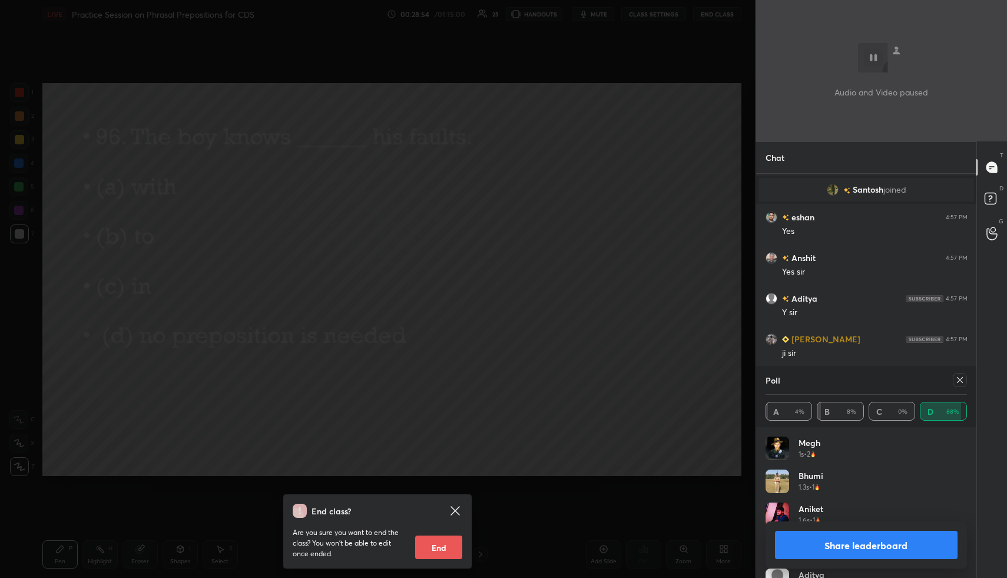
scroll to position [286, 217]
click at [615, 375] on div "End class? Are you sure you want to end the class? You won’t be able to edit on…" at bounding box center [378, 289] width 756 height 578
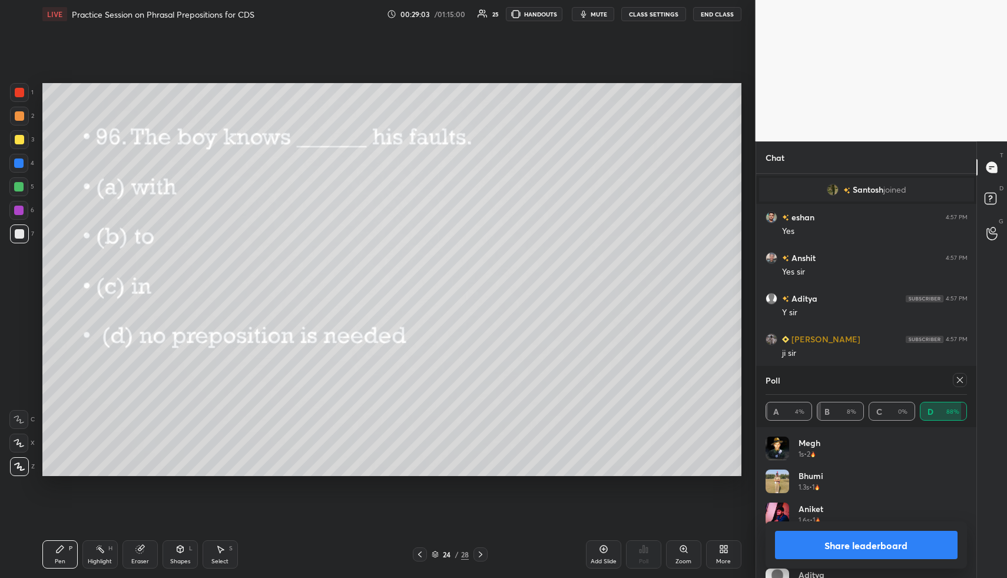
drag, startPoint x: 19, startPoint y: 121, endPoint x: 27, endPoint y: 120, distance: 7.2
click at [20, 121] on div at bounding box center [19, 116] width 19 height 19
click at [962, 375] on icon at bounding box center [959, 379] width 9 height 9
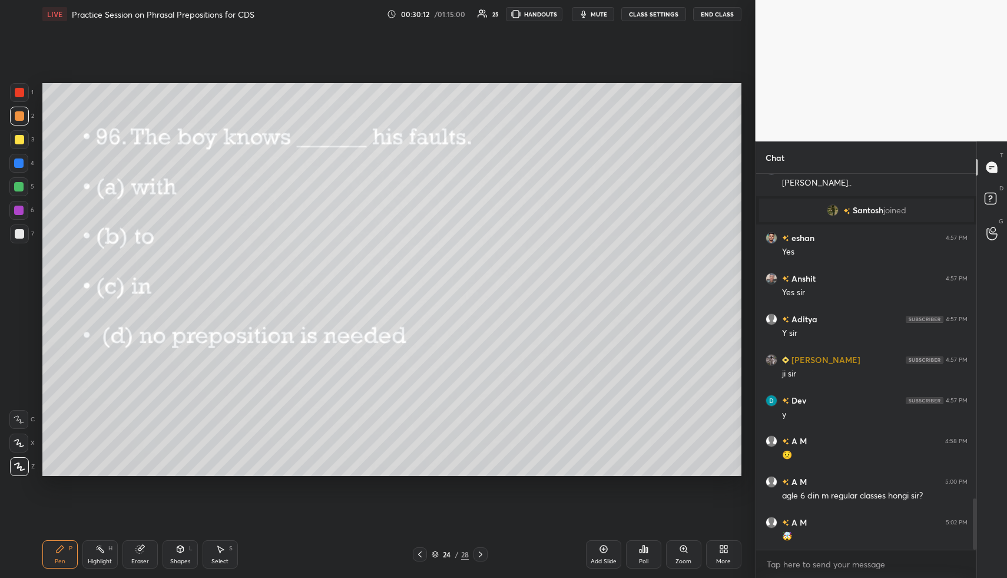
scroll to position [2404, 0]
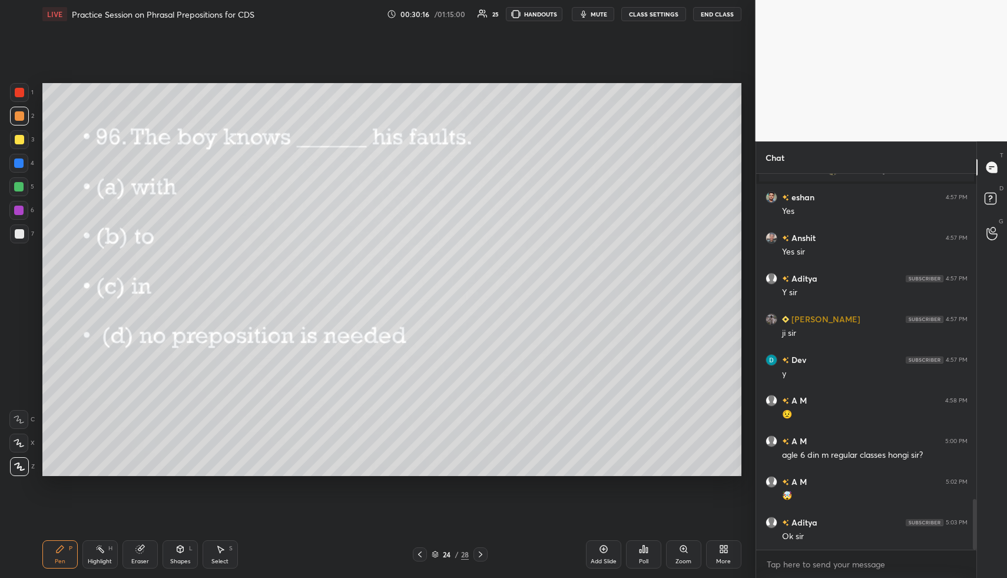
click at [483, 553] on icon at bounding box center [480, 554] width 9 height 9
click at [646, 541] on div "Poll" at bounding box center [643, 554] width 35 height 28
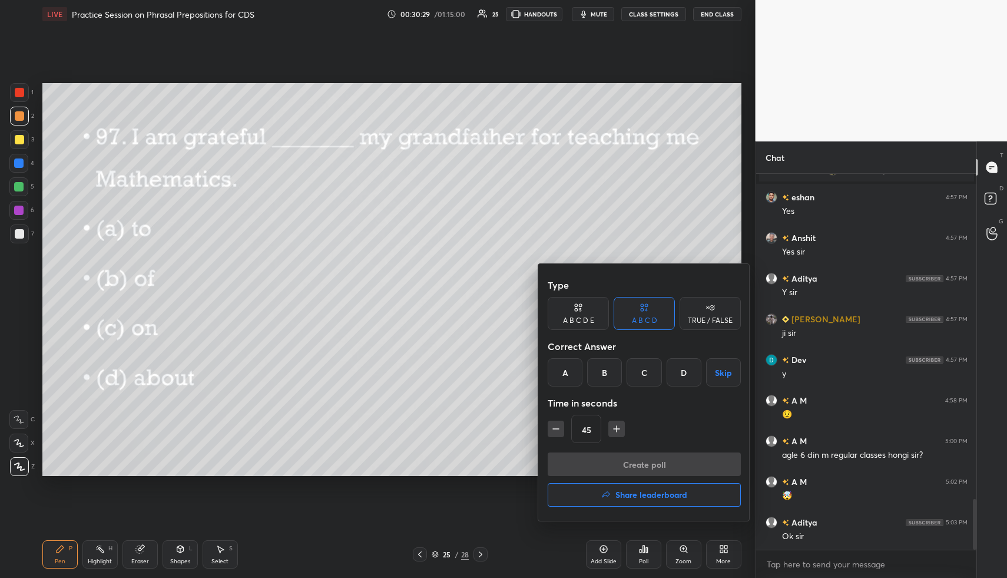
click at [574, 380] on div "A" at bounding box center [565, 372] width 35 height 28
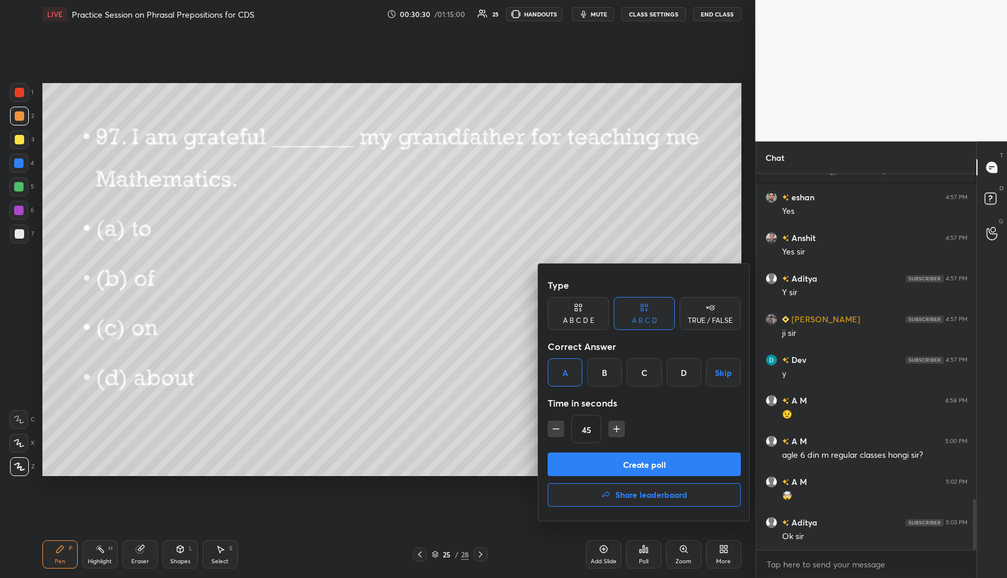
click at [591, 461] on button "Create poll" at bounding box center [644, 464] width 193 height 24
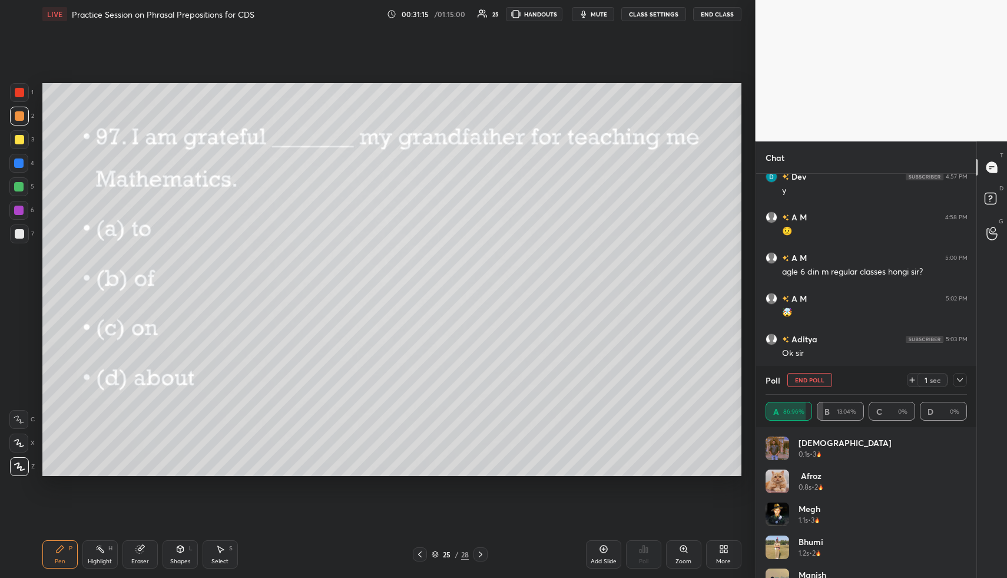
scroll to position [2628, 0]
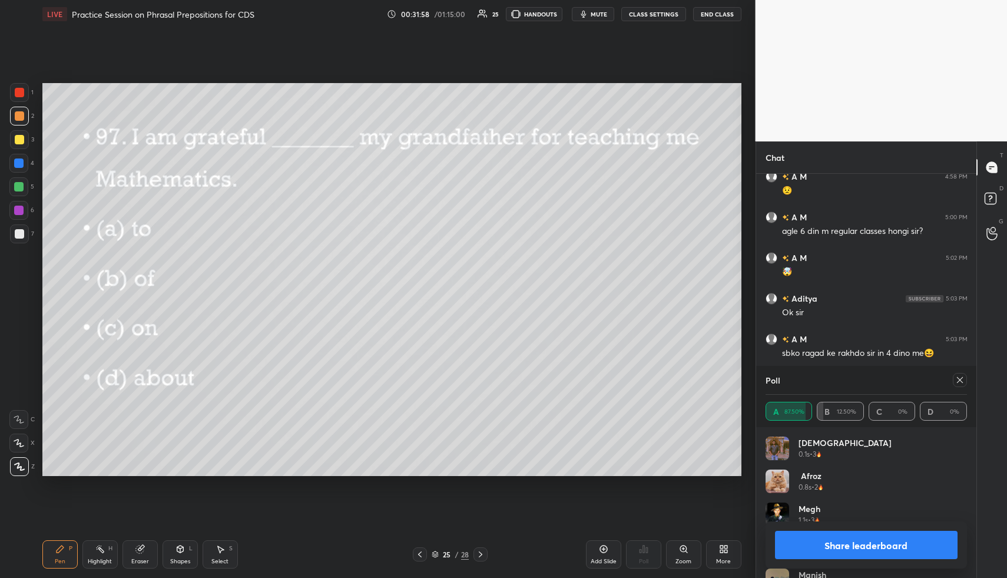
click at [963, 376] on icon at bounding box center [959, 379] width 9 height 9
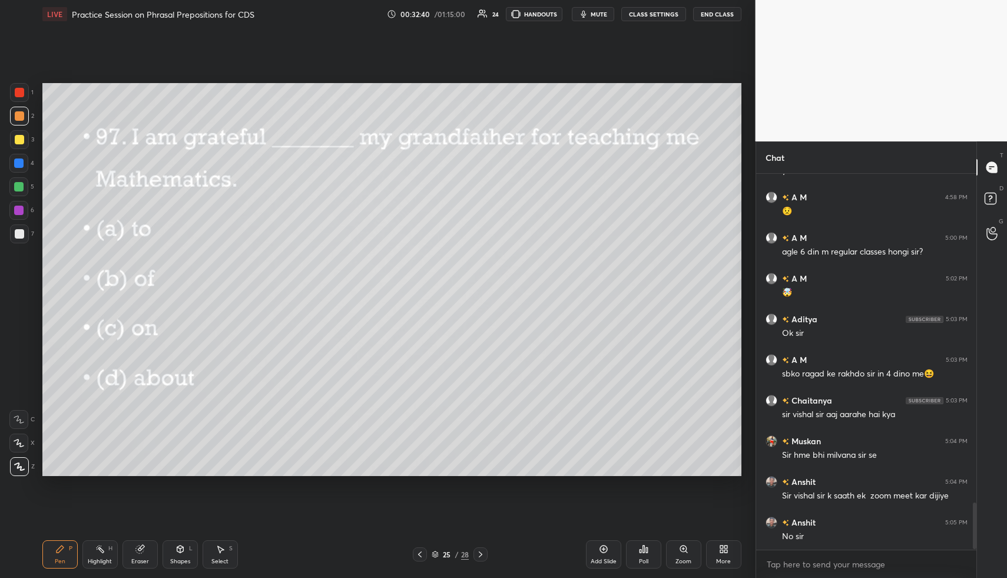
scroll to position [2648, 0]
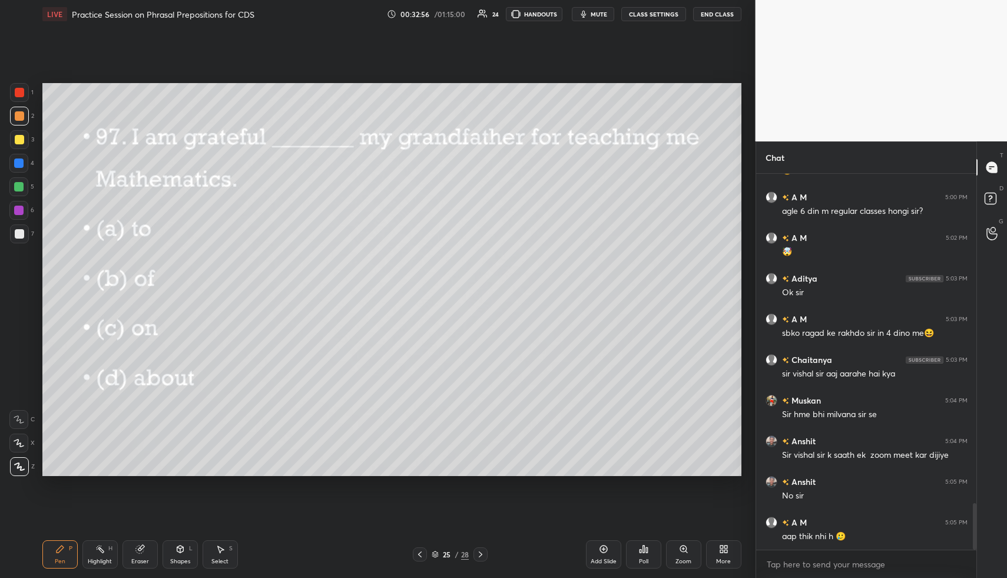
click at [481, 550] on div at bounding box center [481, 554] width 14 height 14
click at [643, 544] on icon at bounding box center [643, 548] width 9 height 9
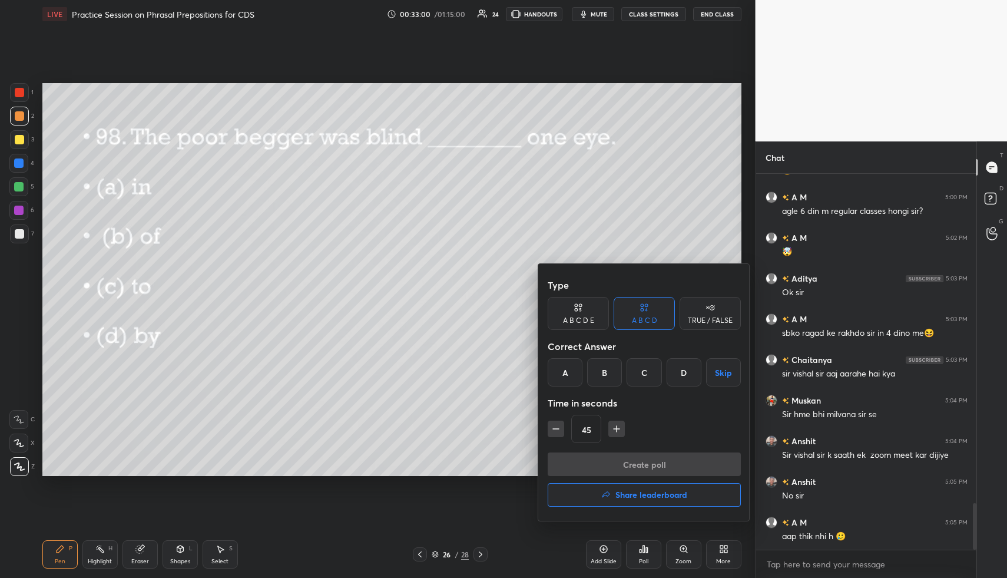
drag, startPoint x: 564, startPoint y: 371, endPoint x: 577, endPoint y: 388, distance: 20.6
click at [563, 371] on div "A" at bounding box center [565, 372] width 35 height 28
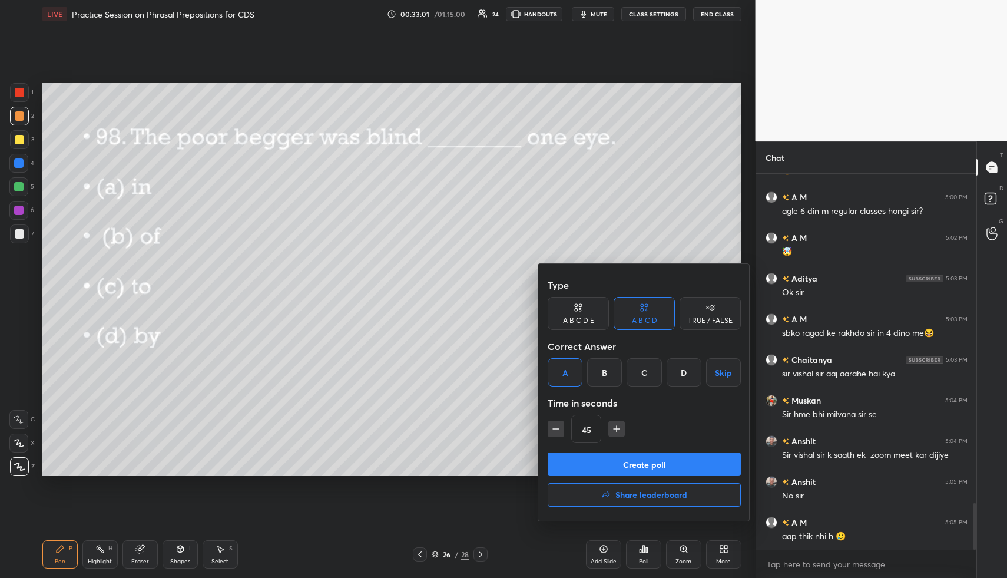
click at [606, 458] on button "Create poll" at bounding box center [644, 464] width 193 height 24
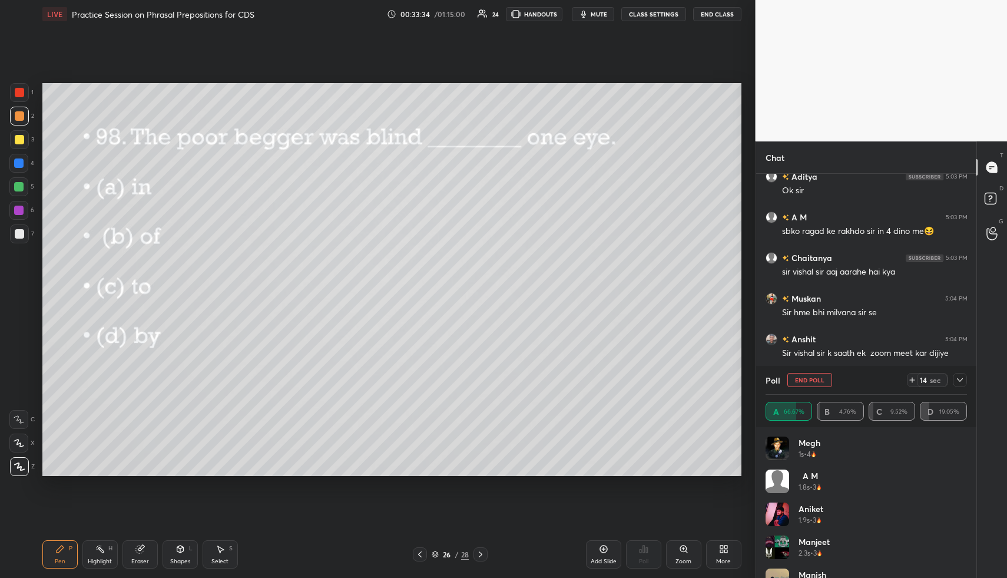
scroll to position [2791, 0]
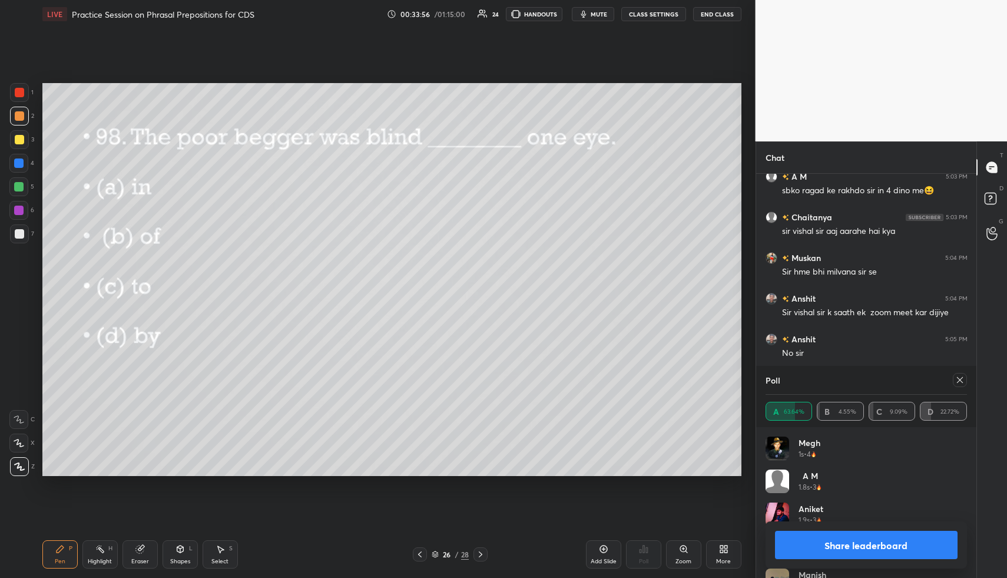
drag, startPoint x: 962, startPoint y: 381, endPoint x: 922, endPoint y: 375, distance: 40.0
click at [961, 381] on icon at bounding box center [959, 379] width 9 height 9
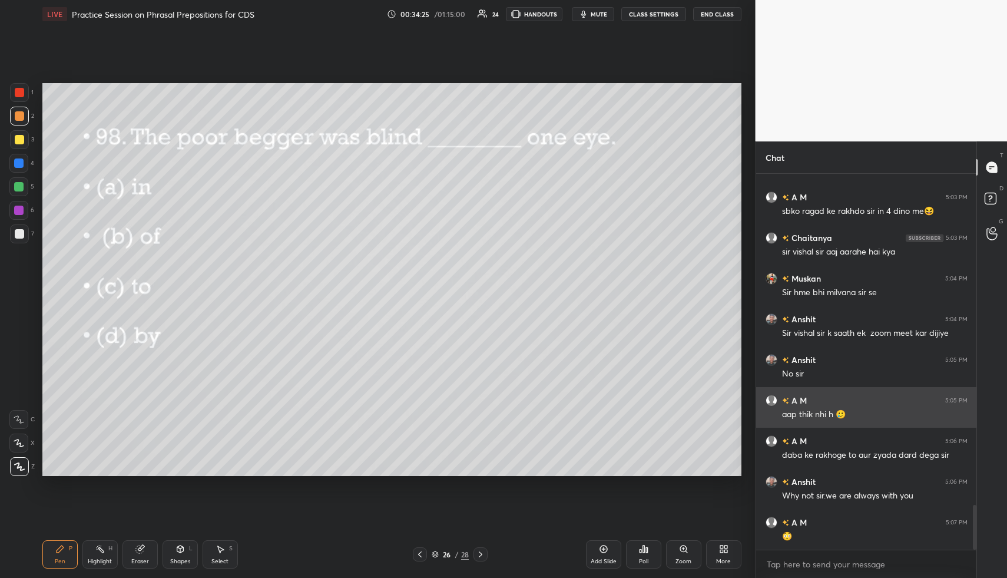
scroll to position [2811, 0]
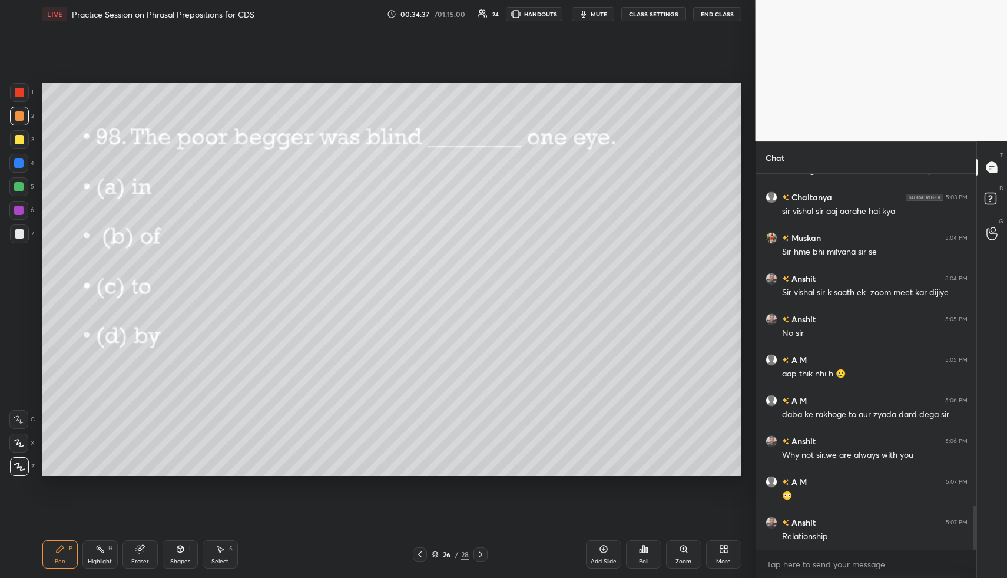
drag, startPoint x: 145, startPoint y: 548, endPoint x: 130, endPoint y: 528, distance: 24.9
click at [145, 547] on div "Eraser" at bounding box center [140, 554] width 35 height 28
click at [22, 440] on icon at bounding box center [18, 443] width 9 height 10
click at [68, 544] on div "Pen P" at bounding box center [59, 554] width 35 height 28
click at [484, 550] on icon at bounding box center [480, 554] width 9 height 9
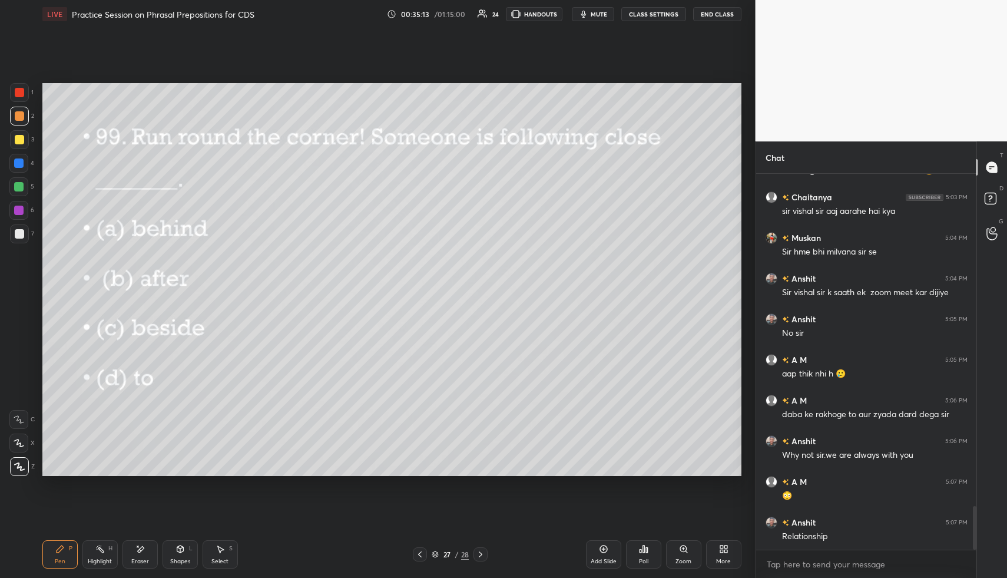
scroll to position [2852, 0]
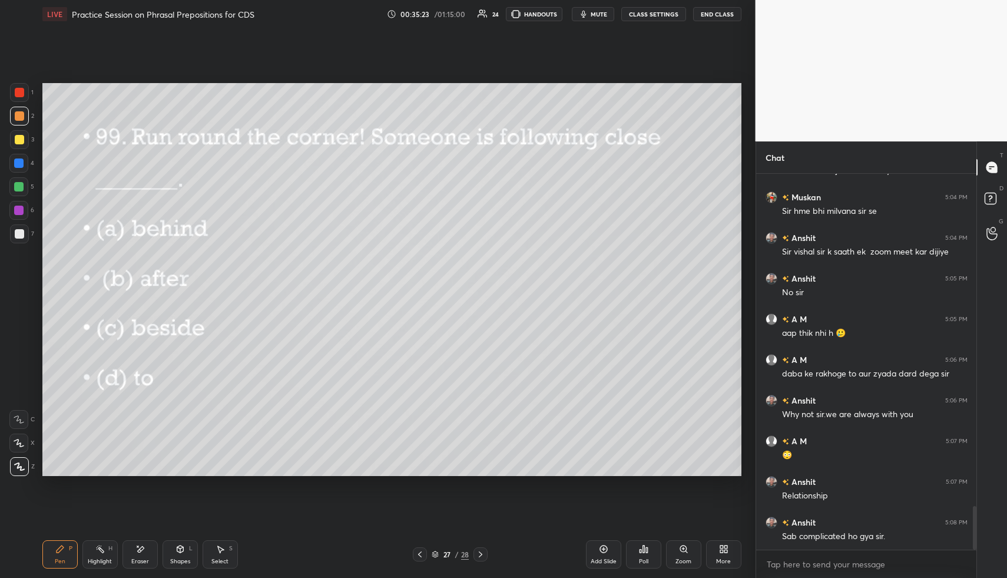
click at [639, 543] on div "Poll" at bounding box center [643, 554] width 35 height 28
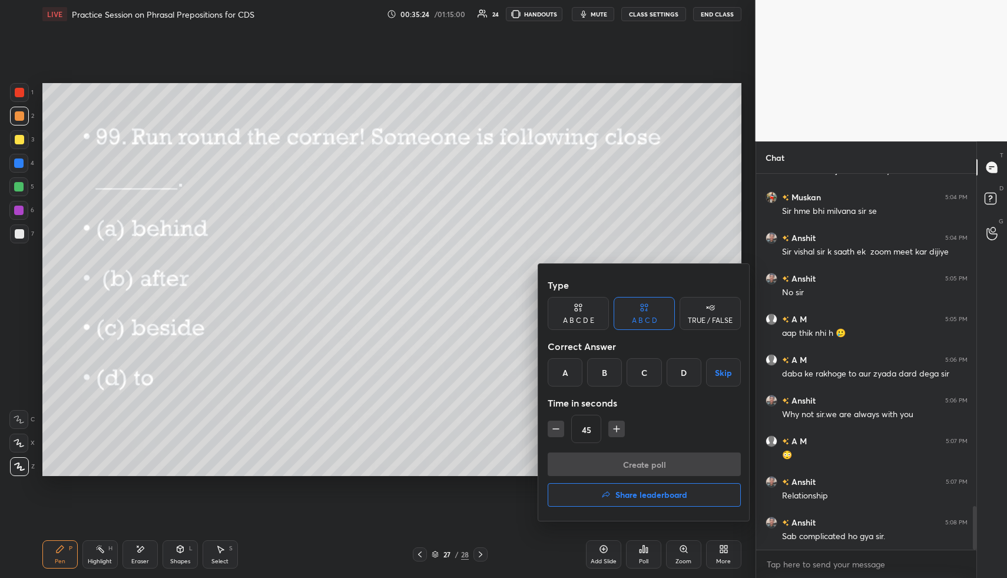
click at [564, 382] on div "A" at bounding box center [565, 372] width 35 height 28
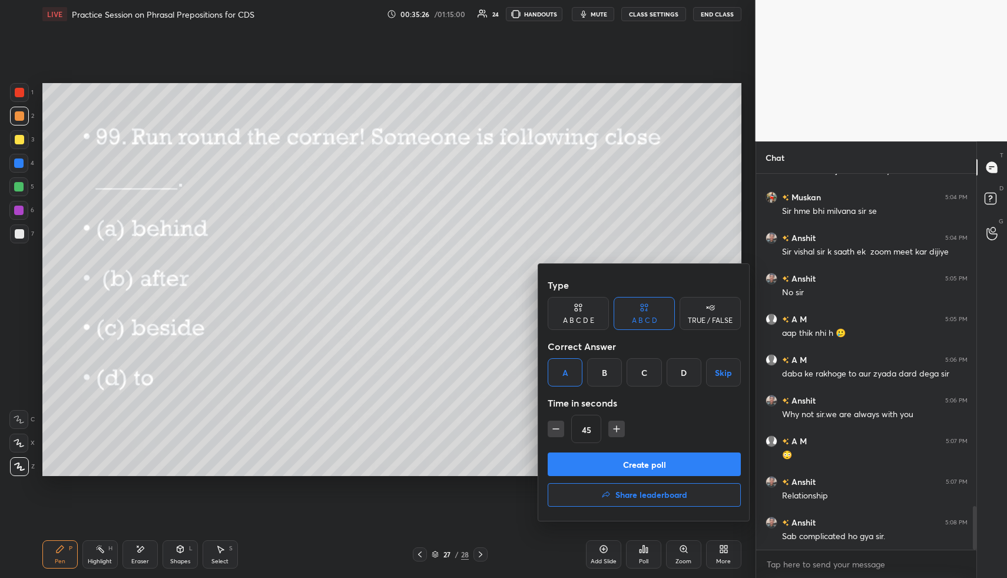
click at [601, 462] on button "Create poll" at bounding box center [644, 464] width 193 height 24
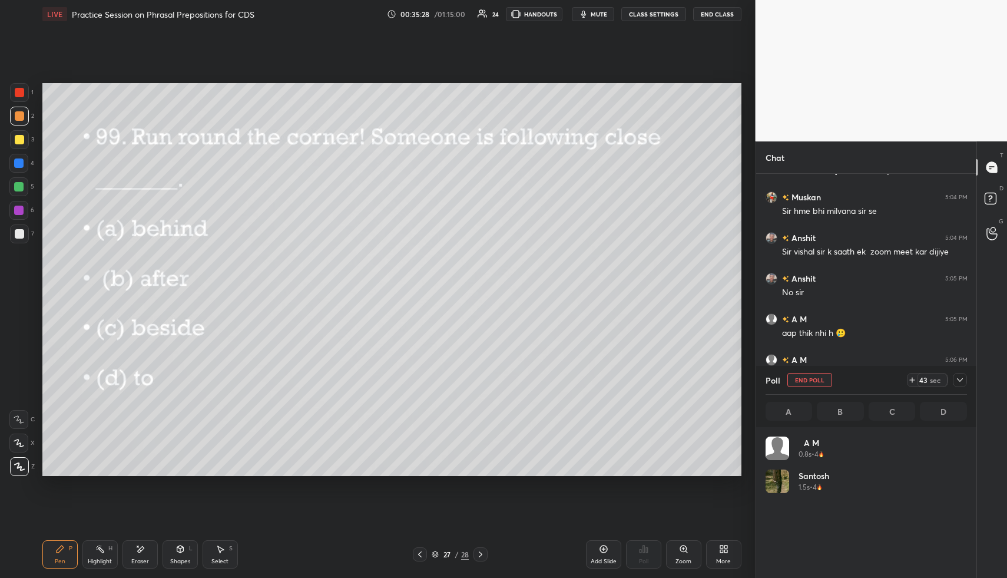
scroll to position [138, 198]
drag, startPoint x: 962, startPoint y: 377, endPoint x: 952, endPoint y: 376, distance: 10.0
click at [959, 377] on icon at bounding box center [959, 379] width 9 height 9
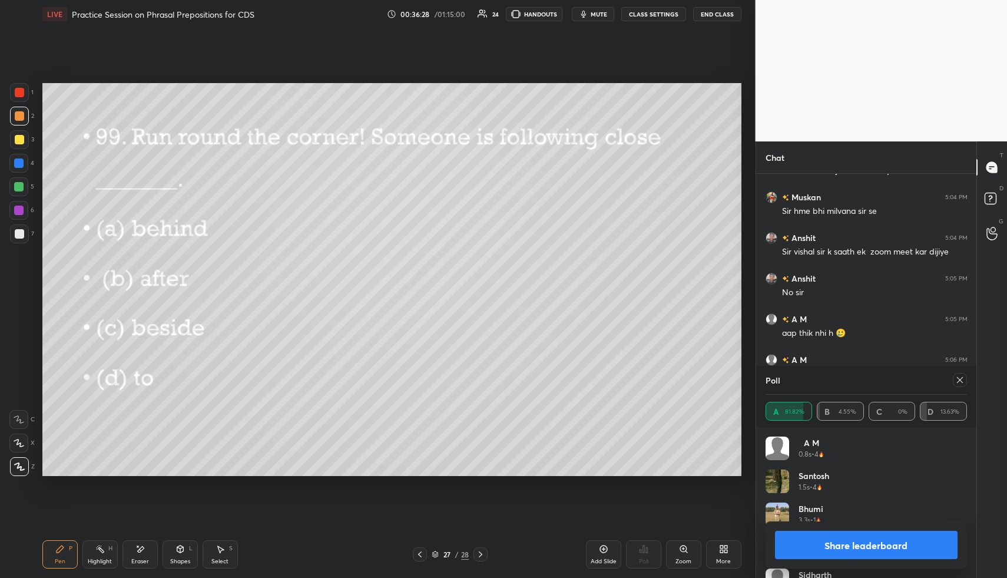
click at [485, 545] on div "Pen P Highlight H Eraser Shapes L Select S 27 / 28 Add Slide Poll Zoom More" at bounding box center [391, 554] width 699 height 47
click at [483, 548] on div at bounding box center [481, 554] width 14 height 14
click at [962, 381] on icon at bounding box center [959, 379] width 9 height 9
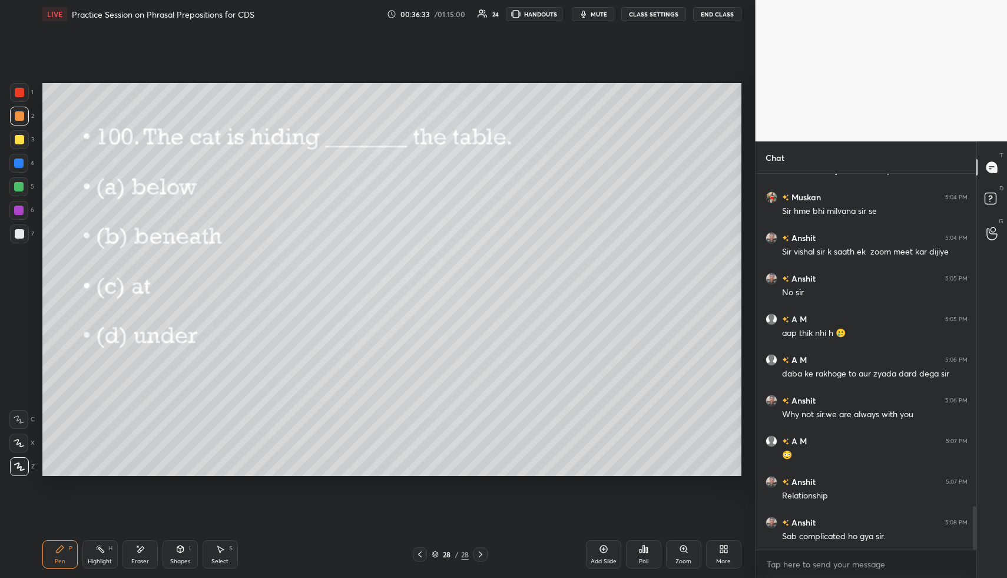
scroll to position [4, 4]
click at [645, 553] on icon at bounding box center [643, 548] width 9 height 9
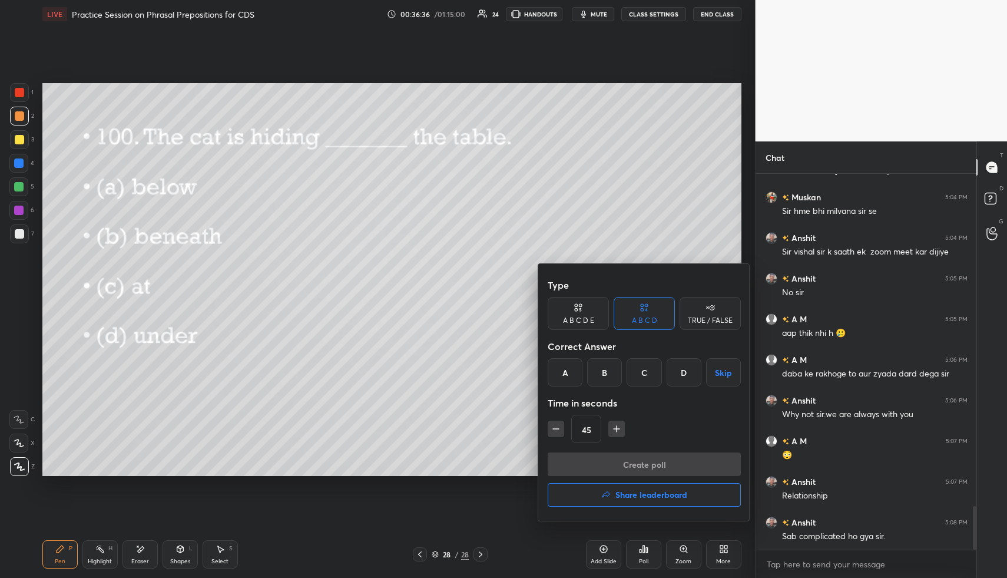
click at [680, 373] on div "D" at bounding box center [684, 372] width 35 height 28
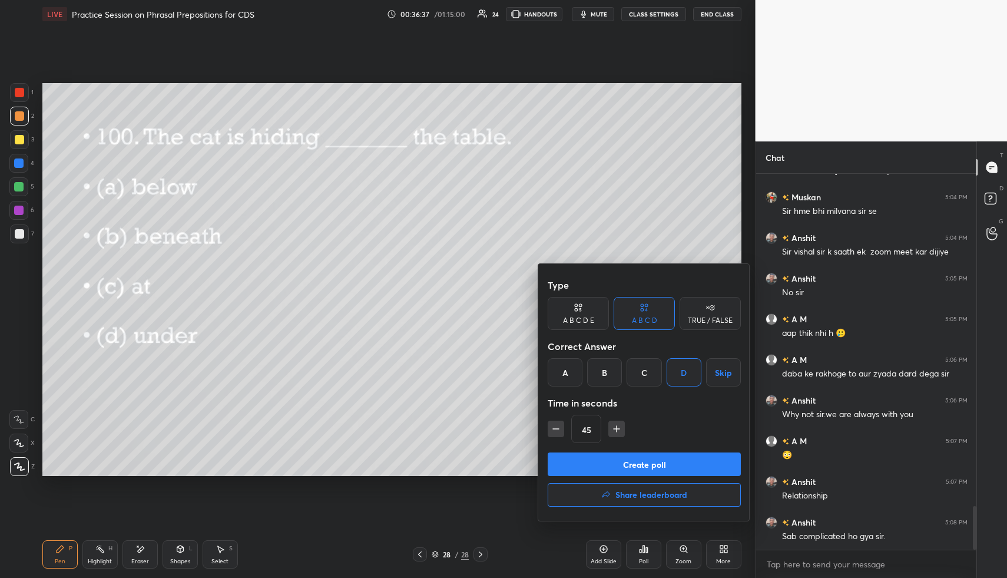
click at [672, 454] on button "Create poll" at bounding box center [644, 464] width 193 height 24
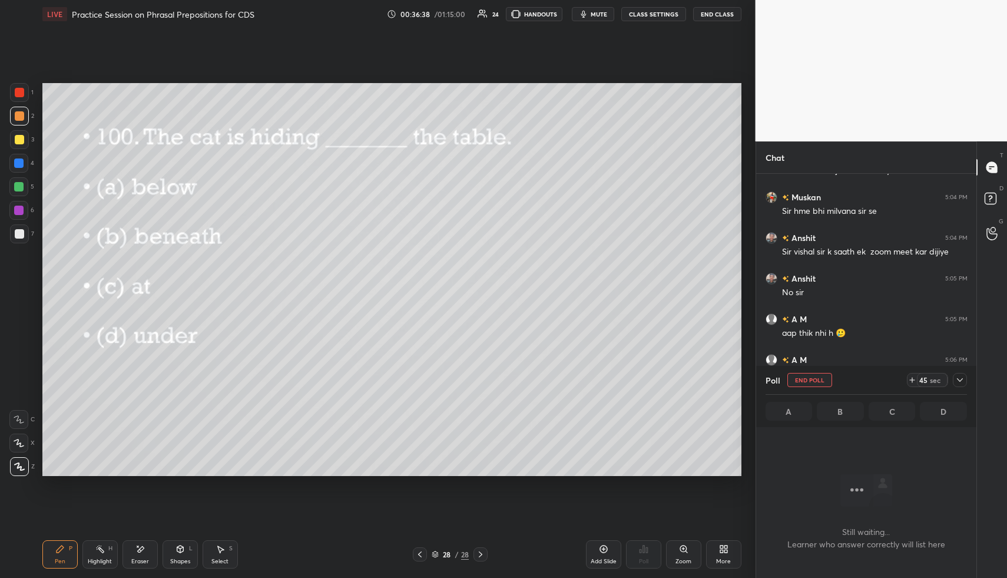
scroll to position [339, 217]
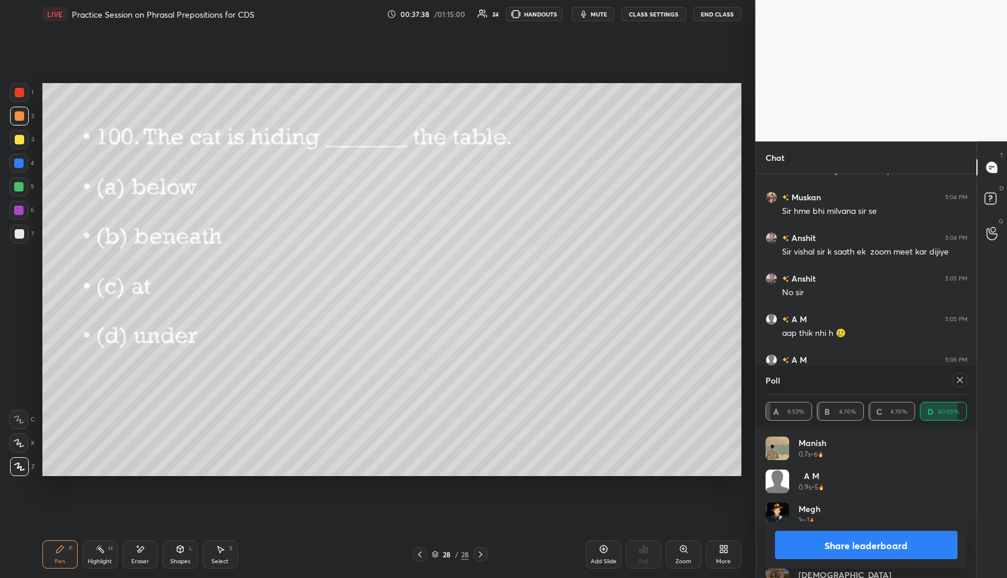
click at [961, 381] on icon at bounding box center [959, 379] width 9 height 9
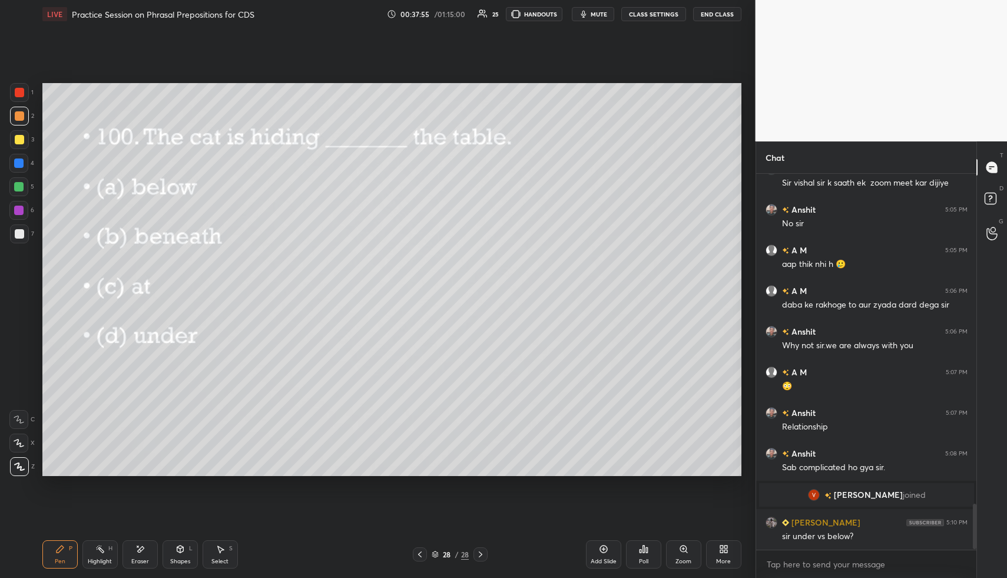
scroll to position [2725, 0]
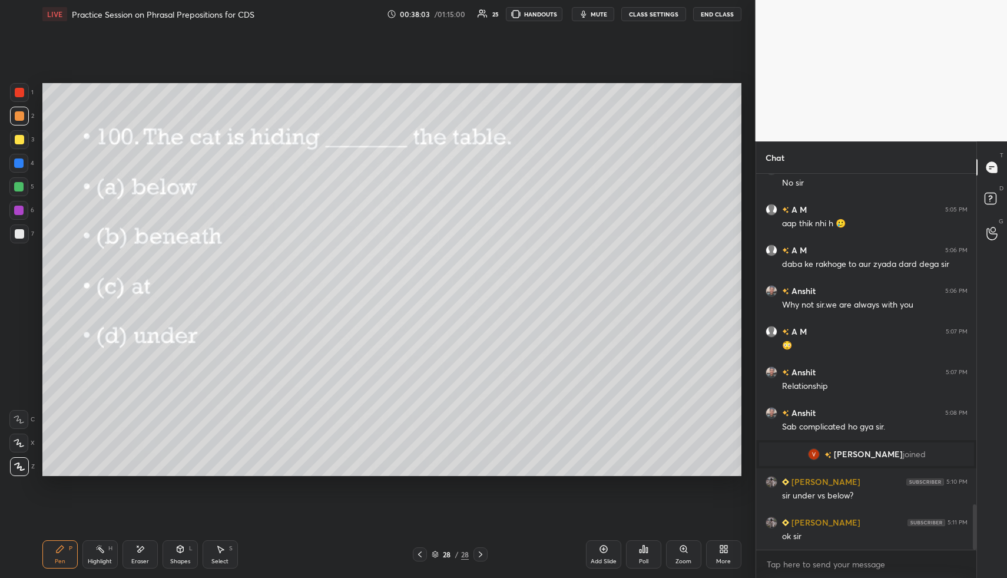
click at [717, 12] on button "End Class" at bounding box center [717, 14] width 48 height 14
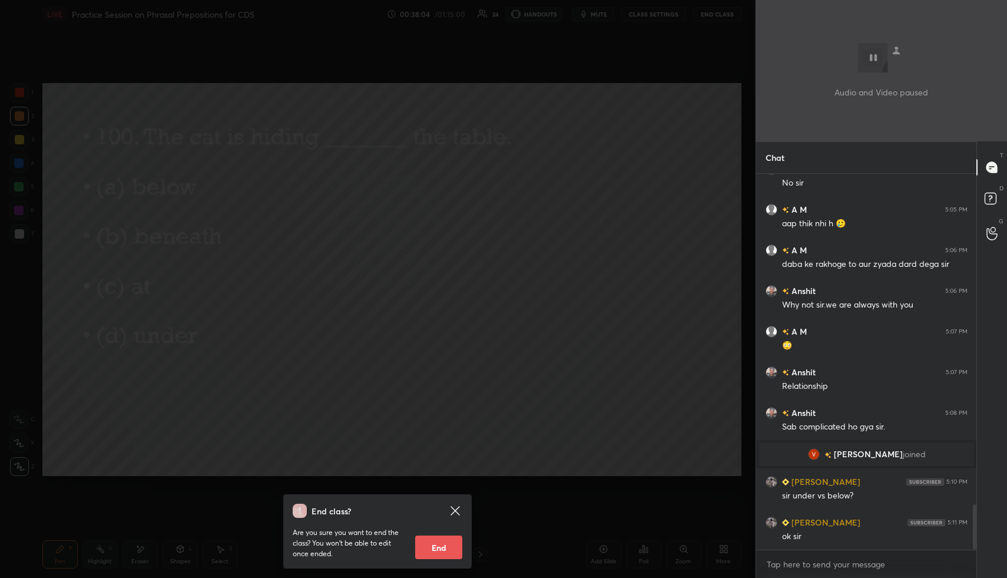
click at [441, 543] on button "End" at bounding box center [438, 547] width 47 height 24
type textarea "x"
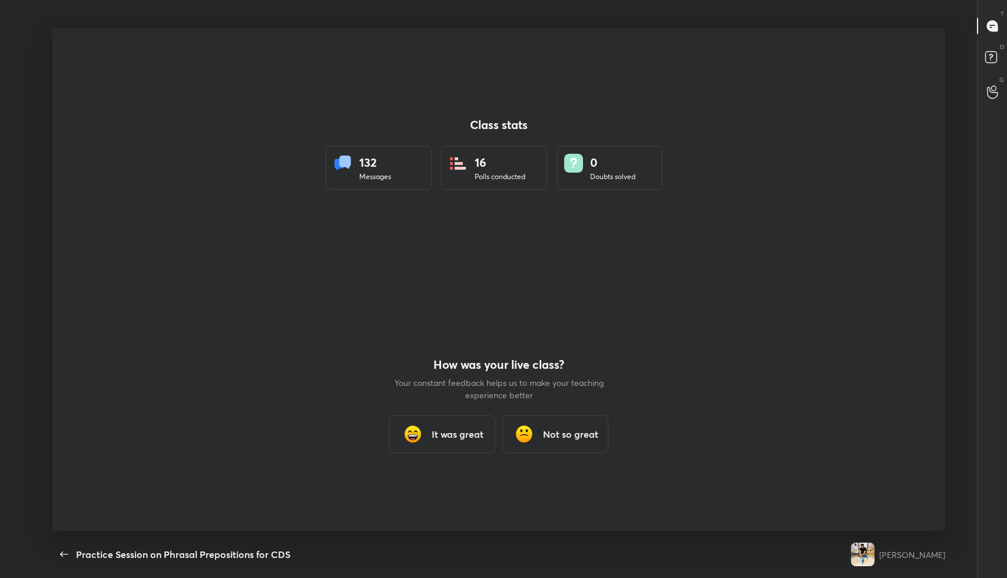
scroll to position [58402, 57911]
click at [452, 430] on h3 "It was great" at bounding box center [458, 434] width 52 height 14
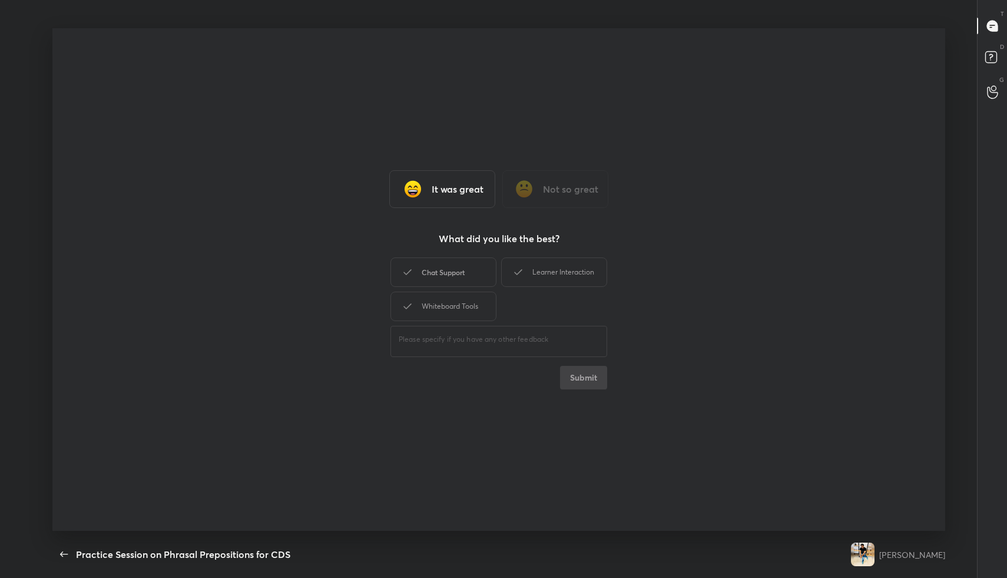
drag, startPoint x: 467, startPoint y: 269, endPoint x: 463, endPoint y: 279, distance: 10.1
click at [465, 269] on div "Chat Support" at bounding box center [444, 271] width 106 height 29
drag, startPoint x: 462, startPoint y: 313, endPoint x: 499, endPoint y: 291, distance: 43.3
click at [462, 313] on div "Whiteboard Tools" at bounding box center [444, 306] width 106 height 29
click at [548, 274] on div "Learner Interaction" at bounding box center [554, 271] width 106 height 29
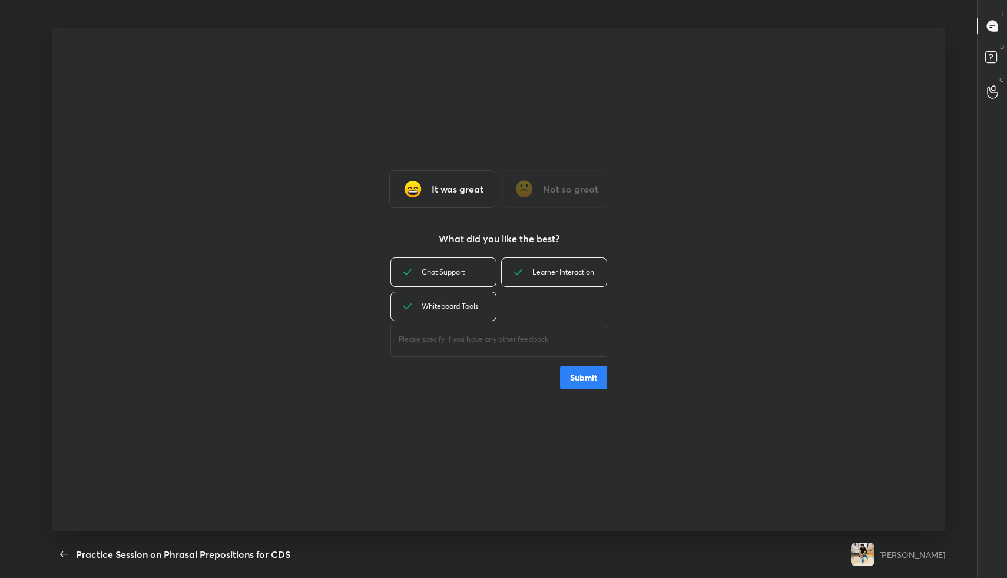
click at [578, 368] on button "Submit" at bounding box center [583, 378] width 47 height 24
